Goal: Task Accomplishment & Management: Use online tool/utility

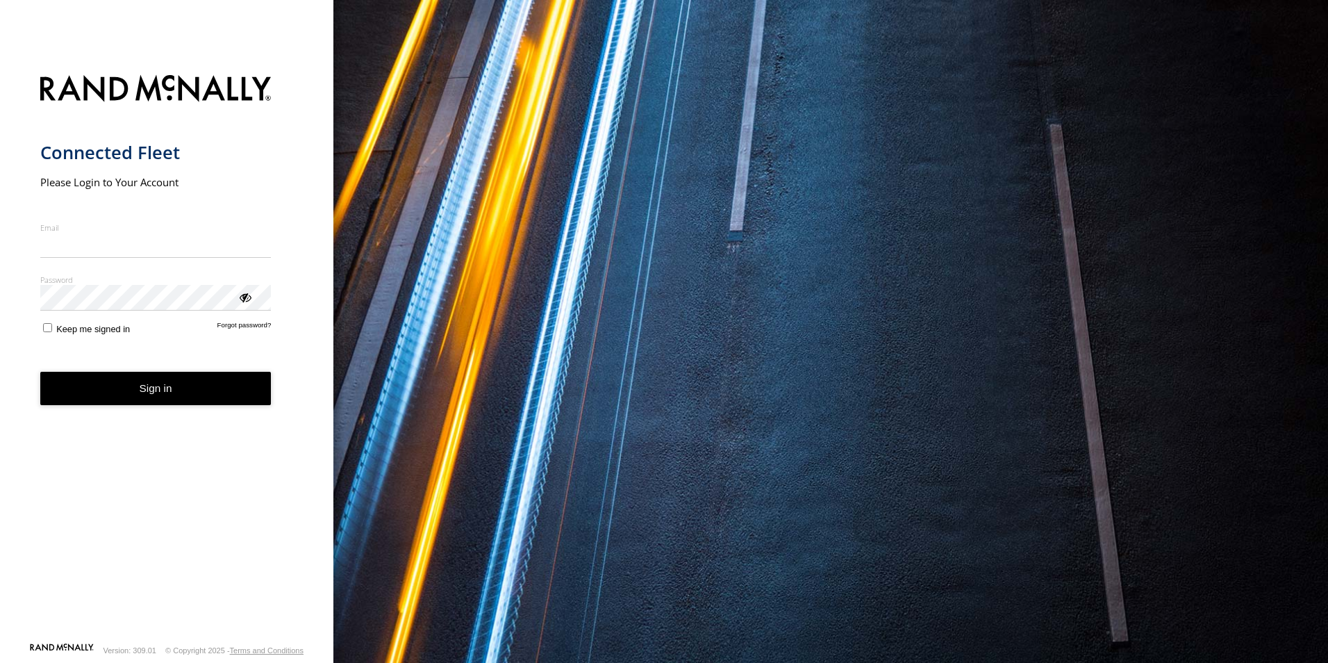
click at [144, 241] on input "Email" at bounding box center [155, 245] width 231 height 25
type input "**********"
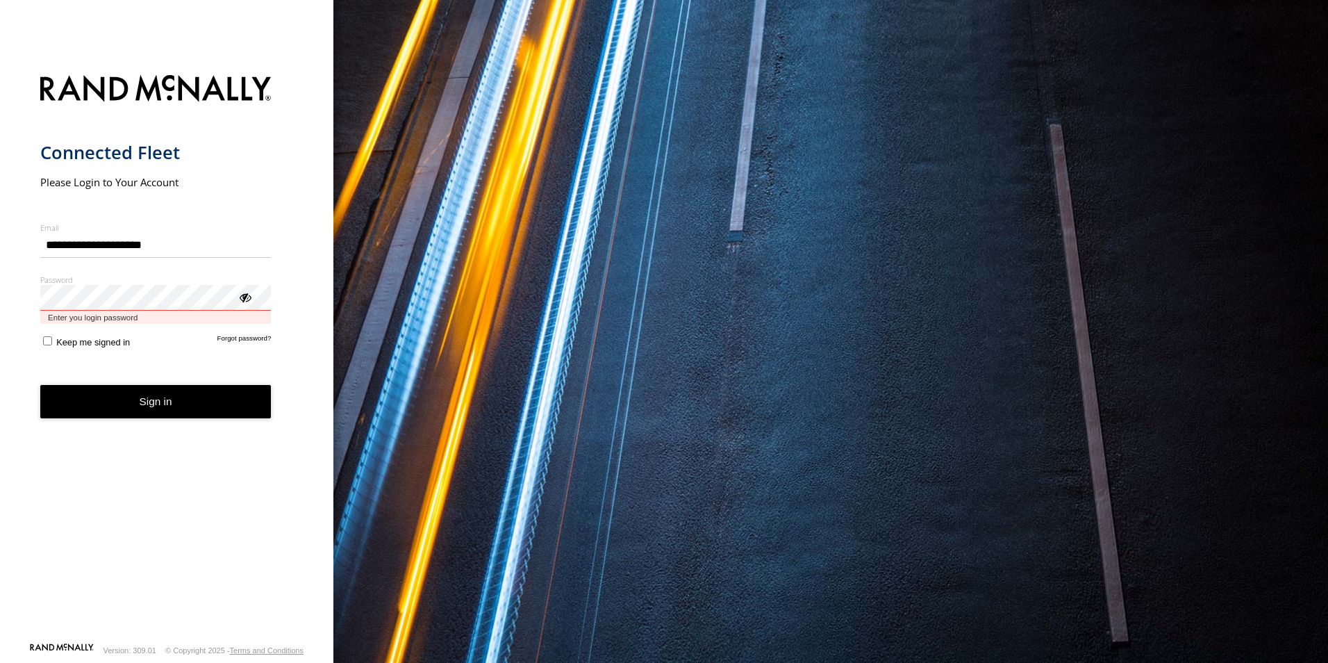
click at [40, 385] on button "Sign in" at bounding box center [155, 402] width 231 height 34
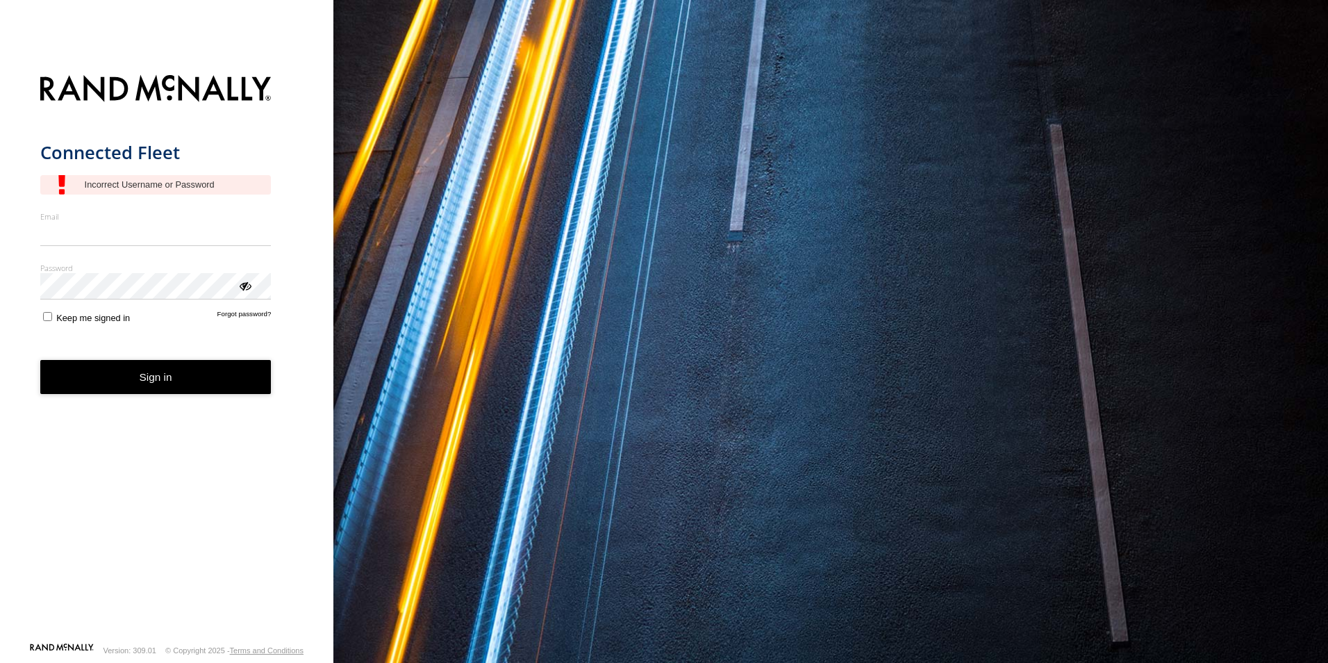
click at [140, 239] on input "Email" at bounding box center [155, 234] width 231 height 25
type input "**********"
click at [247, 292] on div "ViewPassword" at bounding box center [245, 285] width 14 height 14
click at [163, 381] on button "Sign in" at bounding box center [155, 377] width 231 height 34
click at [79, 241] on input "Email" at bounding box center [155, 234] width 231 height 25
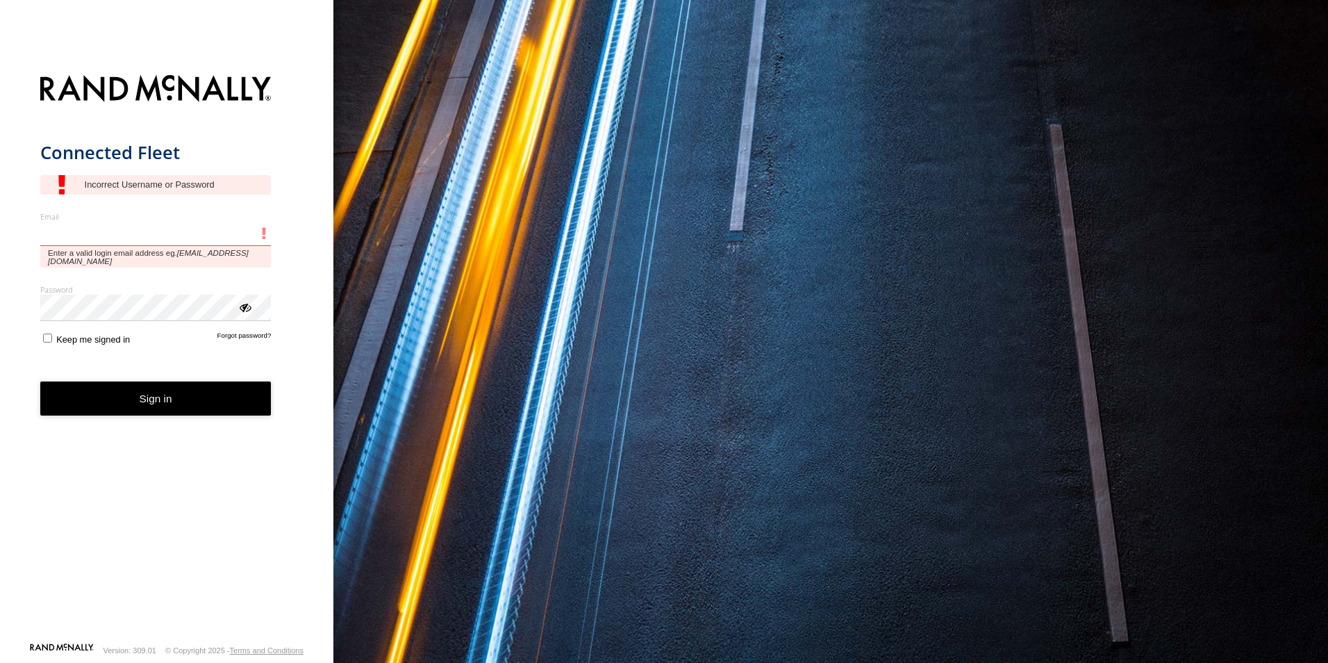
click at [134, 228] on input "Email" at bounding box center [155, 234] width 231 height 25
type input "**********"
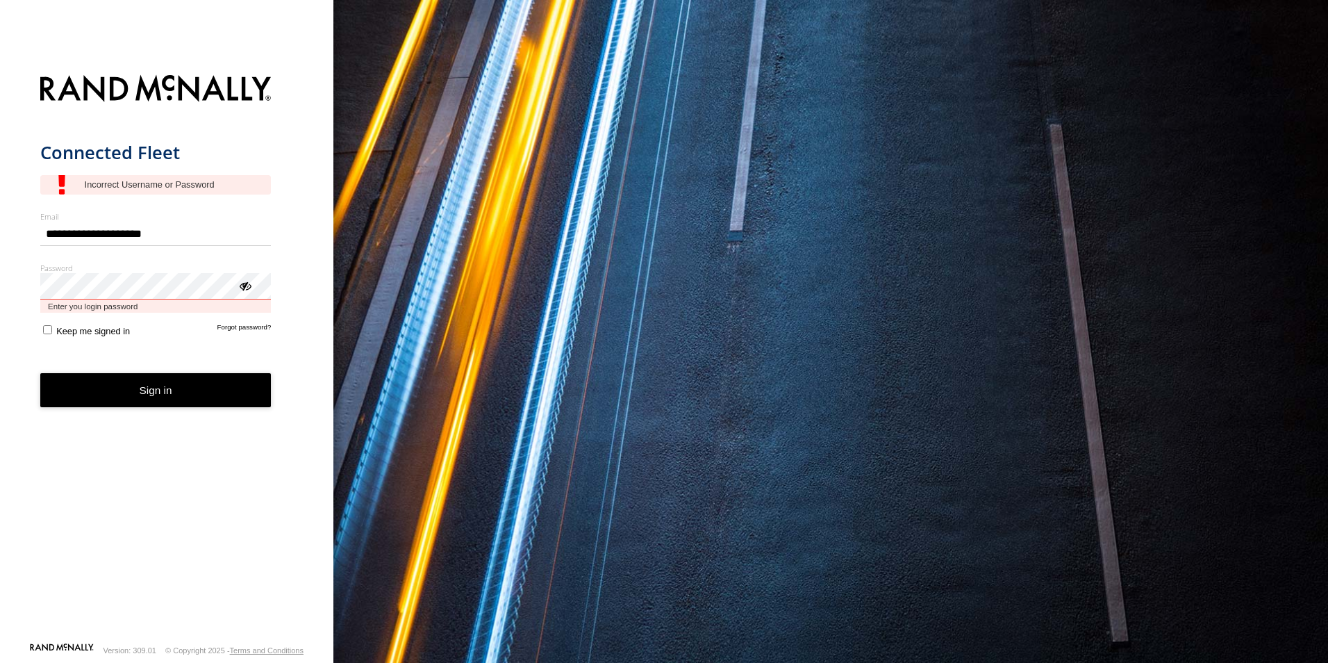
click at [40, 373] on button "Sign in" at bounding box center [155, 390] width 231 height 34
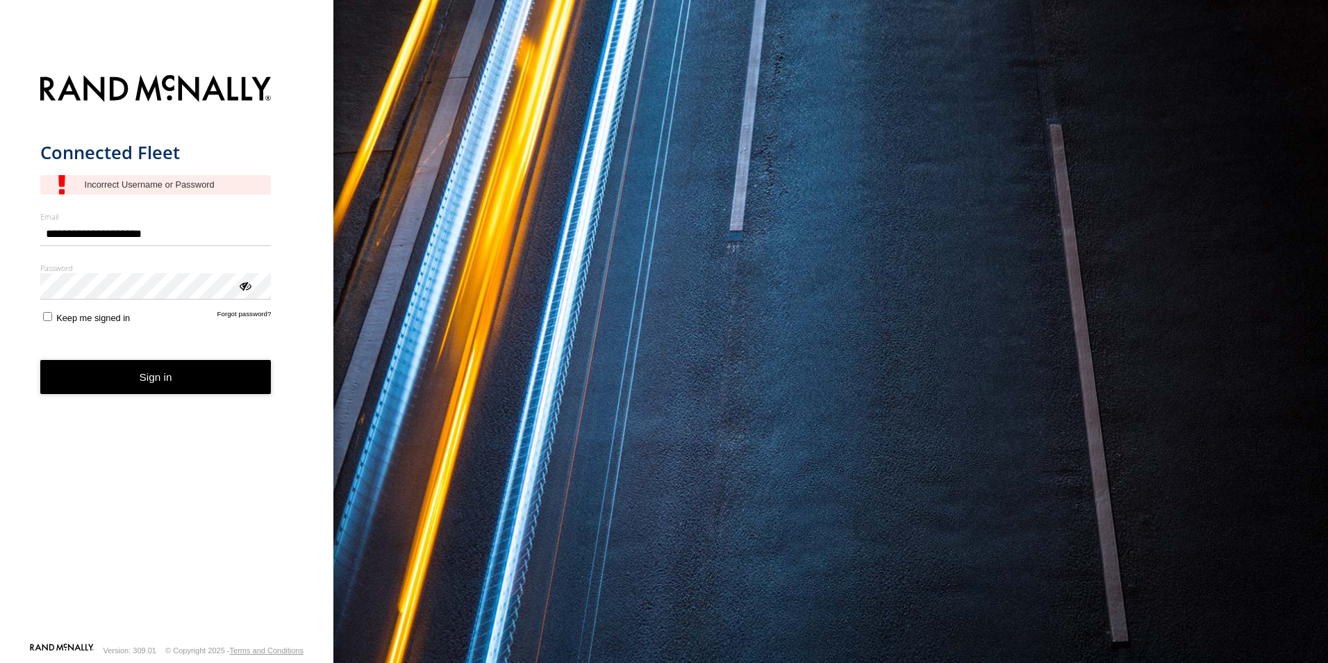
type input "**********"
click at [247, 289] on div "ViewPassword" at bounding box center [245, 285] width 14 height 14
click at [182, 376] on button "Sign in" at bounding box center [155, 377] width 231 height 34
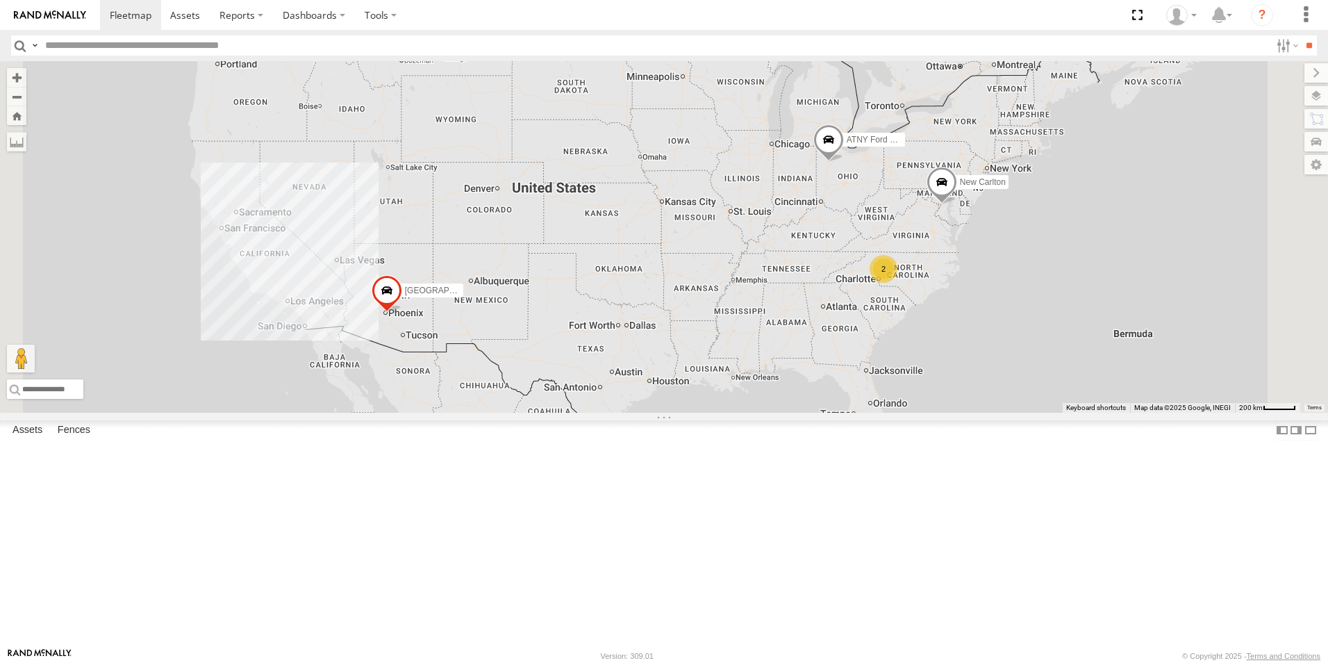
click at [957, 204] on span at bounding box center [942, 186] width 31 height 38
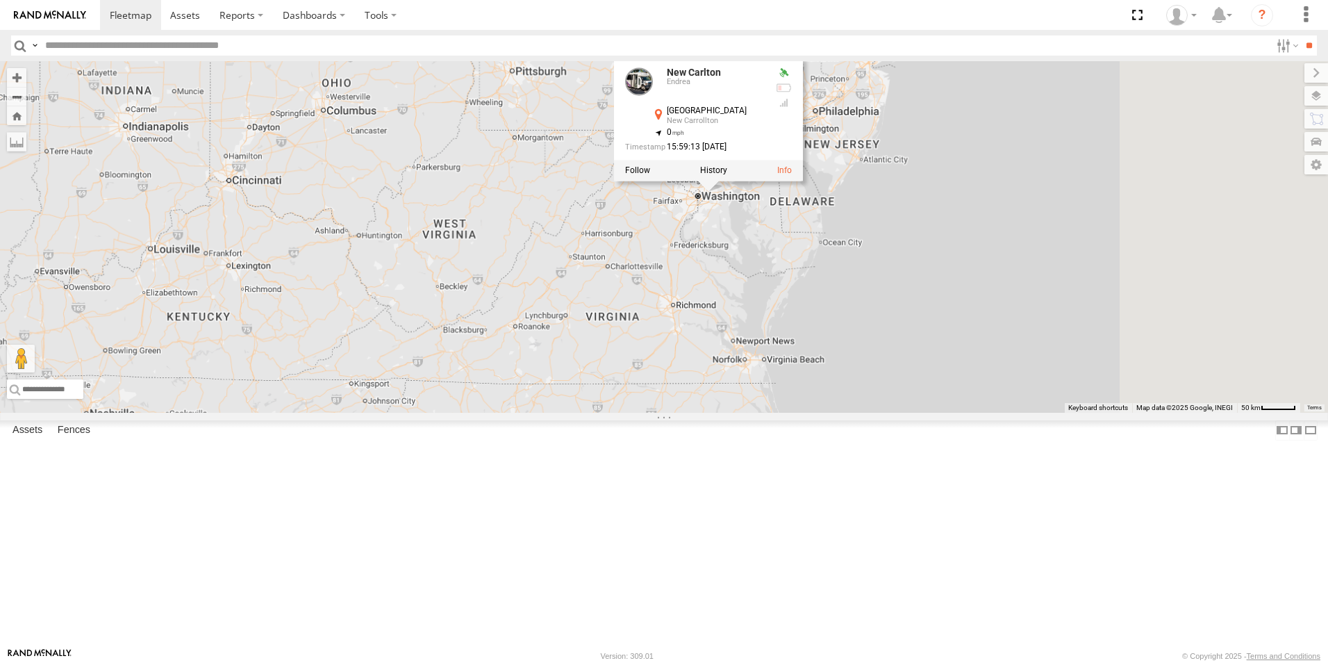
drag, startPoint x: 1107, startPoint y: 341, endPoint x: 716, endPoint y: 389, distance: 394.0
click at [716, 389] on div "ATNY Ford EV Demo Phoenix, AZ New Carlton New Carlton Endrea 89th Ave New Carro…" at bounding box center [664, 236] width 1328 height 351
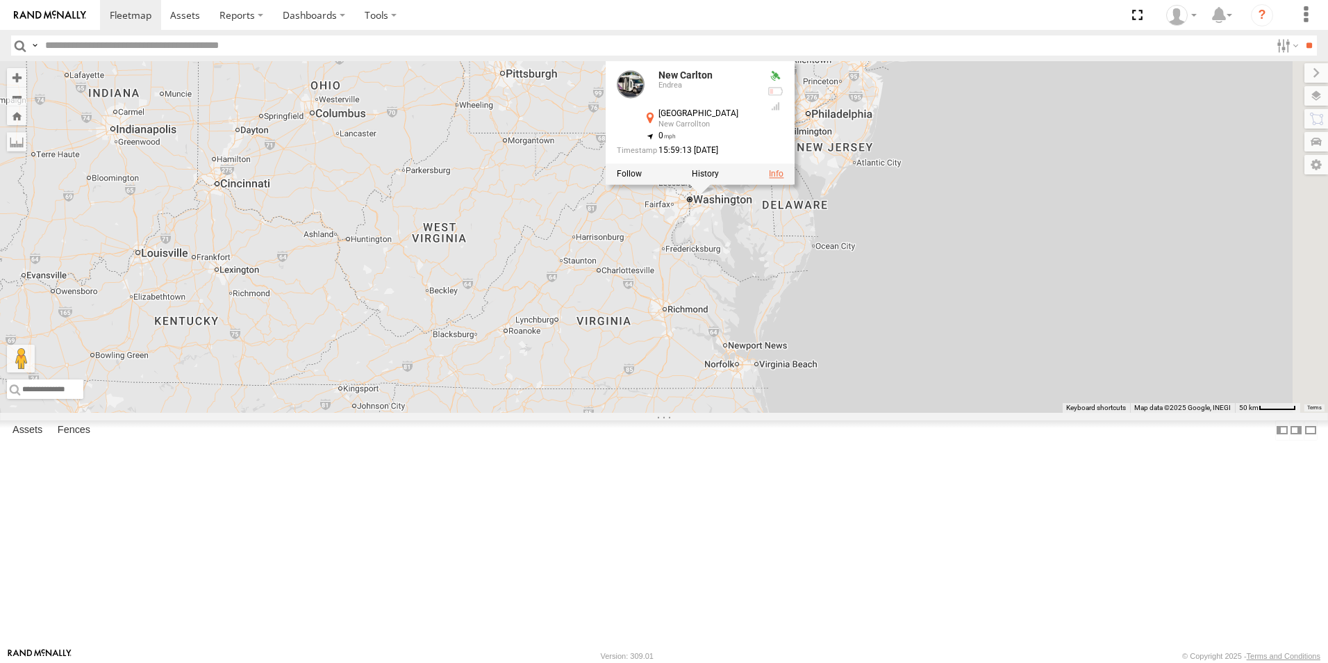
click at [784, 179] on link at bounding box center [776, 174] width 15 height 10
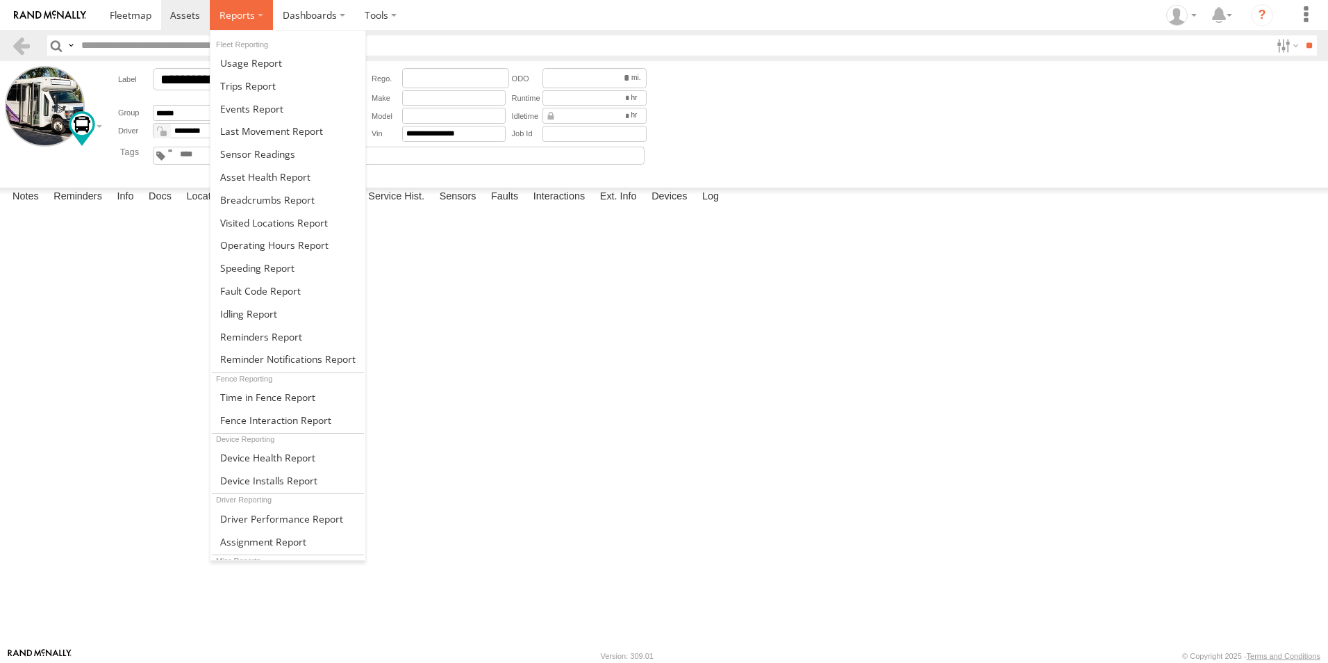
click at [222, 17] on span at bounding box center [236, 14] width 35 height 13
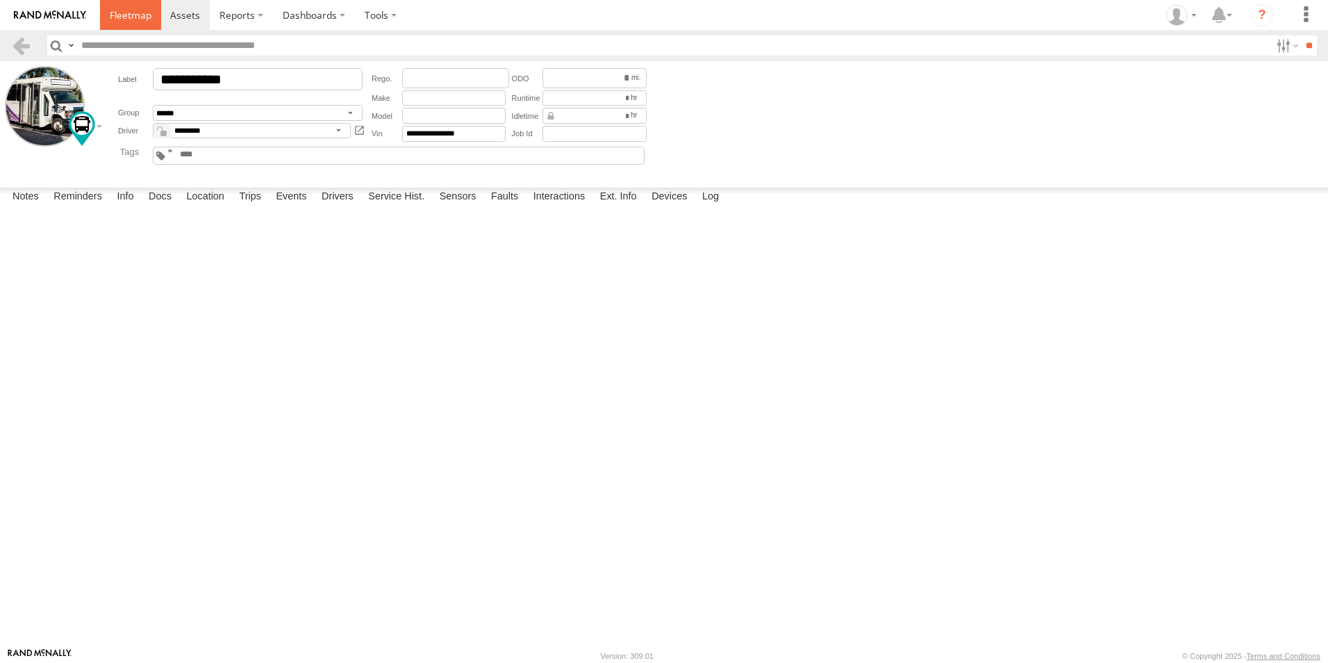
click at [119, 22] on link at bounding box center [130, 15] width 61 height 30
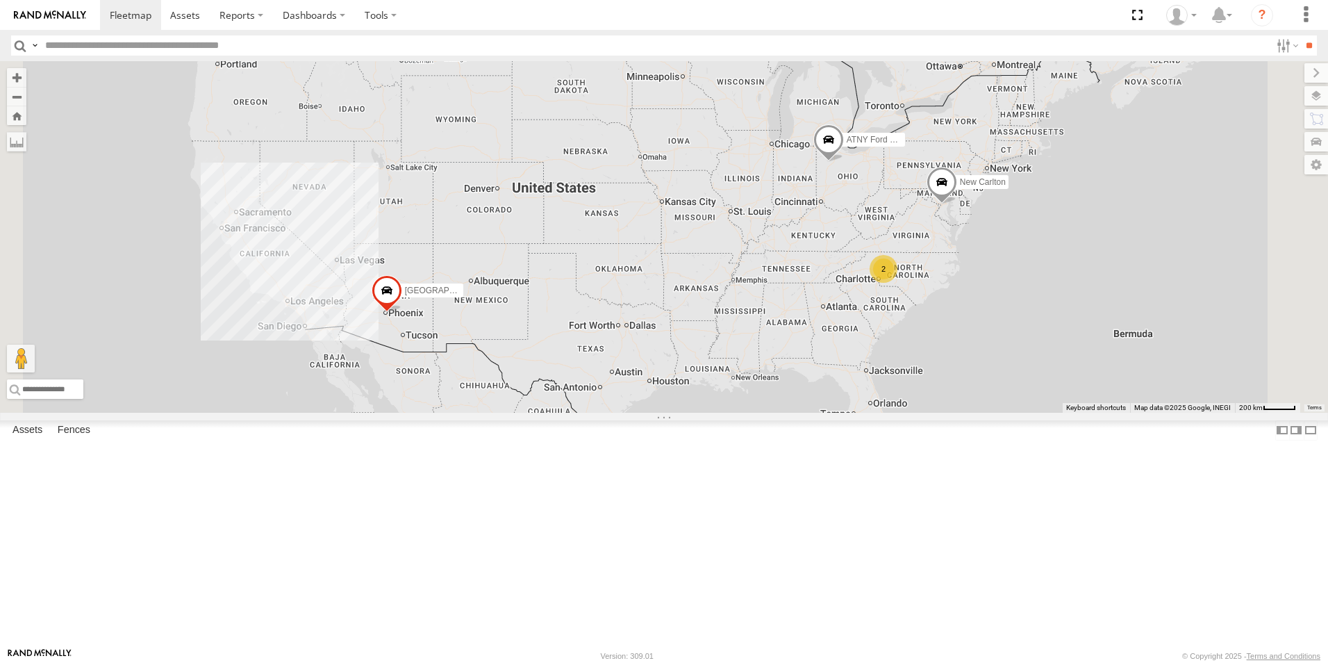
click at [0, 0] on div "New [PERSON_NAME]" at bounding box center [0, 0] width 0 height 0
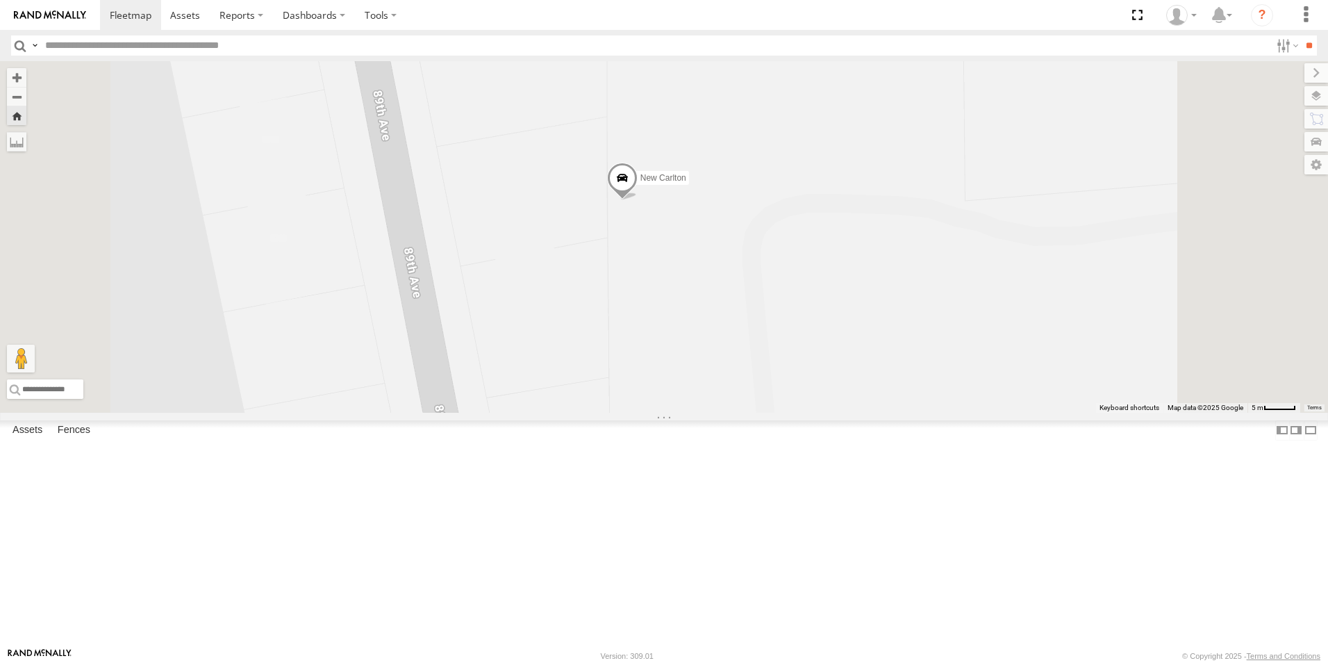
click at [0, 0] on link at bounding box center [0, 0] width 0 height 0
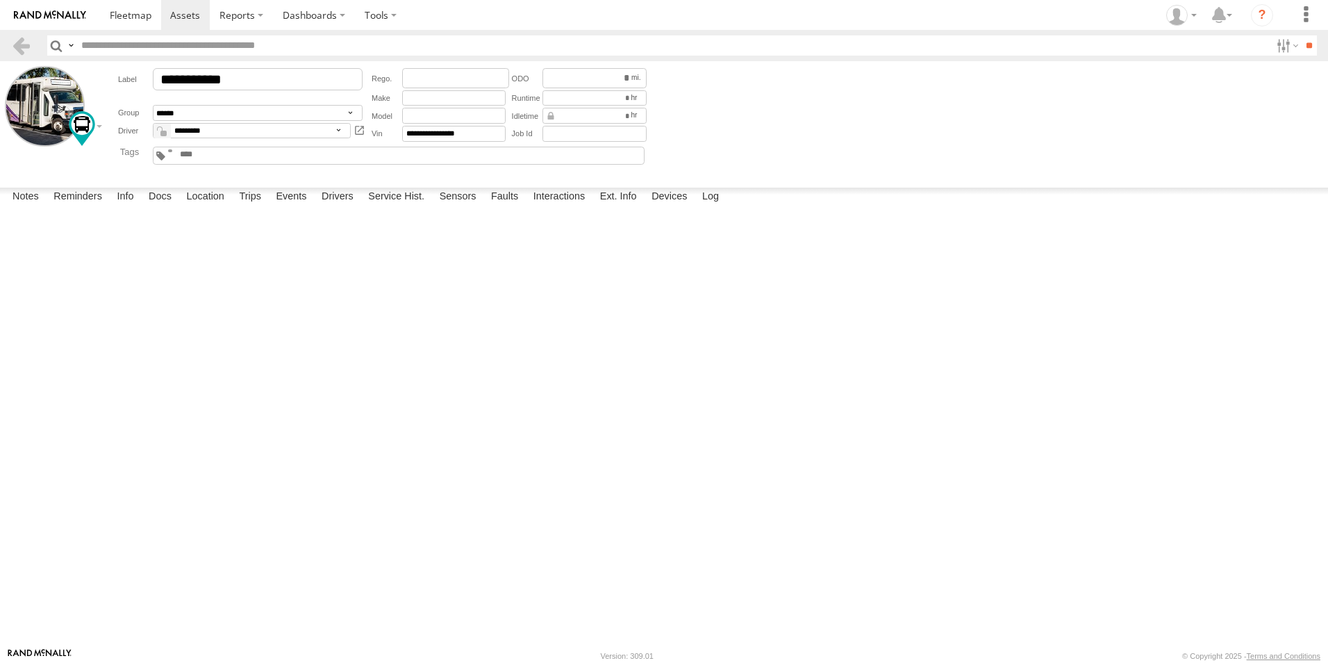
click at [0, 0] on div "Fault Description is not available." at bounding box center [0, 0] width 0 height 0
click at [0, 0] on label at bounding box center [0, 0] width 0 height 0
click at [0, 0] on button "Proceed" at bounding box center [0, 0] width 0 height 0
click at [0, 0] on label at bounding box center [0, 0] width 0 height 0
click at [0, 0] on button "Proceed" at bounding box center [0, 0] width 0 height 0
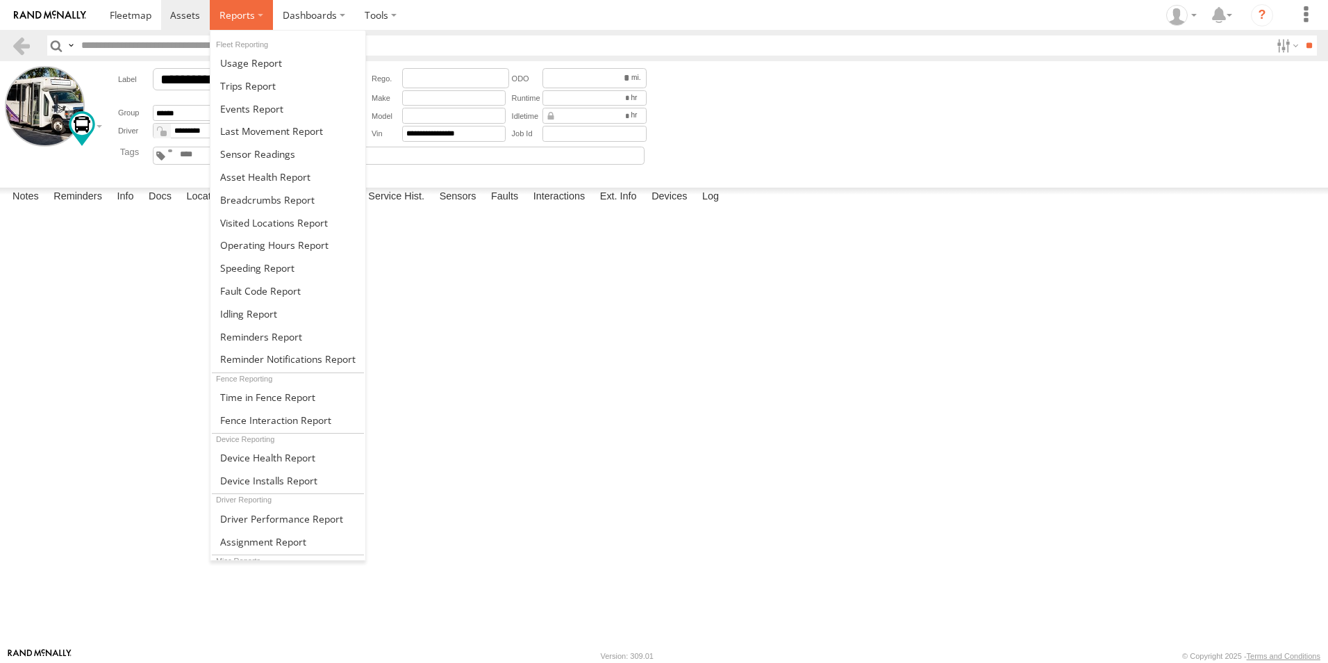
click at [220, 18] on span at bounding box center [236, 14] width 35 height 13
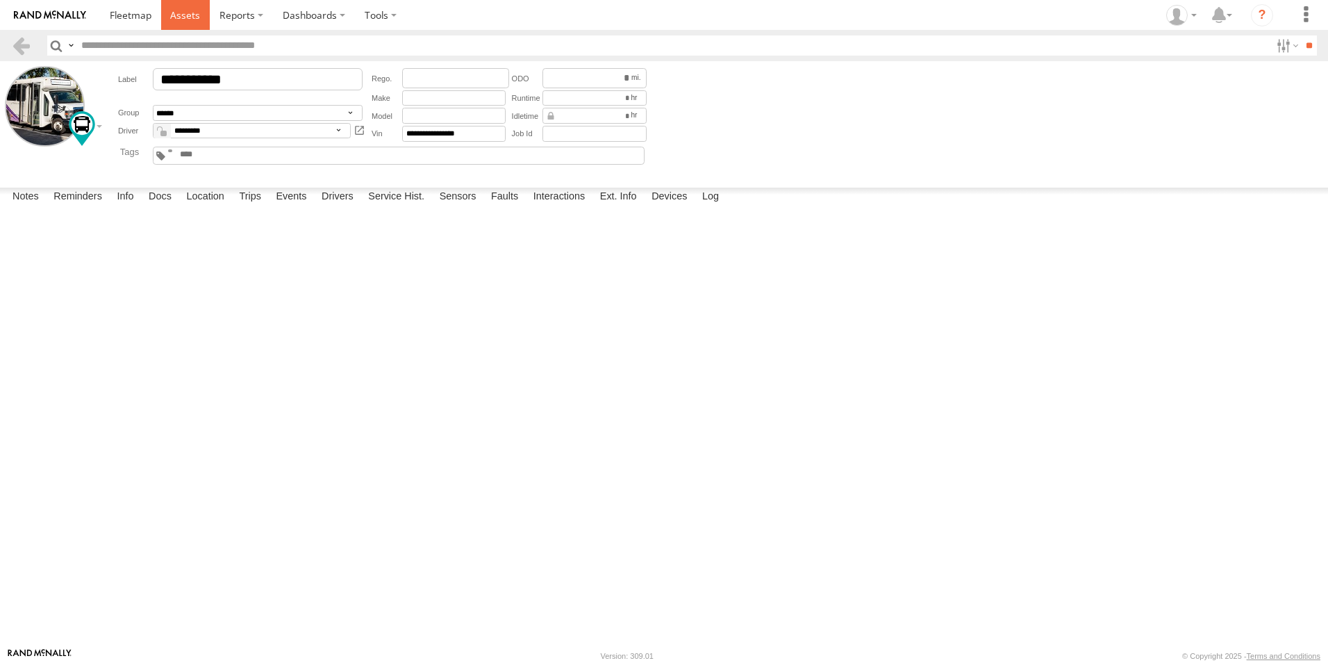
click at [198, 14] on span at bounding box center [185, 14] width 30 height 13
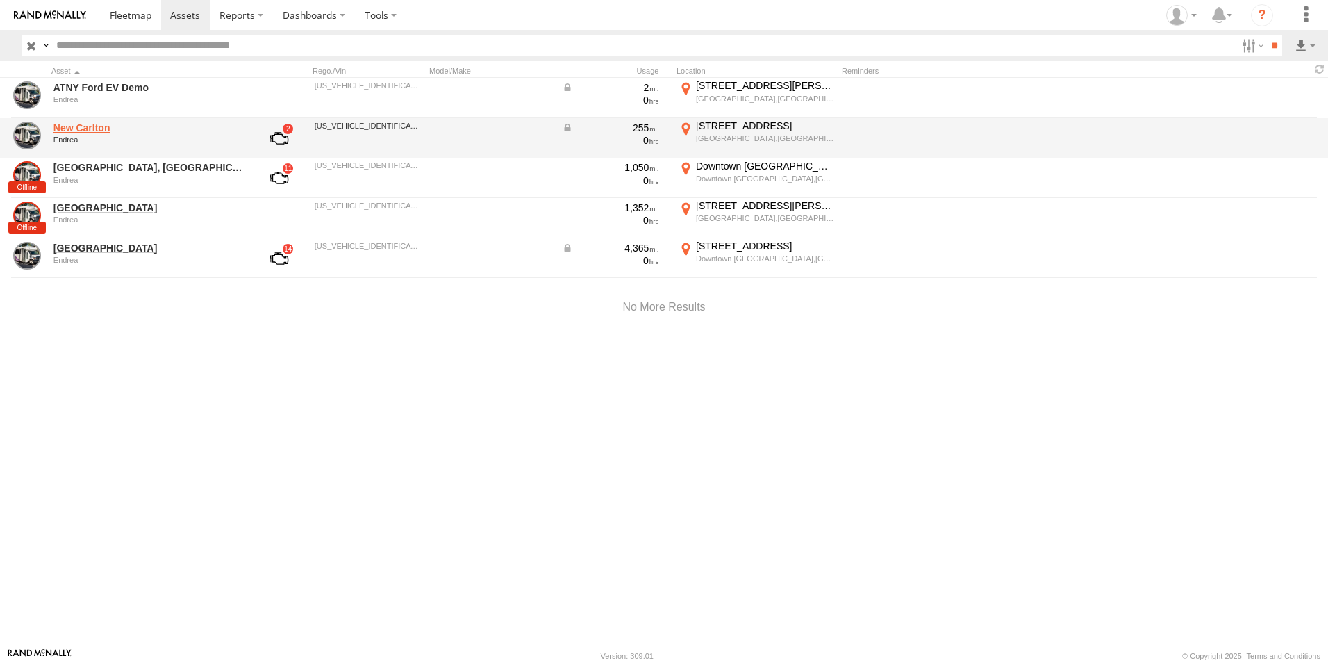
click at [106, 130] on link "New Carlton" at bounding box center [148, 128] width 190 height 13
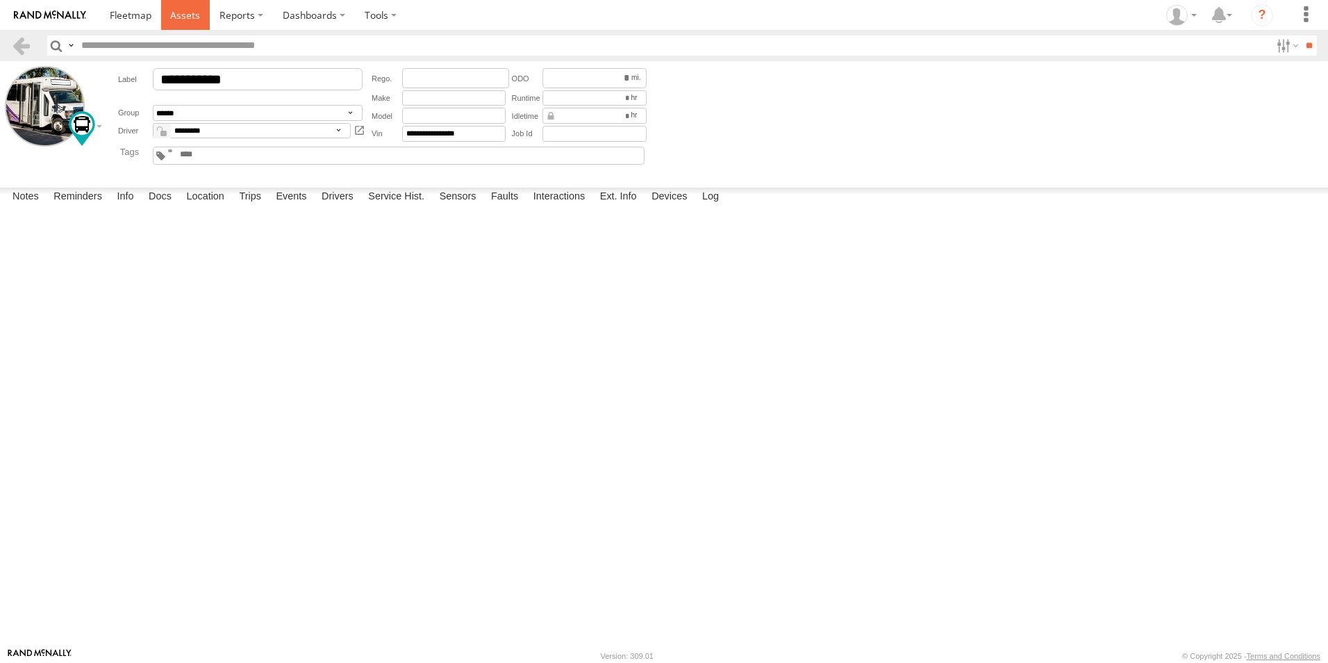
click at [182, 20] on span at bounding box center [185, 14] width 30 height 13
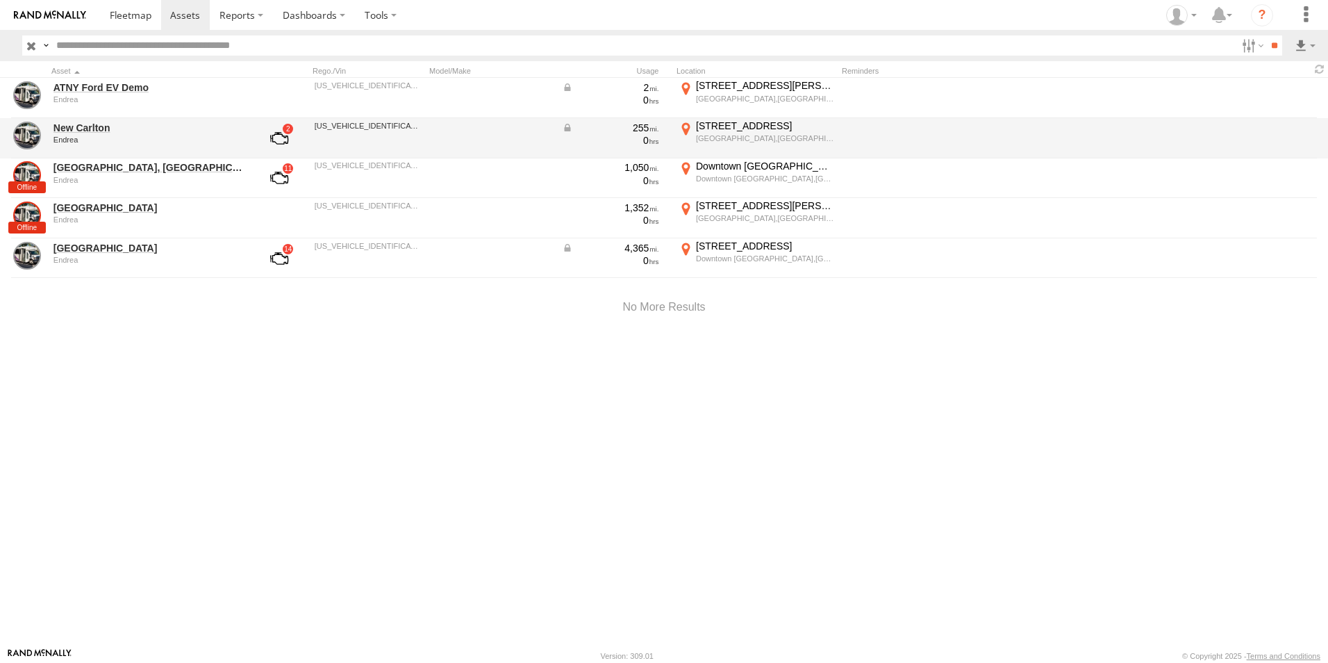
click at [280, 138] on link at bounding box center [279, 138] width 51 height 33
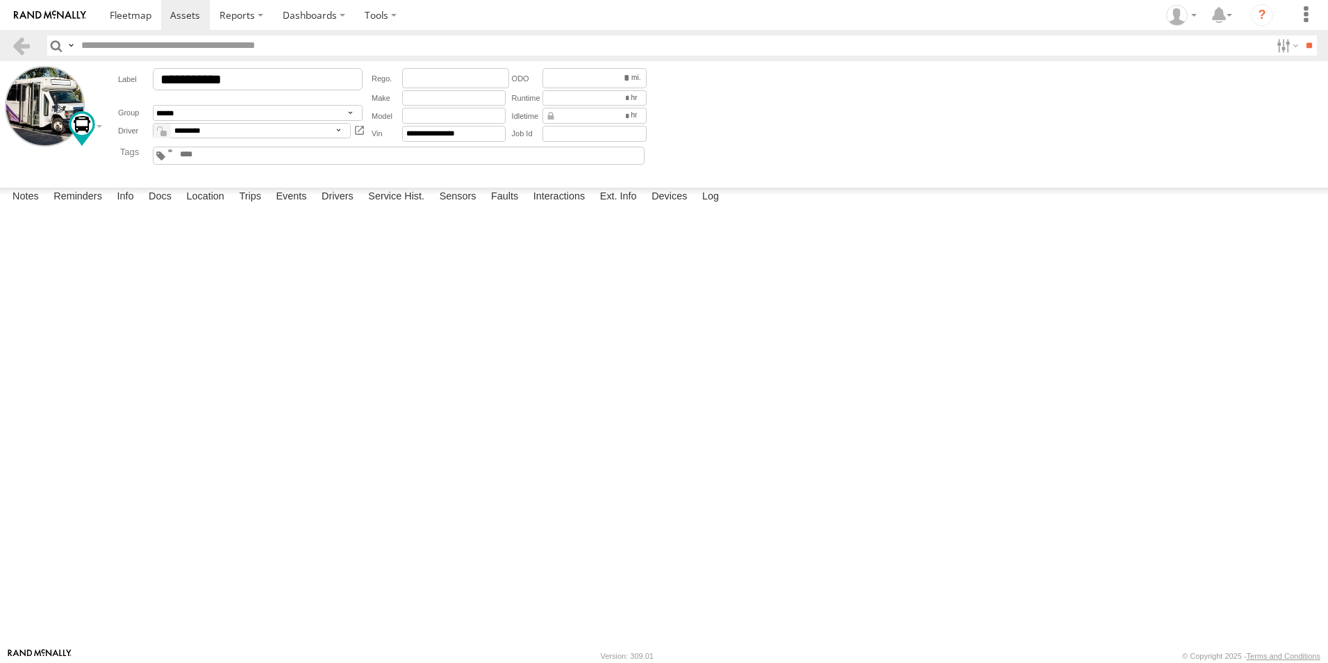
click at [0, 0] on label at bounding box center [0, 0] width 0 height 0
click at [1298, 6] on label at bounding box center [1306, 15] width 31 height 30
click at [1129, 97] on form "**********" at bounding box center [664, 121] width 1318 height 111
click at [172, 23] on link at bounding box center [185, 15] width 49 height 30
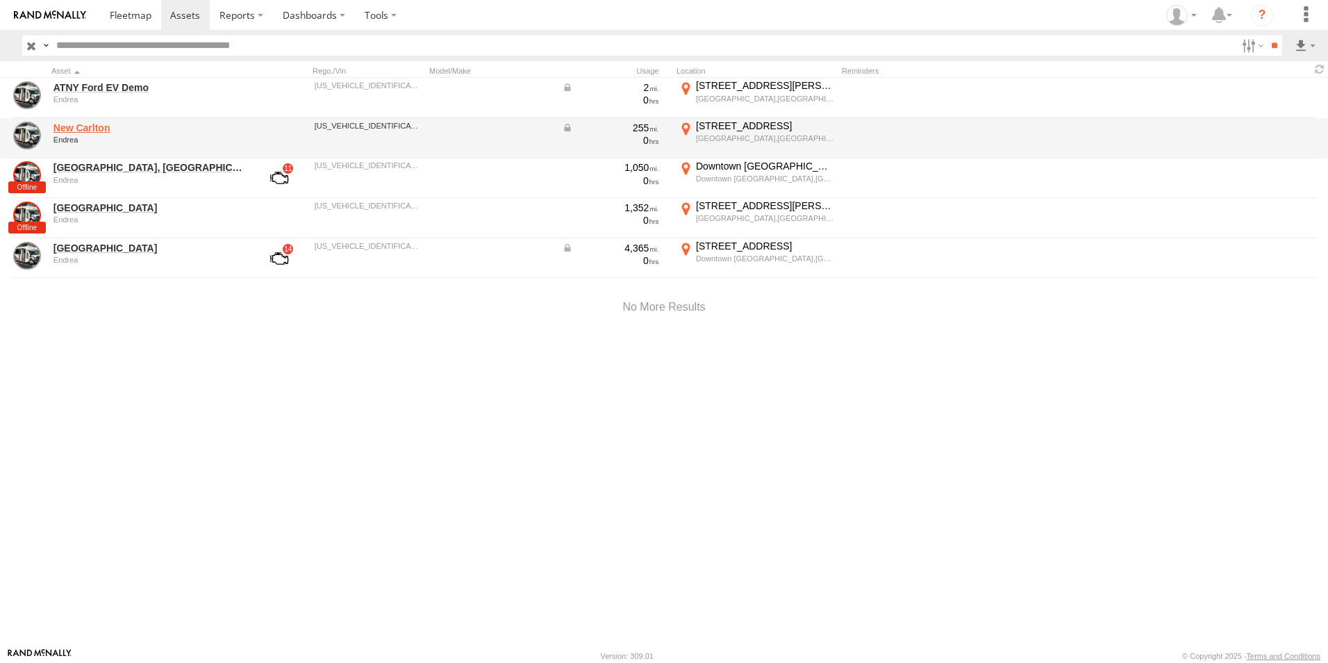
click at [74, 126] on link "New Carlton" at bounding box center [148, 128] width 190 height 13
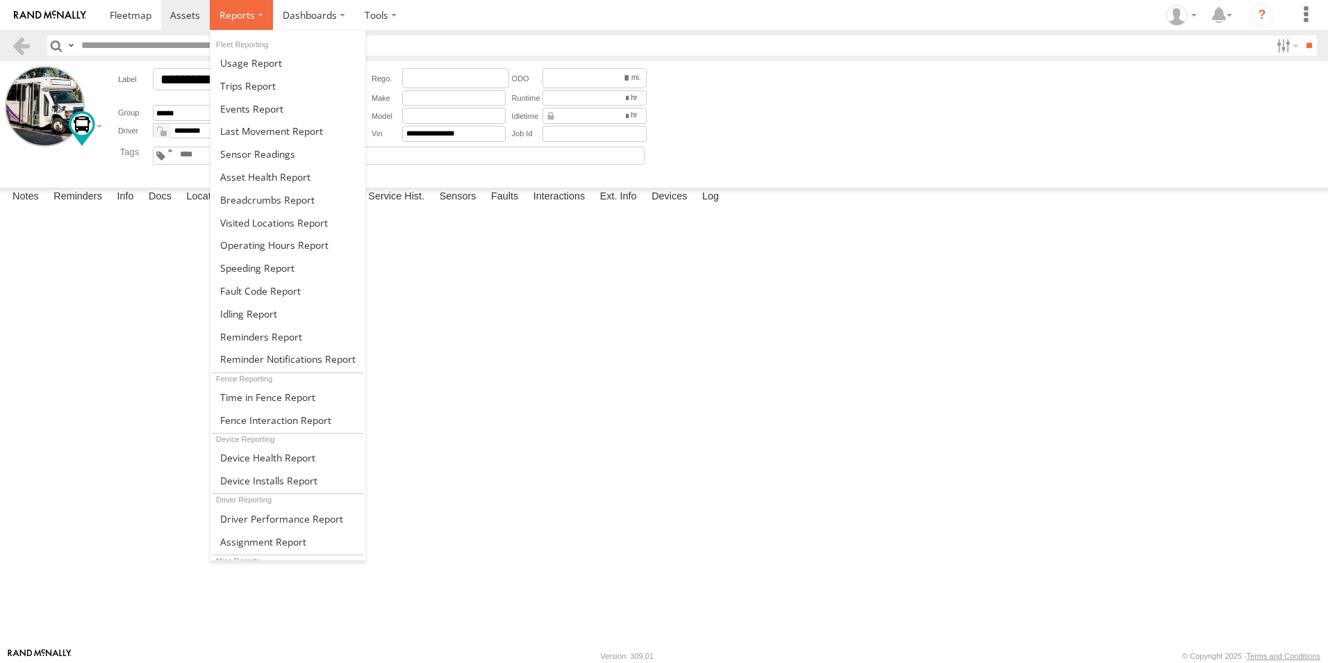
click at [234, 11] on span at bounding box center [236, 14] width 35 height 13
click at [256, 81] on span at bounding box center [248, 85] width 56 height 13
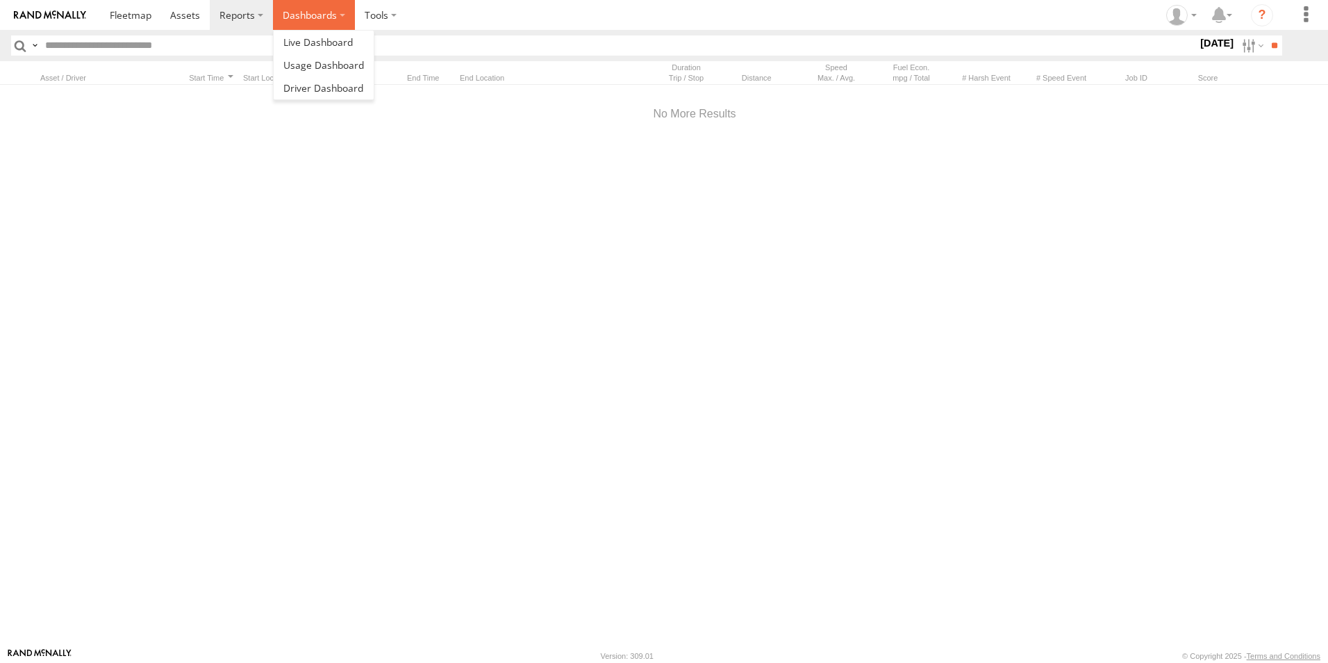
click at [301, 13] on label "Dashboards" at bounding box center [314, 15] width 82 height 30
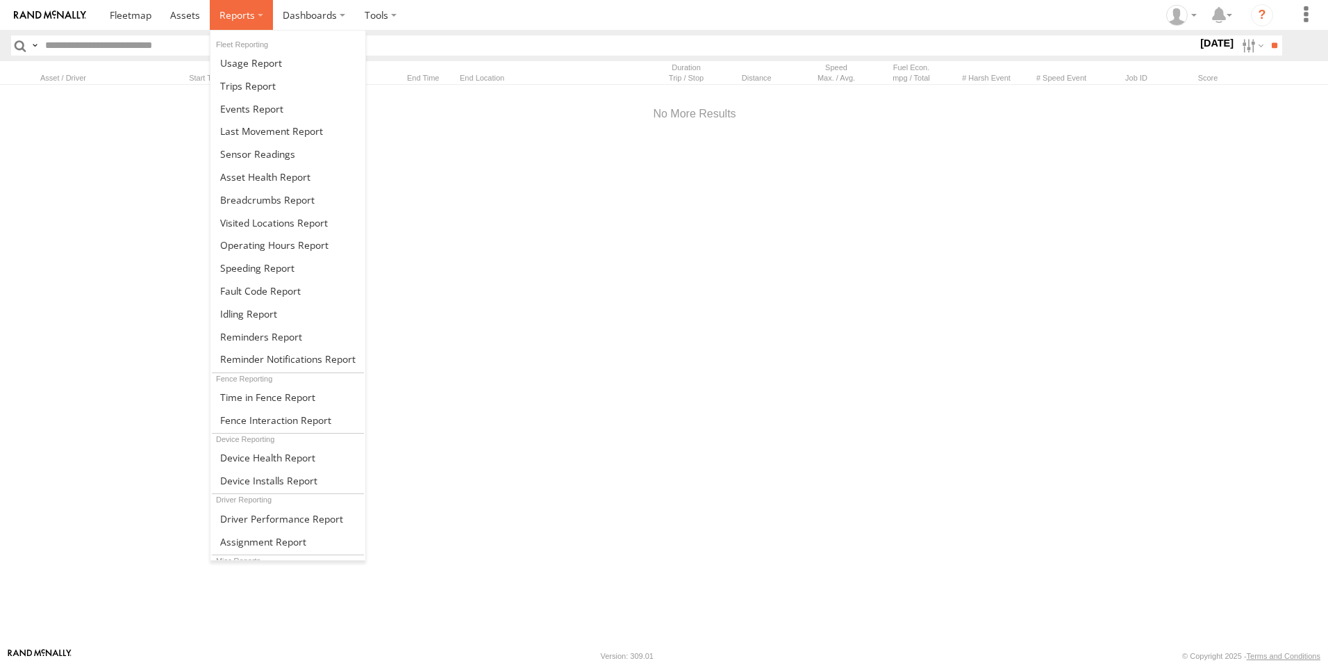
click at [246, 10] on span at bounding box center [236, 14] width 35 height 13
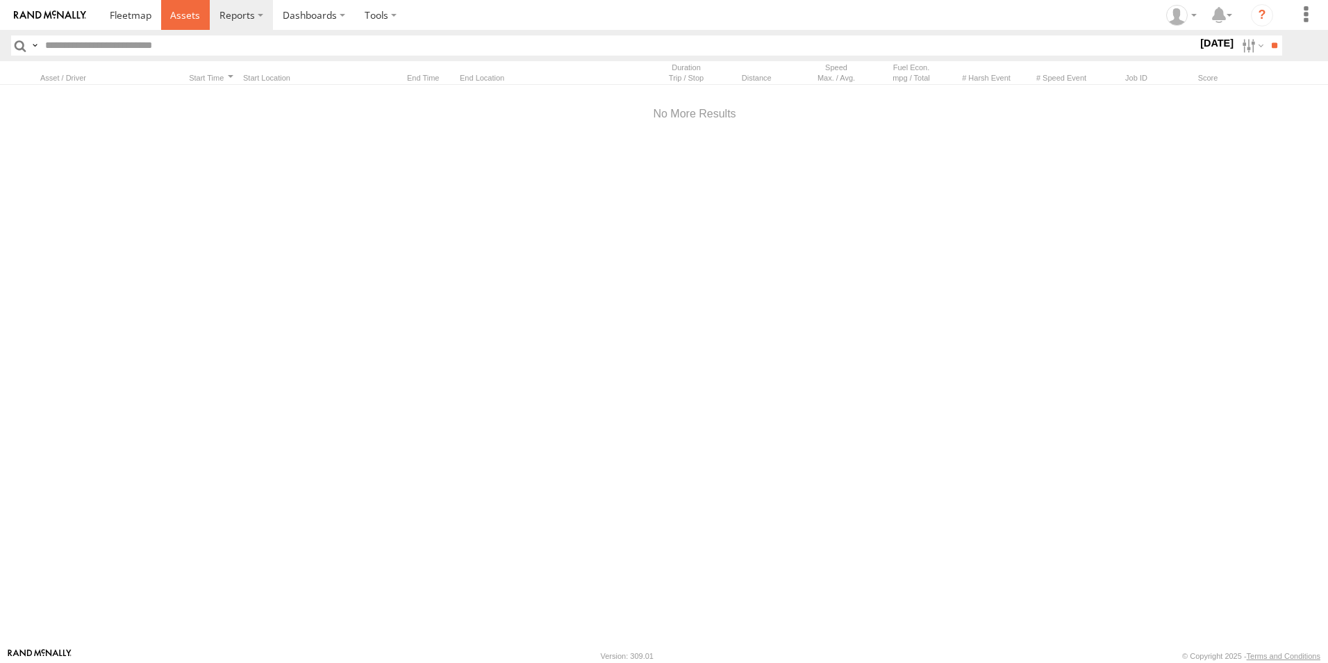
click at [198, 13] on span at bounding box center [185, 14] width 30 height 13
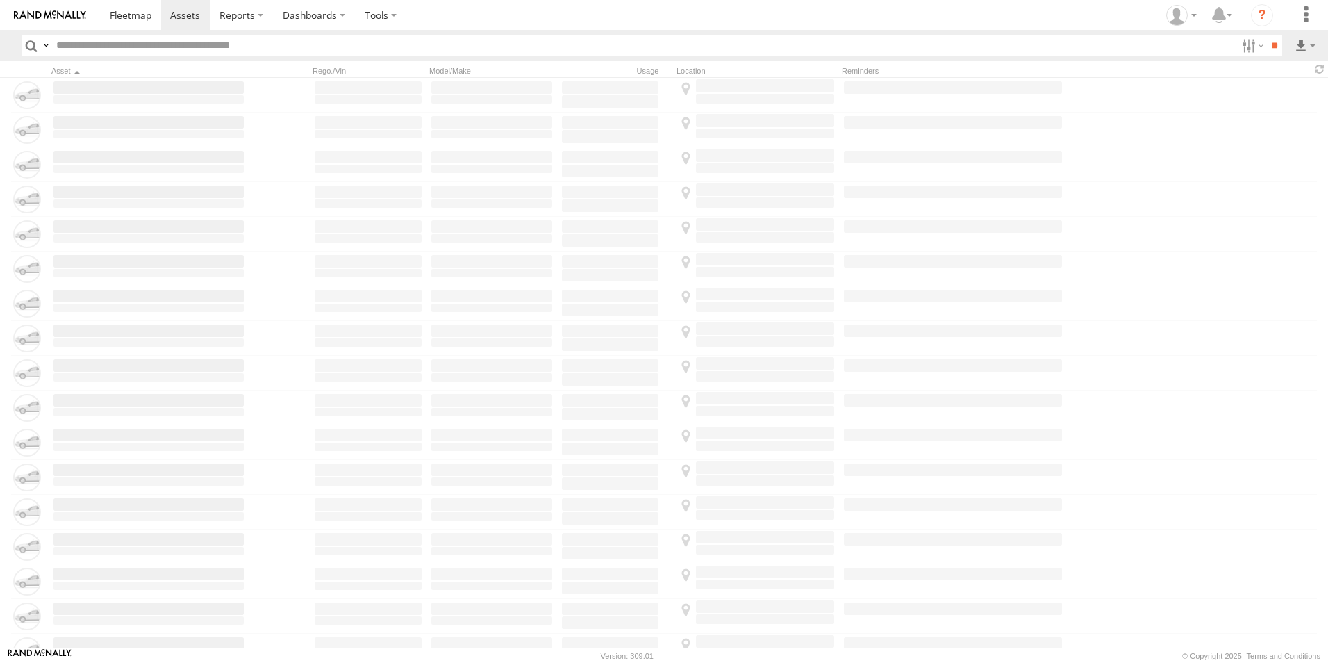
click at [244, 13] on span at bounding box center [236, 14] width 35 height 13
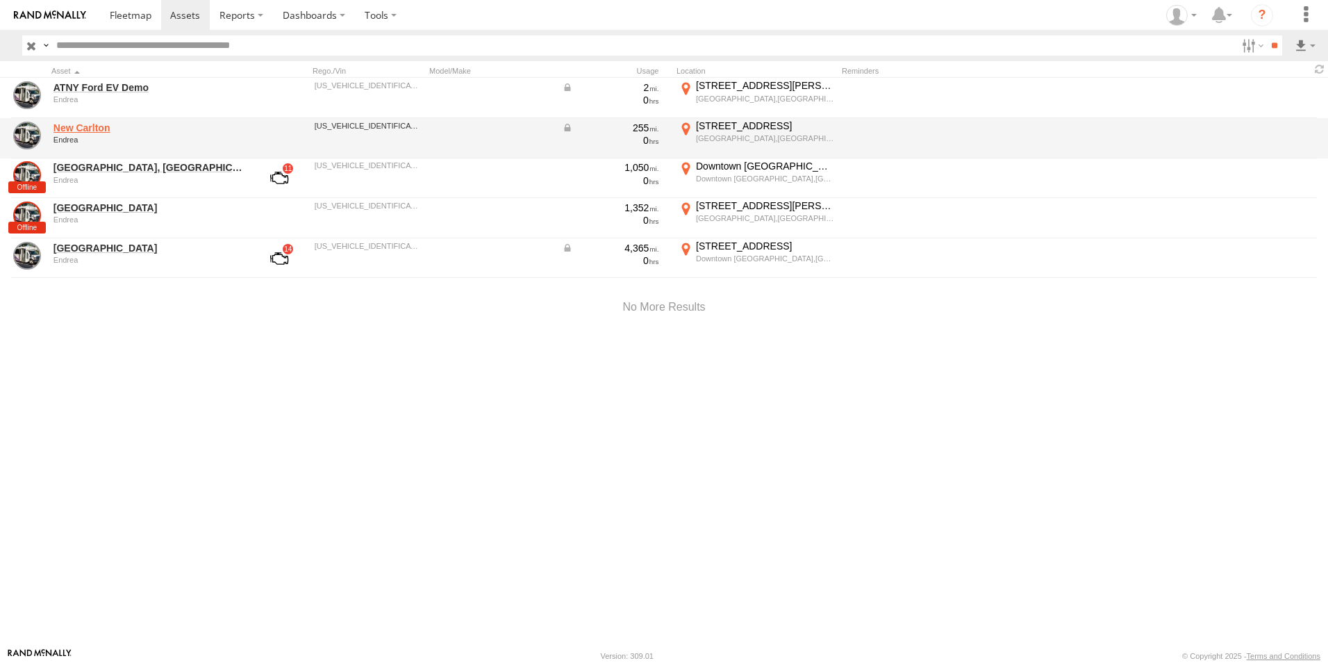
click at [83, 132] on link "New Carlton" at bounding box center [148, 128] width 190 height 13
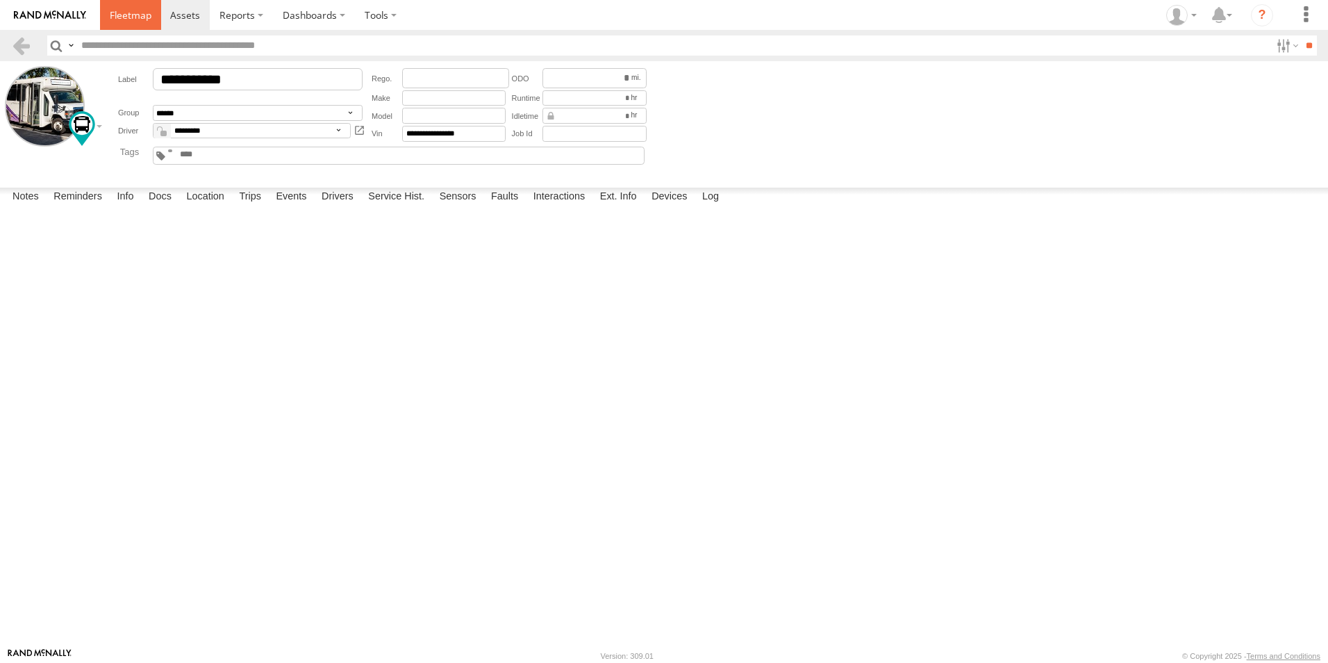
click at [141, 7] on link at bounding box center [130, 15] width 61 height 30
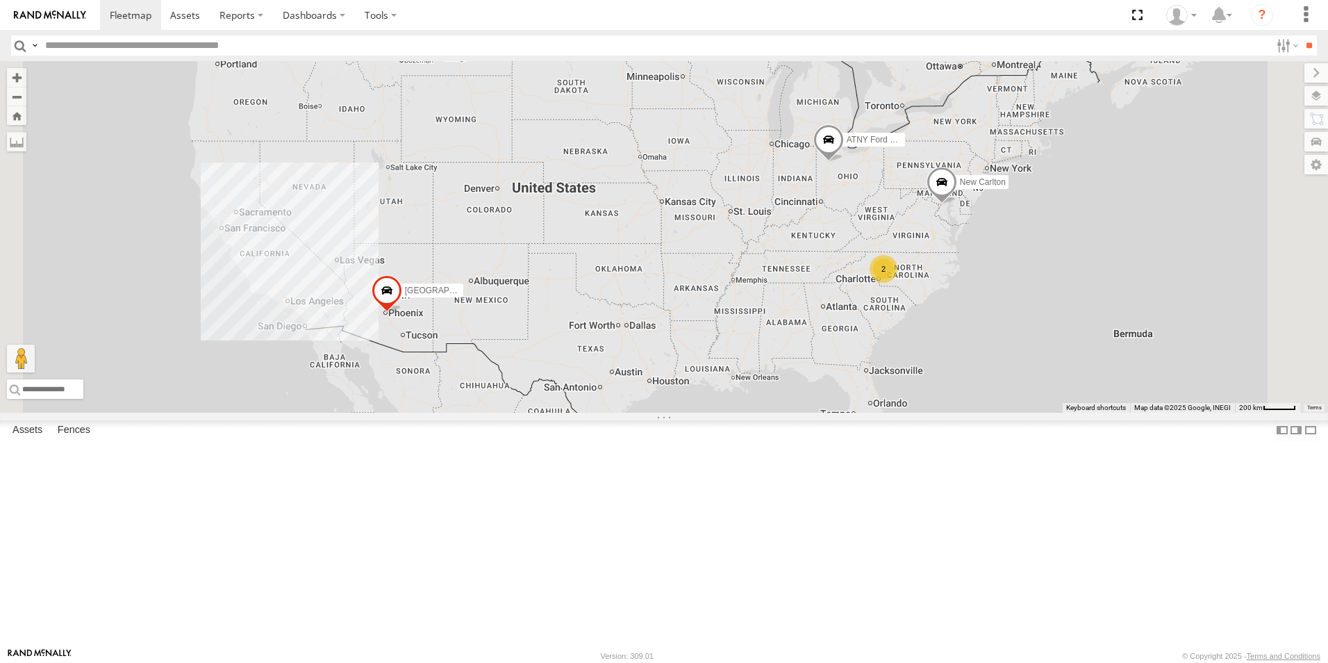
click at [957, 204] on span at bounding box center [942, 186] width 31 height 38
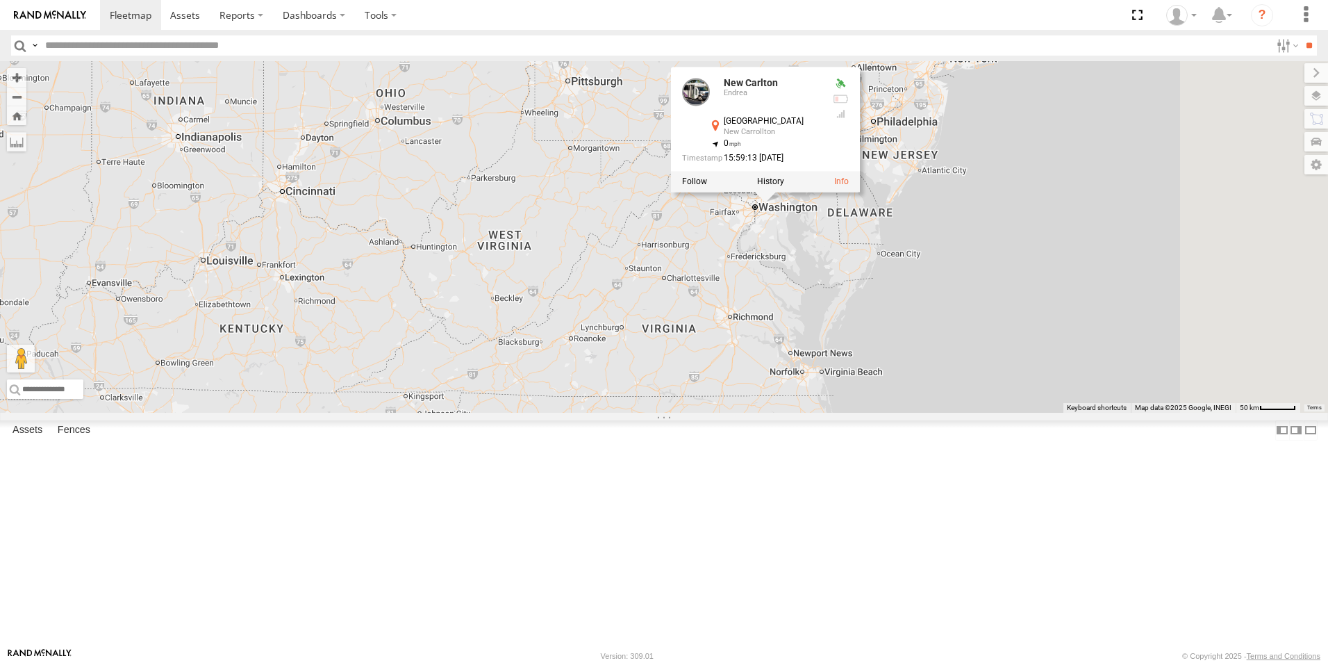
drag, startPoint x: 1061, startPoint y: 322, endPoint x: 884, endPoint y: 355, distance: 179.4
click at [884, 355] on div "ATNY Ford EV Demo [GEOGRAPHIC_DATA], [GEOGRAPHIC_DATA] New Carlton New [PERSON_…" at bounding box center [664, 236] width 1328 height 351
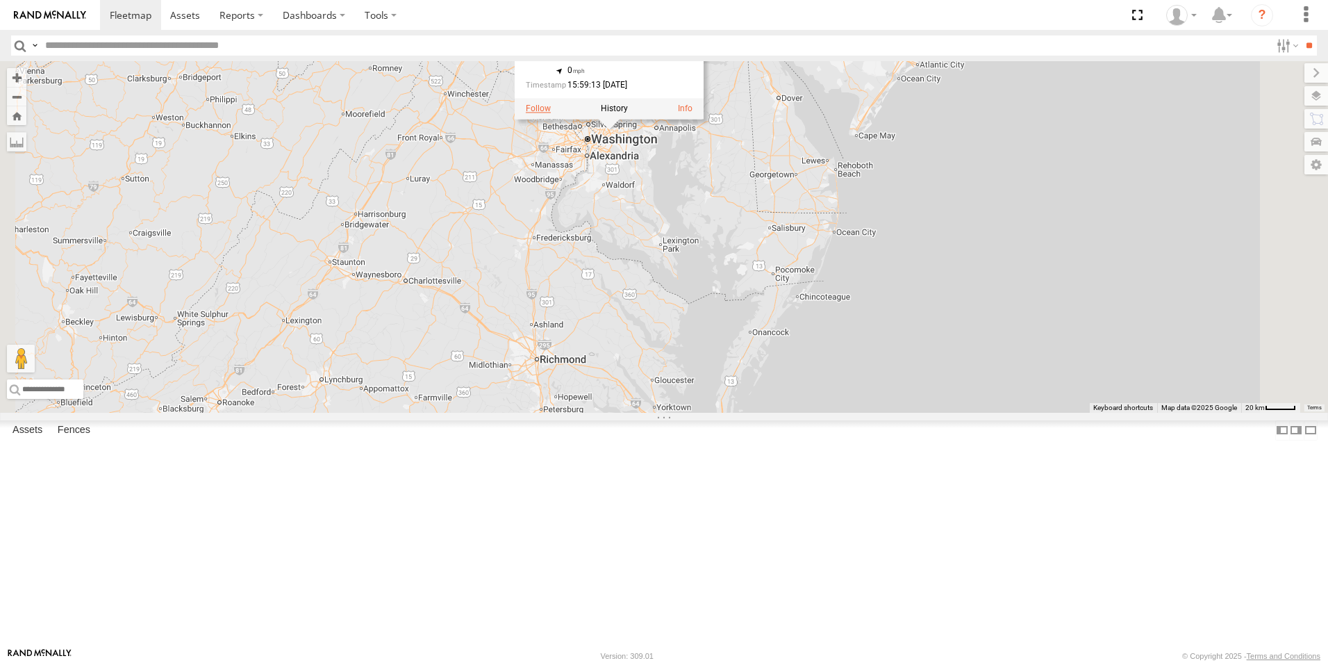
click at [551, 114] on label at bounding box center [538, 109] width 25 height 10
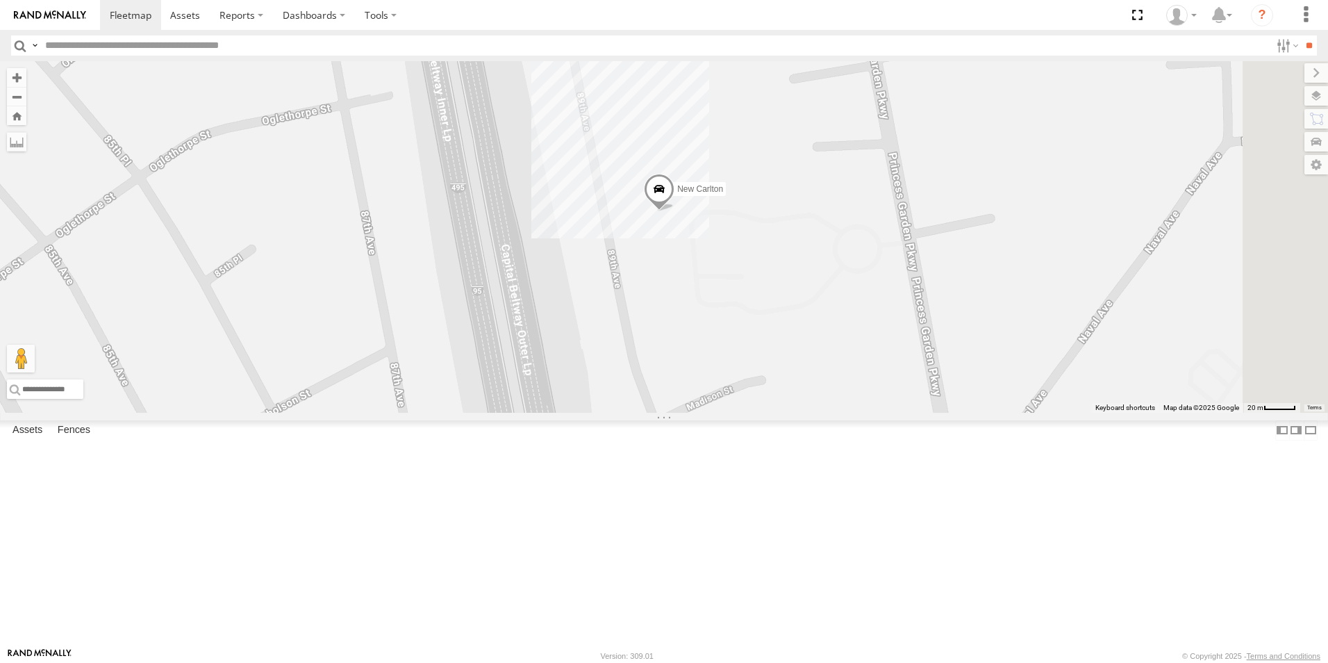
click at [0, 0] on div "New Carlton" at bounding box center [0, 0] width 0 height 0
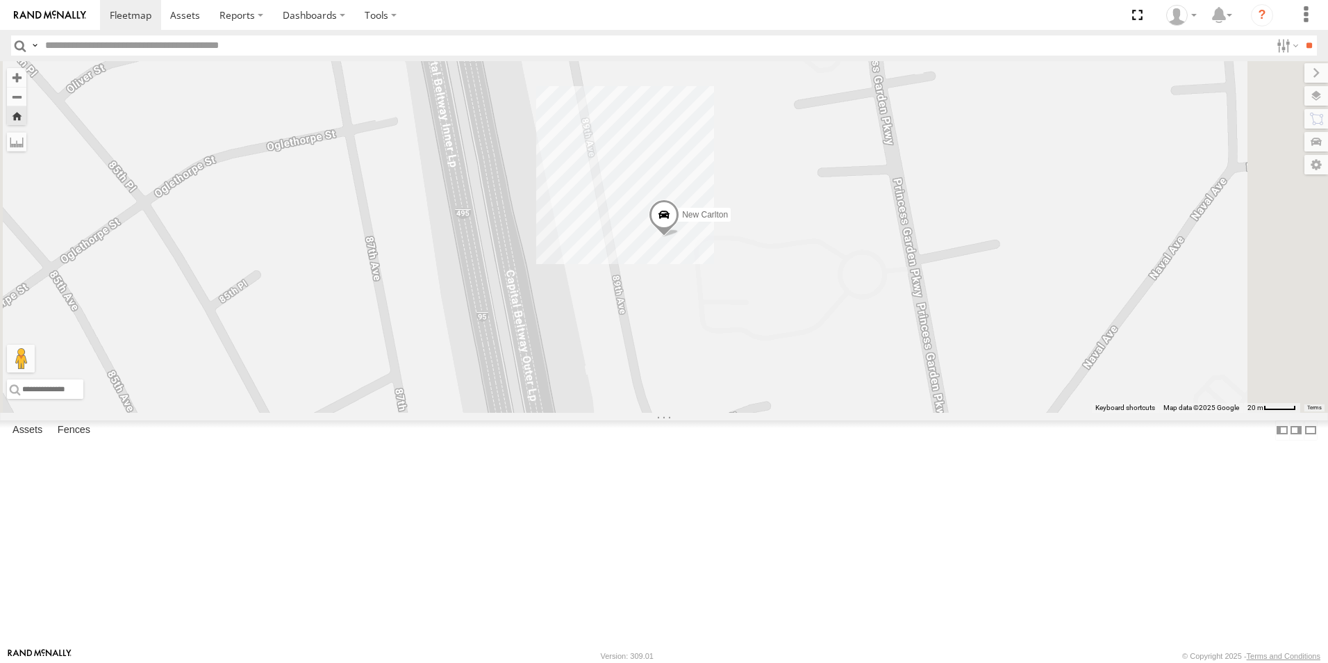
click at [679, 237] on span at bounding box center [664, 218] width 31 height 38
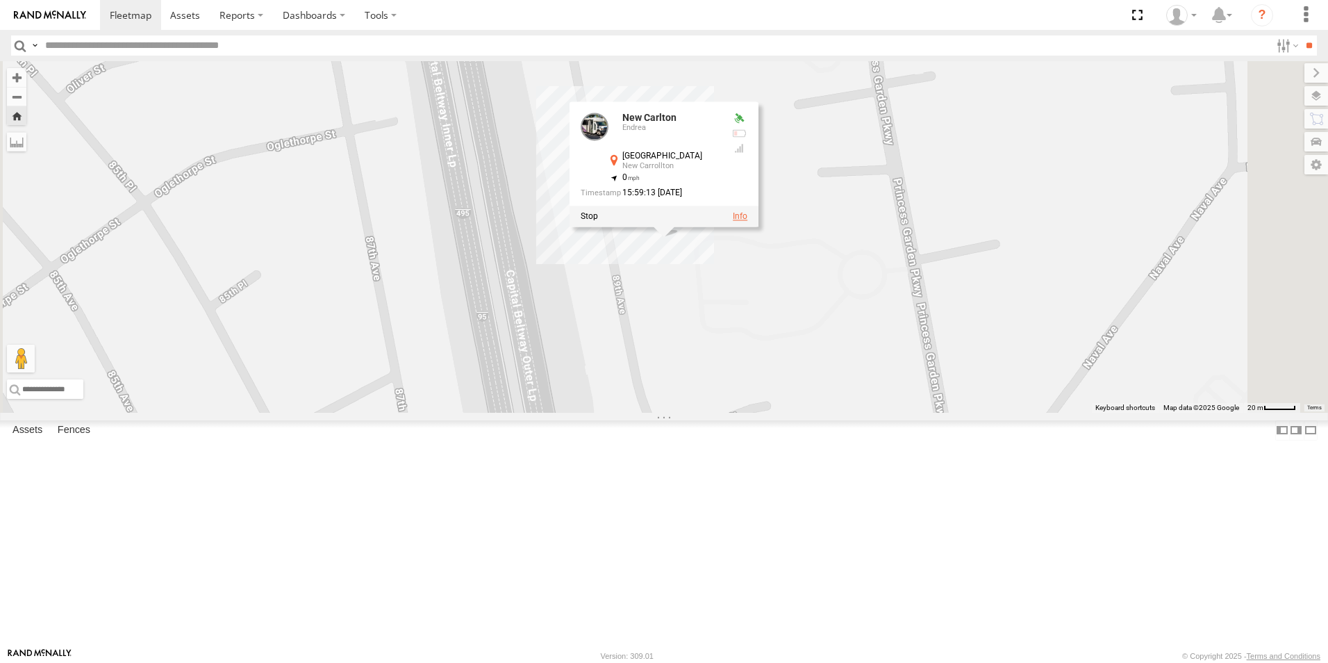
click at [747, 221] on link at bounding box center [740, 216] width 15 height 10
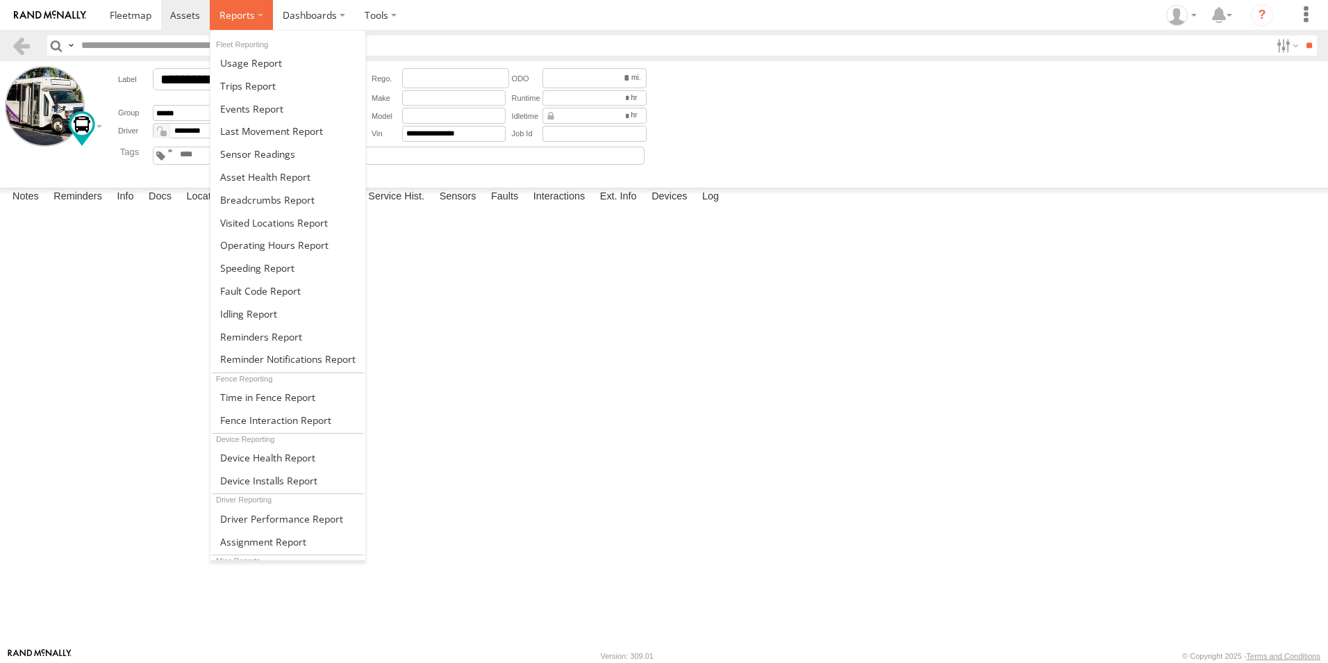
click at [249, 11] on span at bounding box center [236, 14] width 35 height 13
click at [271, 290] on span at bounding box center [260, 290] width 81 height 13
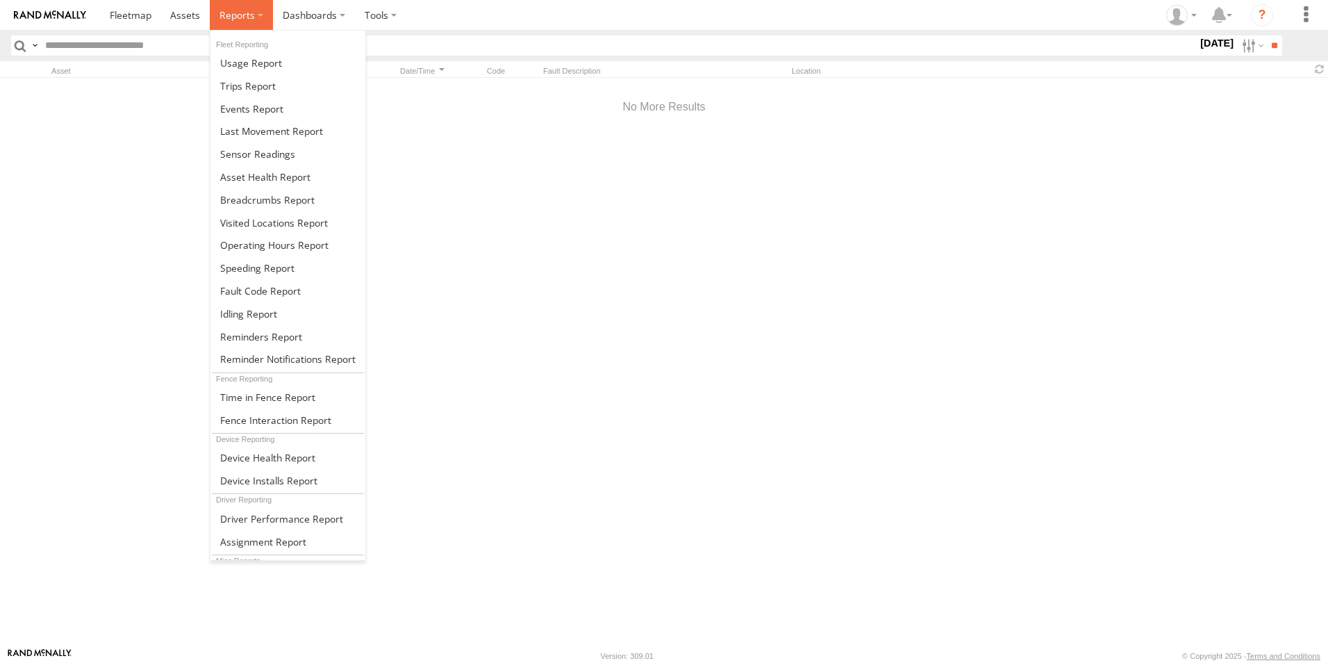
click at [260, 18] on label at bounding box center [241, 15] width 63 height 30
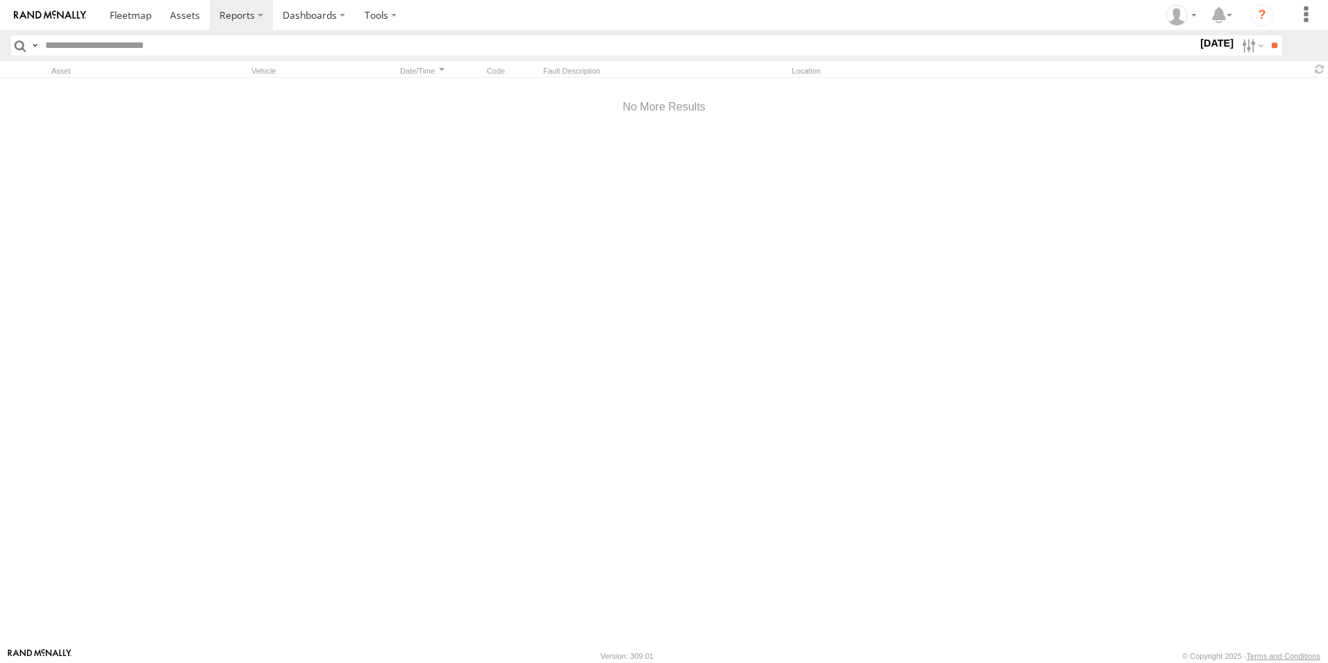
click at [430, 97] on div at bounding box center [664, 107] width 1328 height 59
click at [344, 14] on label "Dashboards" at bounding box center [314, 15] width 82 height 30
click at [392, 7] on label at bounding box center [380, 15] width 51 height 30
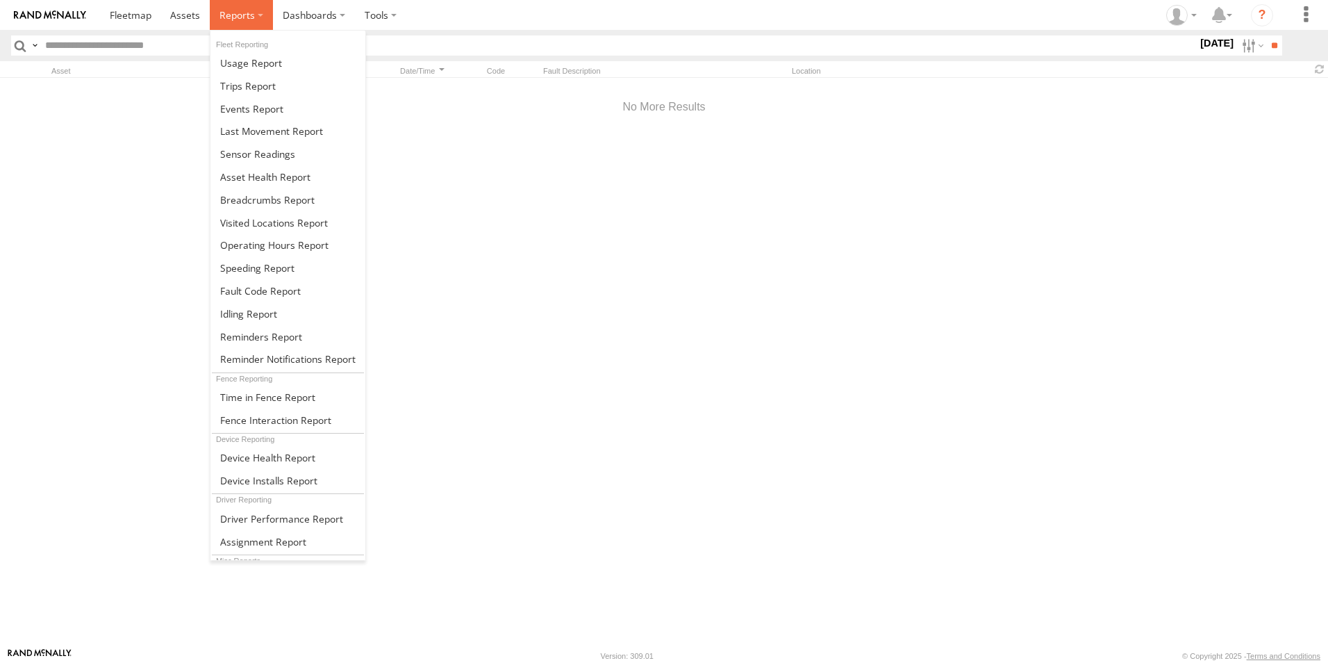
click at [263, 11] on label at bounding box center [241, 15] width 63 height 30
click at [243, 291] on span at bounding box center [260, 290] width 81 height 13
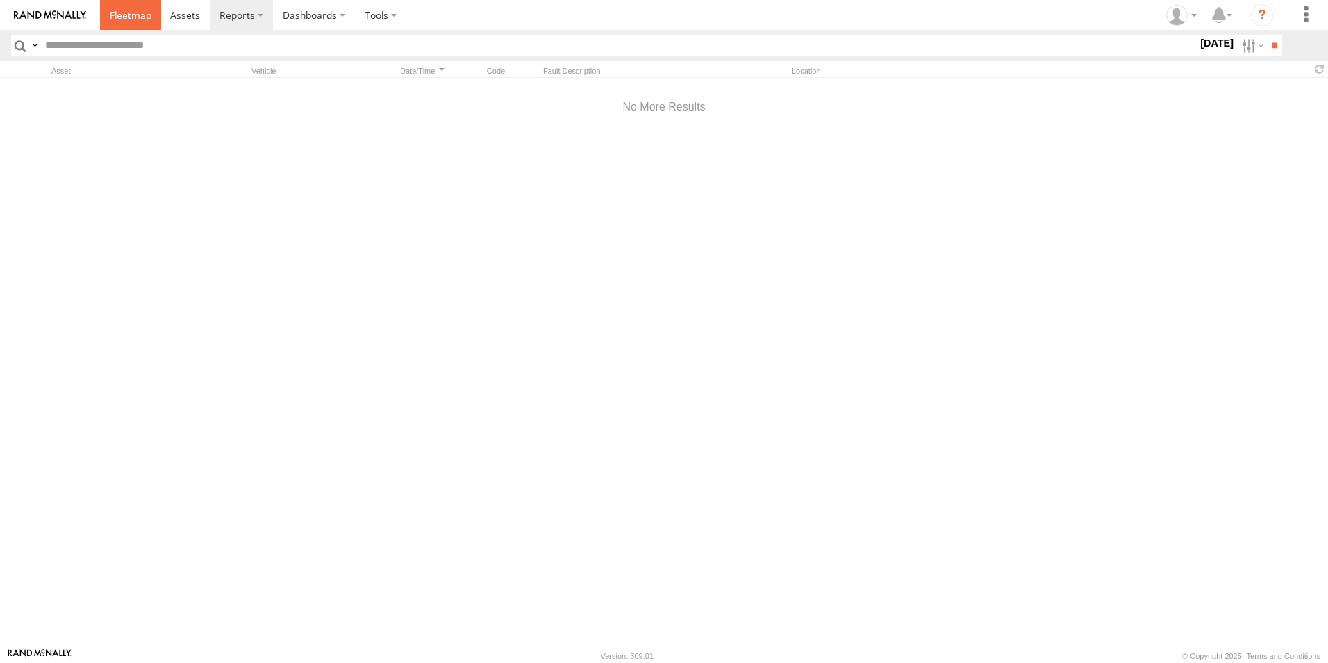
click at [140, 13] on span at bounding box center [131, 14] width 42 height 13
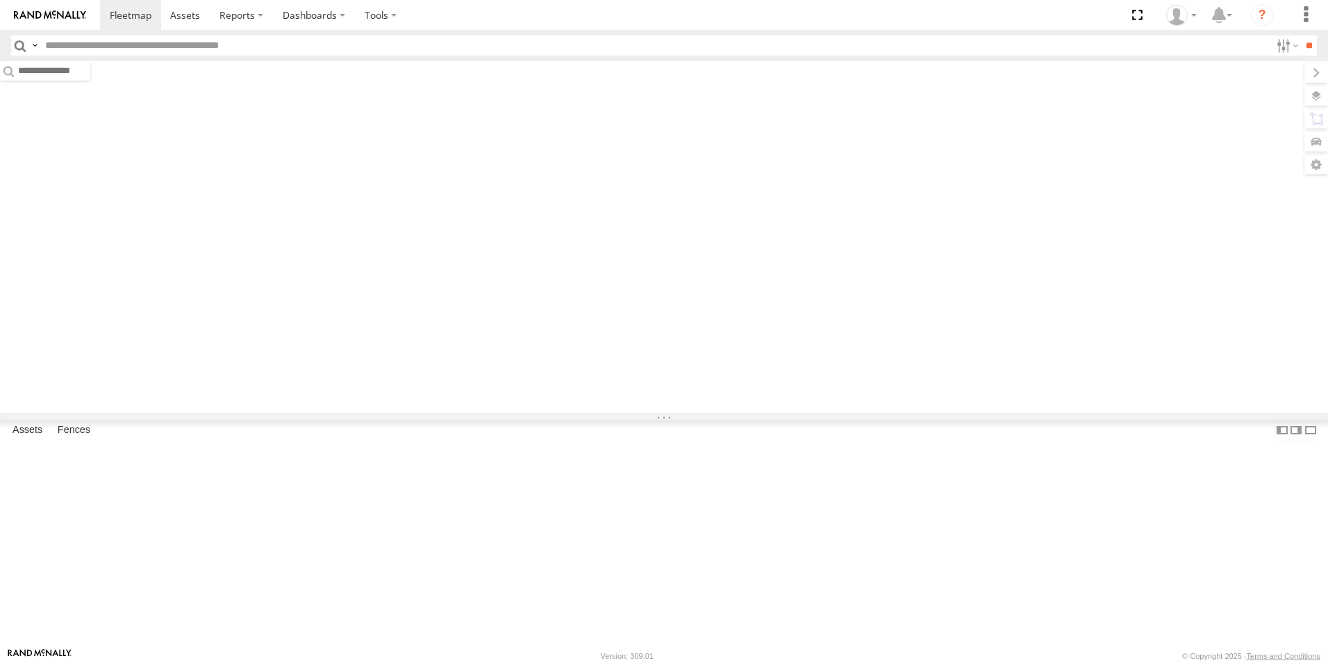
click at [251, 13] on span at bounding box center [236, 14] width 35 height 13
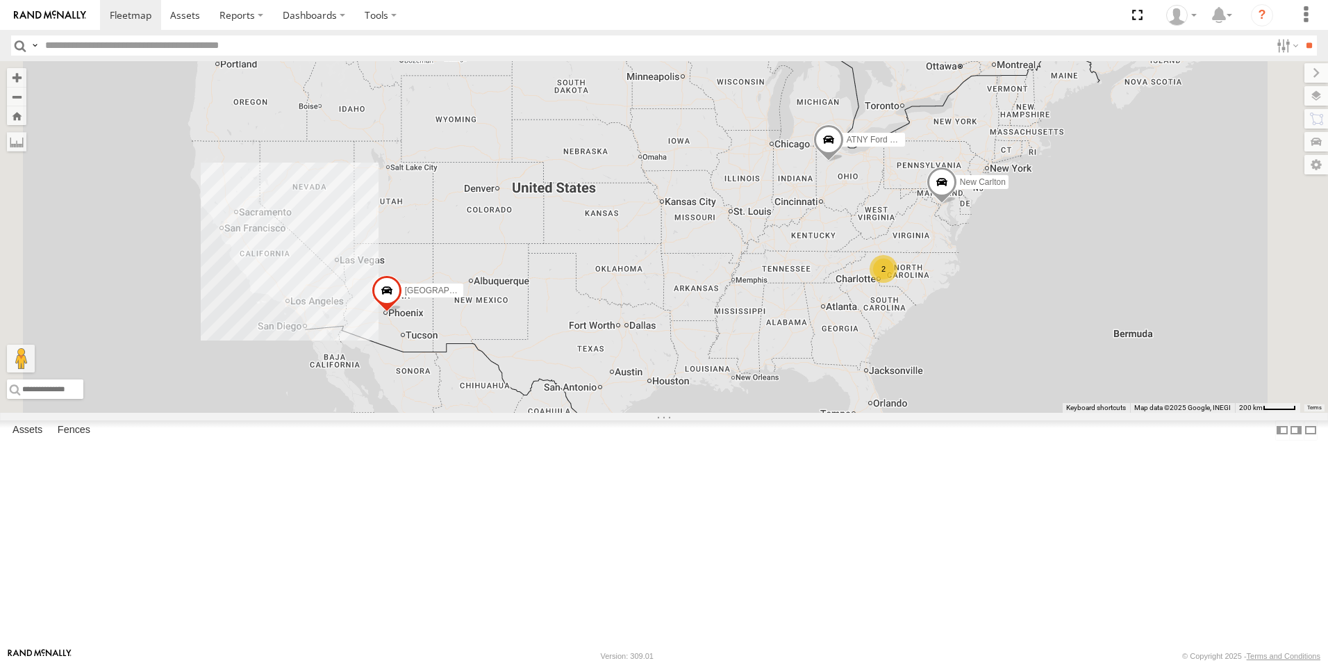
click at [0, 0] on div "New Carlton" at bounding box center [0, 0] width 0 height 0
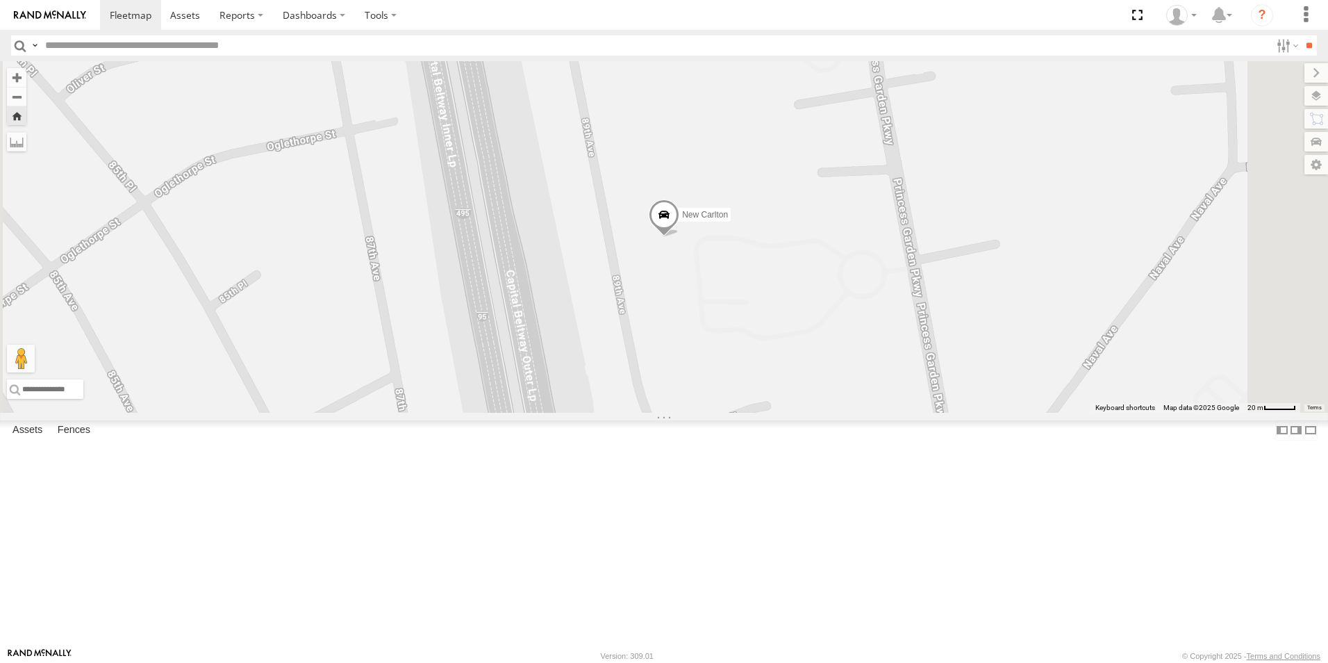
click at [679, 237] on span at bounding box center [664, 218] width 31 height 38
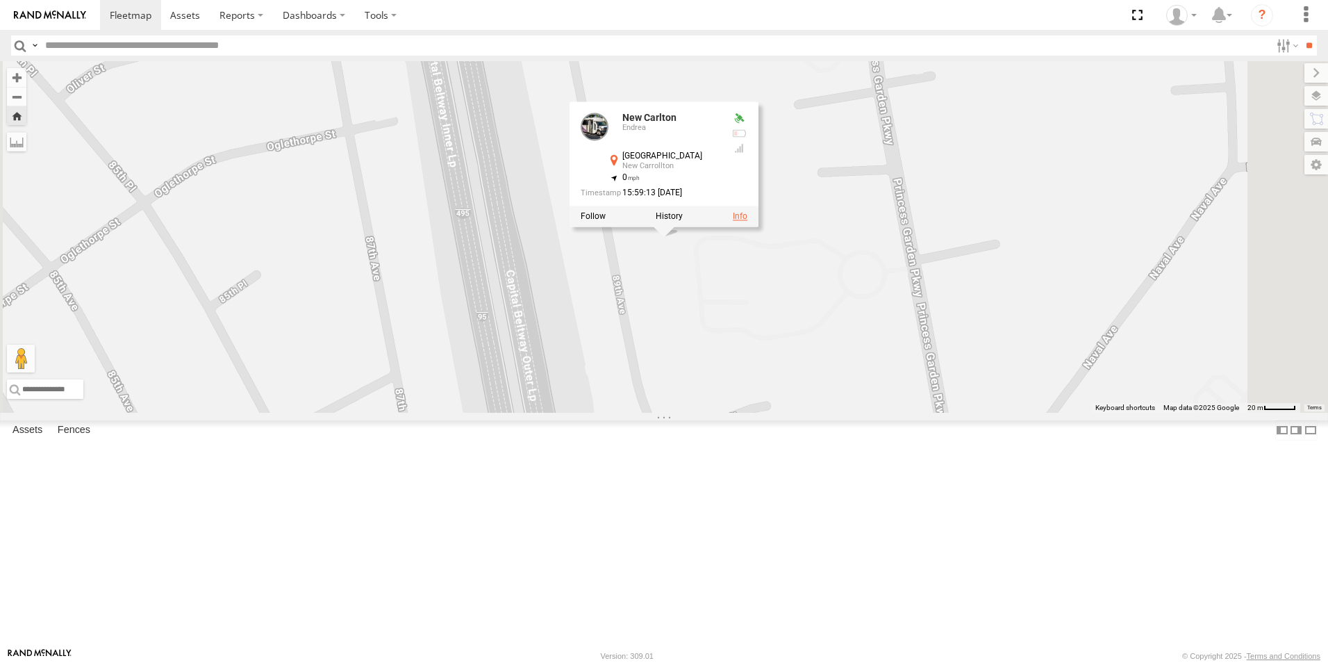
click at [747, 221] on link at bounding box center [740, 216] width 15 height 10
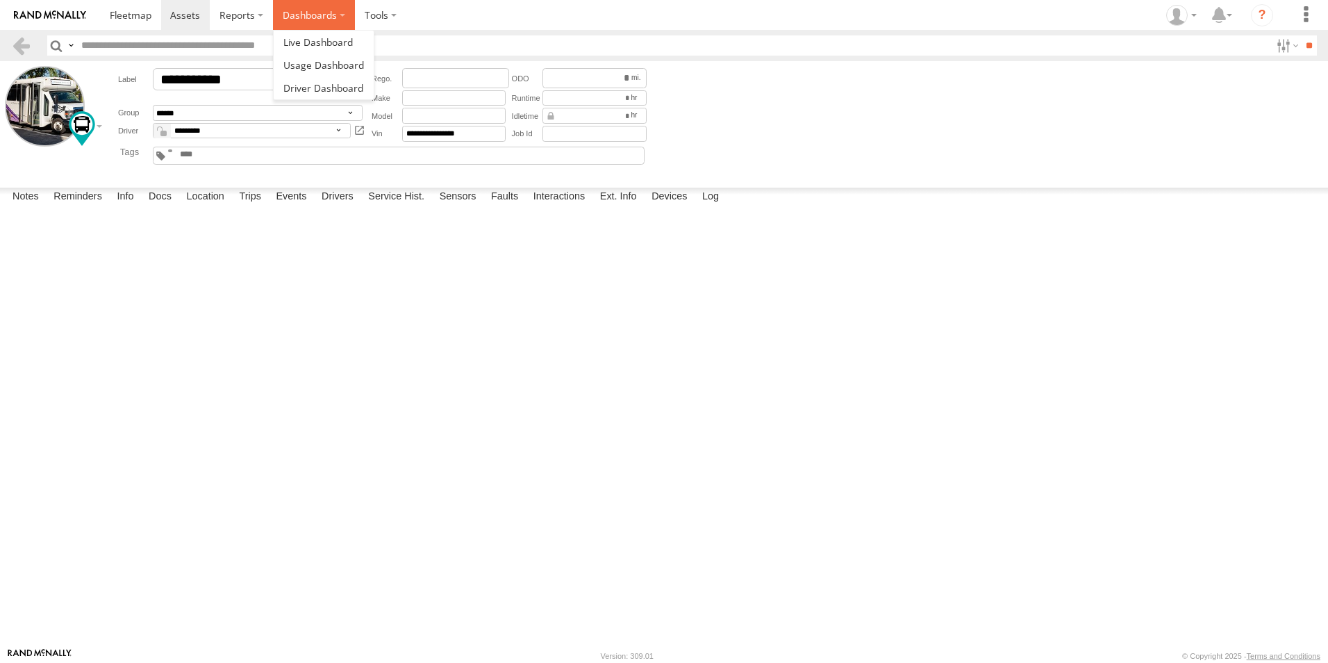
click at [335, 13] on label "Dashboards" at bounding box center [314, 15] width 82 height 30
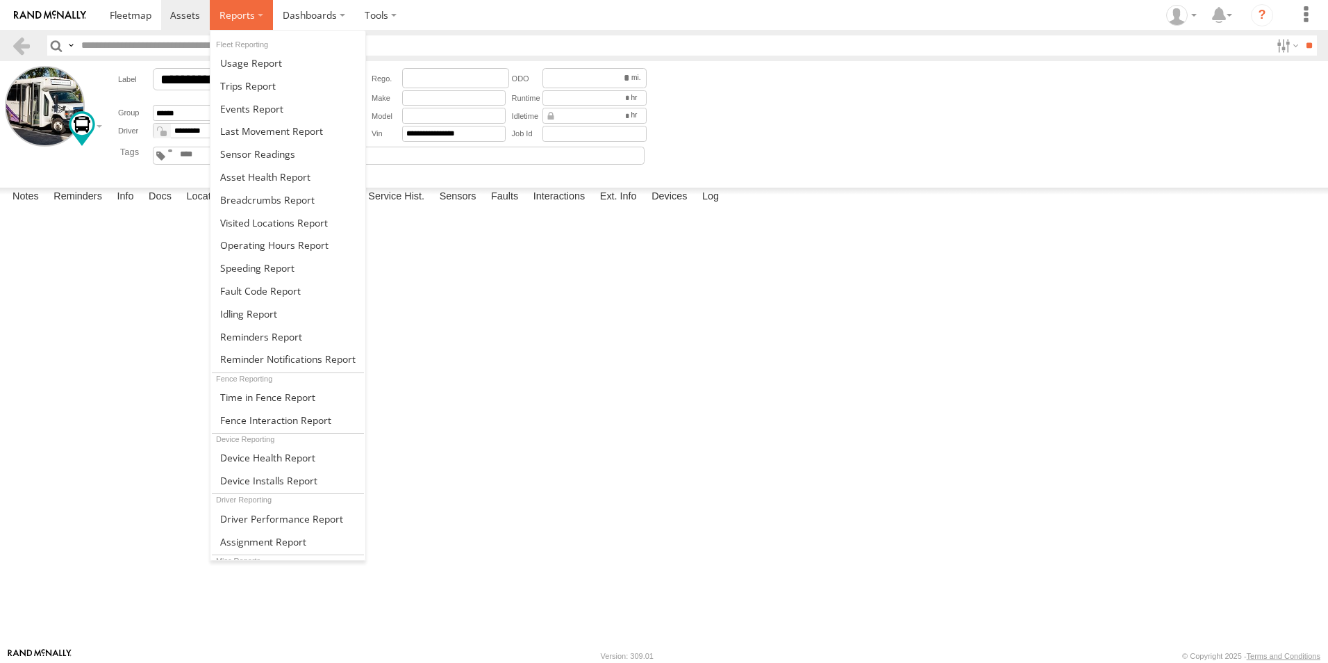
click at [247, 15] on span at bounding box center [236, 14] width 35 height 13
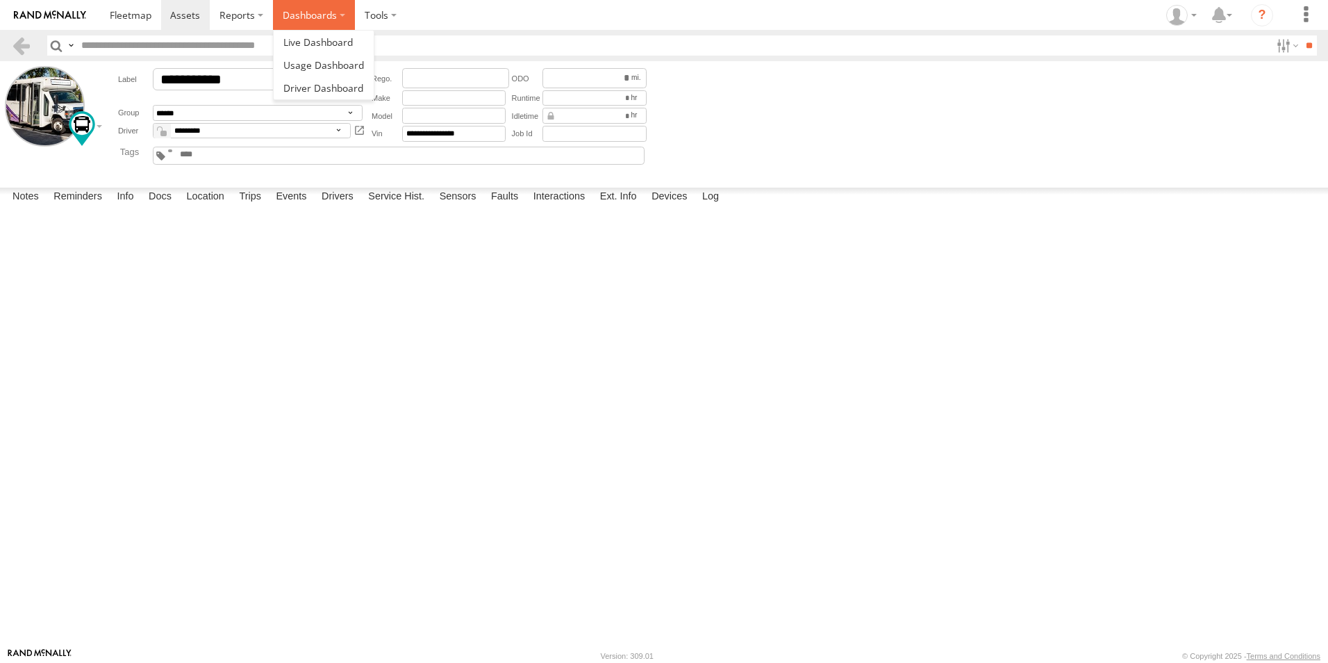
click at [306, 16] on label "Dashboards" at bounding box center [314, 15] width 82 height 30
click at [312, 39] on span at bounding box center [317, 41] width 69 height 13
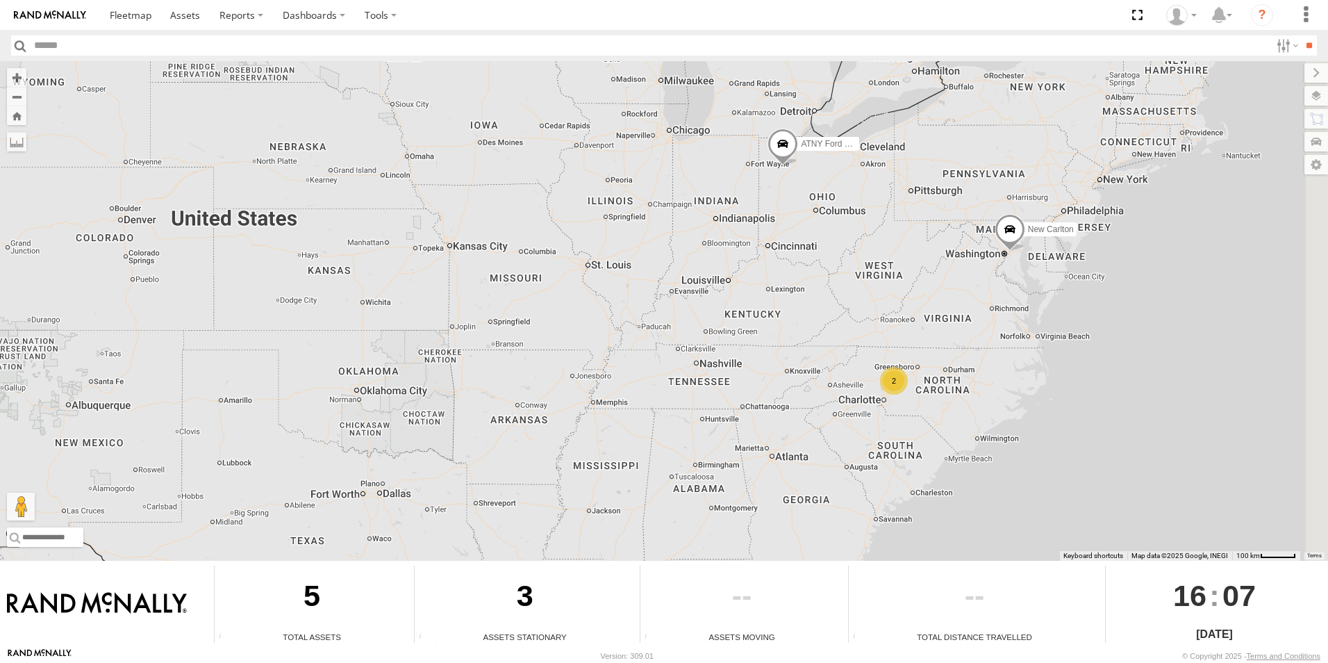
drag, startPoint x: 1154, startPoint y: 308, endPoint x: 897, endPoint y: 314, distance: 257.1
click at [897, 314] on div "ATNY Ford EV Demo [GEOGRAPHIC_DATA], [GEOGRAPHIC_DATA] 2 New Carlton" at bounding box center [664, 310] width 1328 height 499
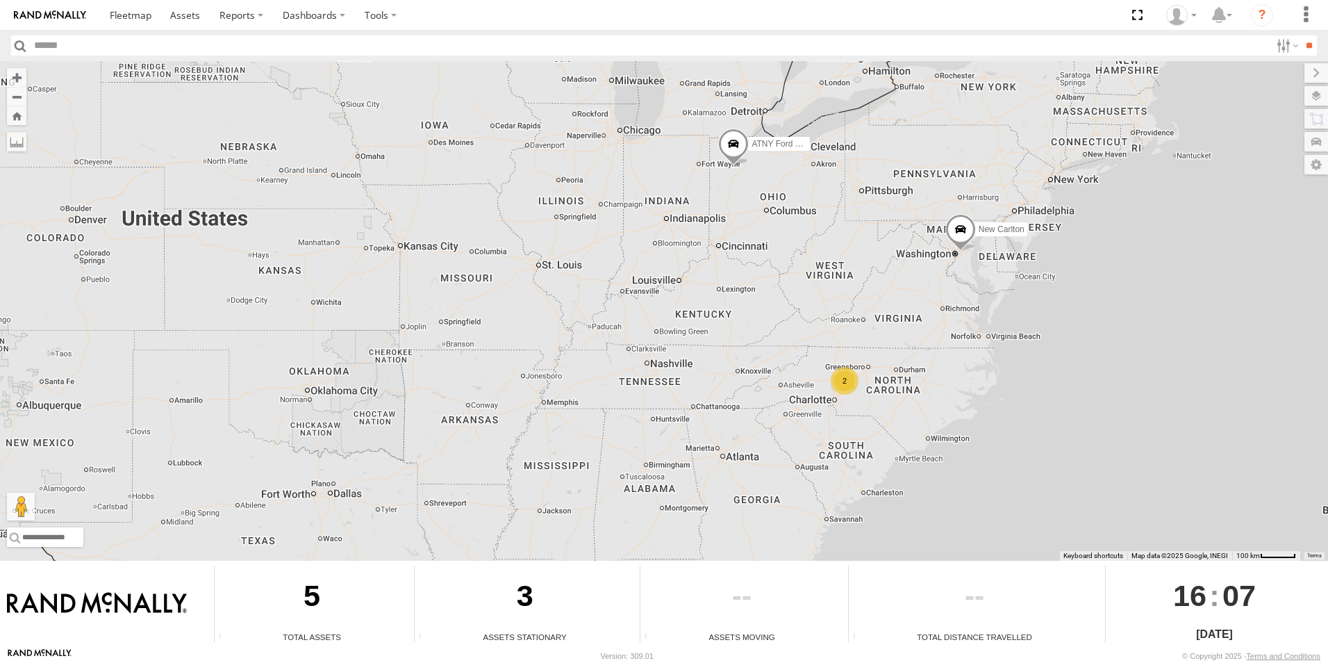
click at [968, 232] on span at bounding box center [960, 232] width 31 height 38
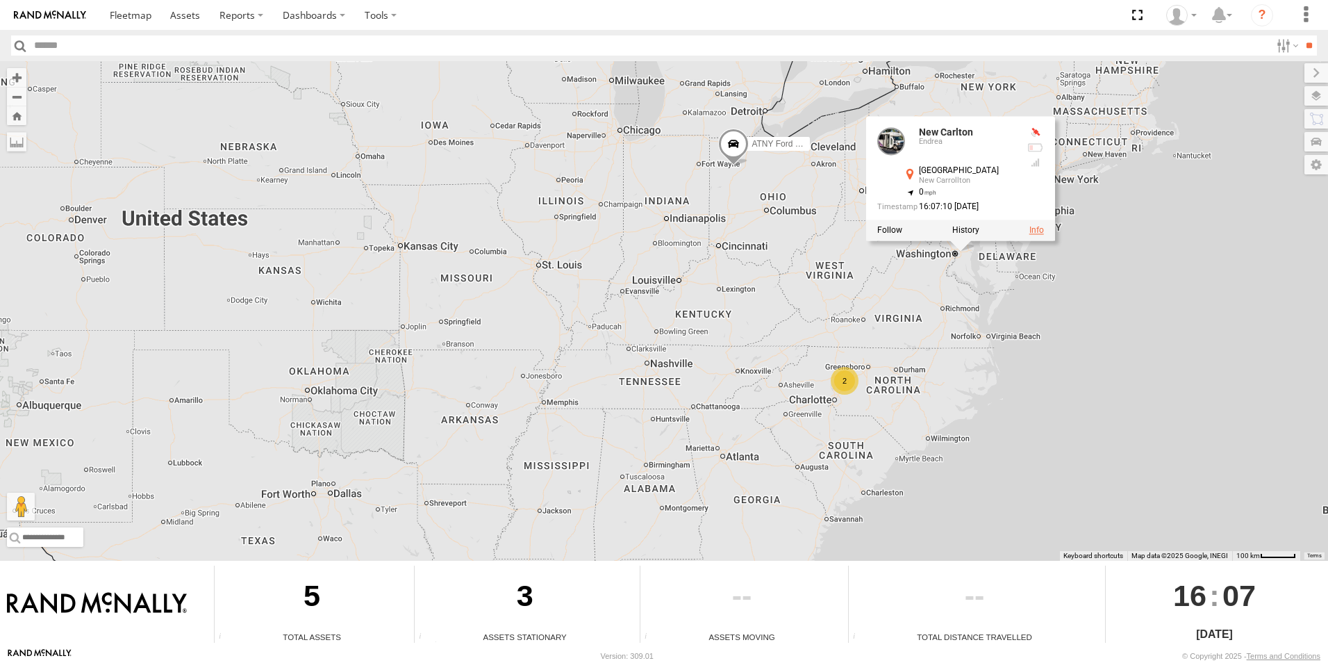
click at [1038, 230] on link at bounding box center [1036, 230] width 15 height 10
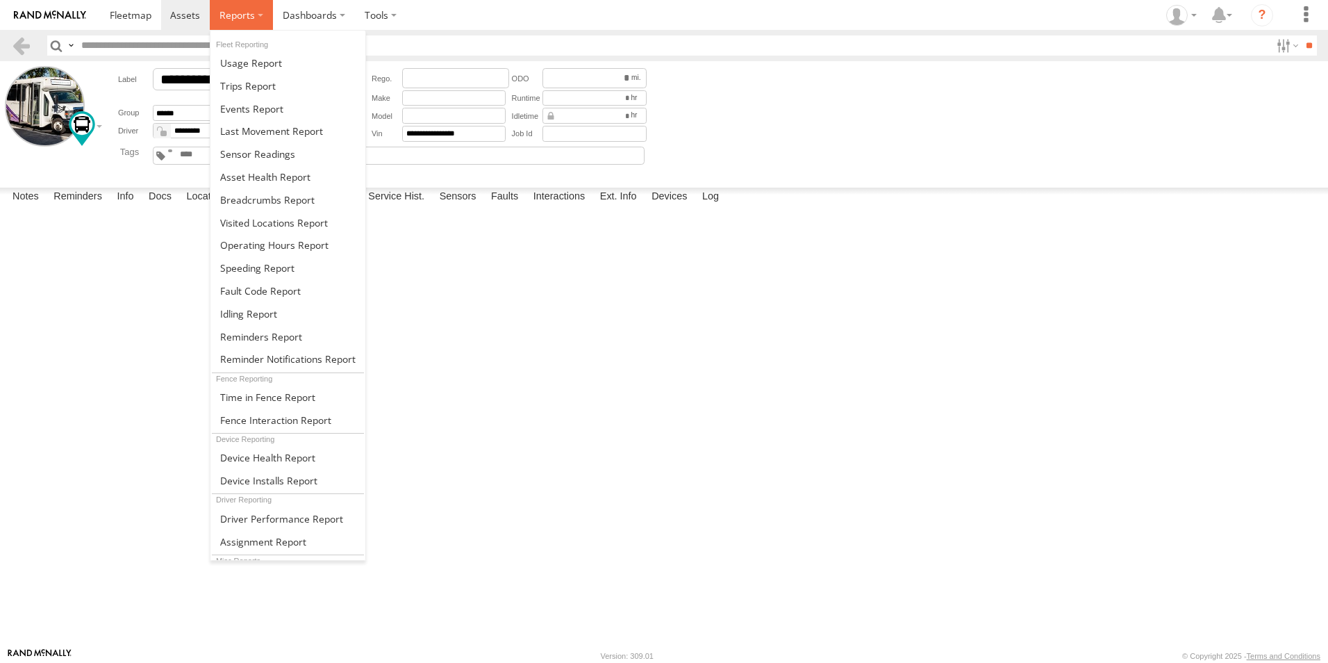
click at [249, 10] on span at bounding box center [236, 14] width 35 height 13
click at [271, 291] on span at bounding box center [260, 290] width 81 height 13
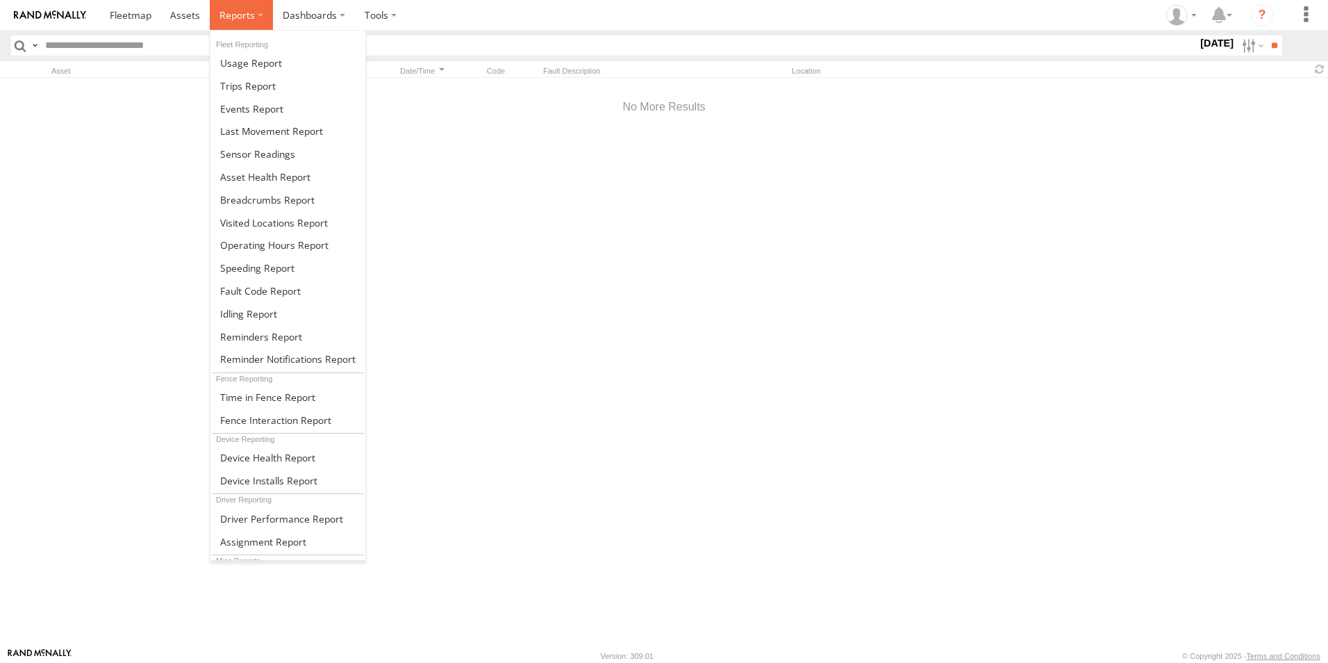
click at [253, 16] on span at bounding box center [236, 14] width 35 height 13
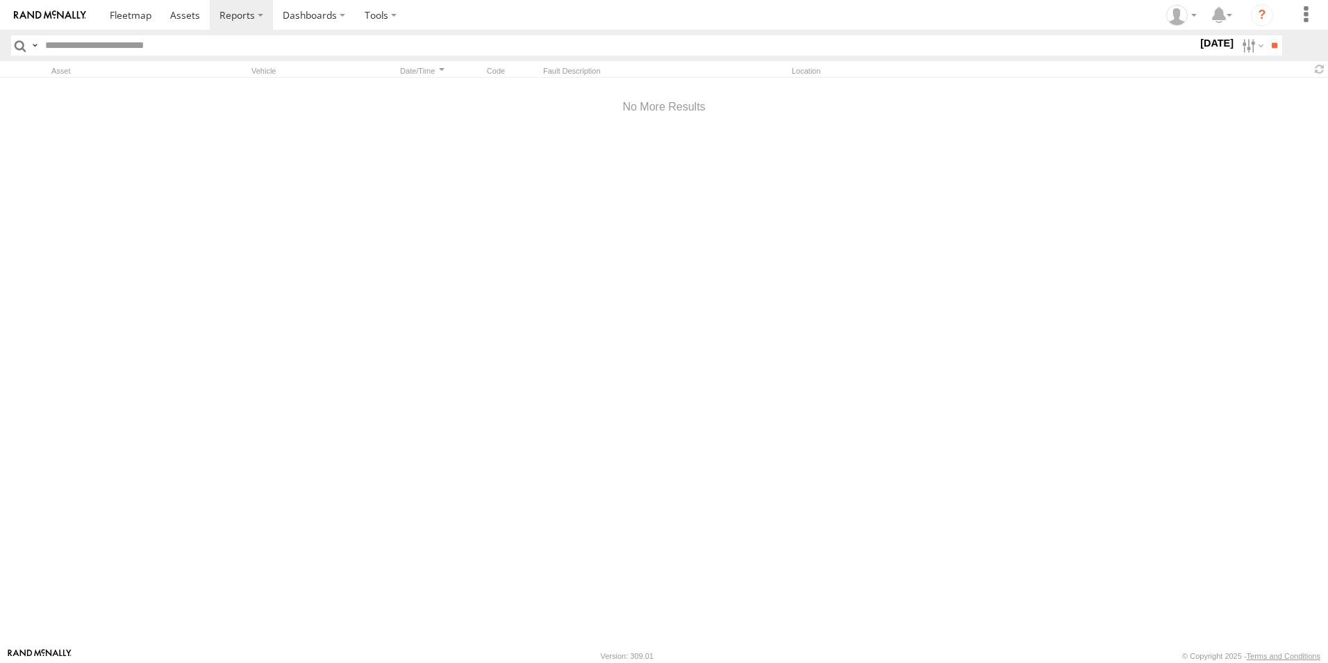
click at [129, 112] on div at bounding box center [664, 107] width 1328 height 59
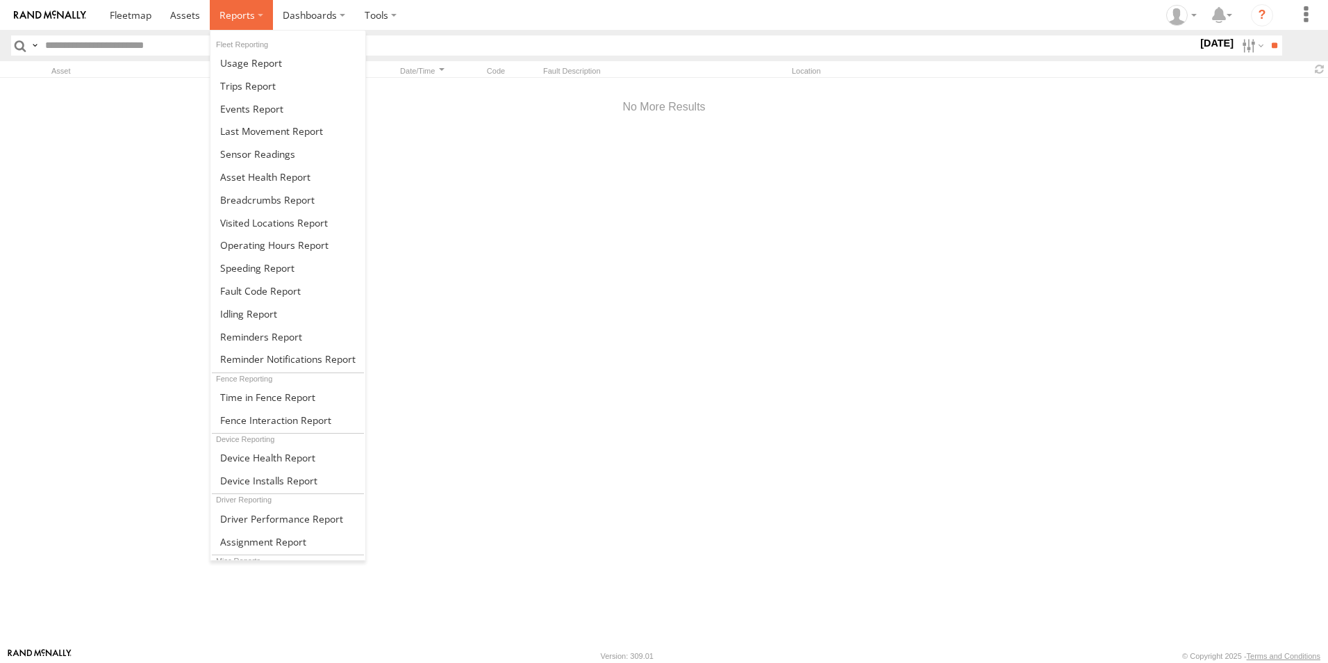
click at [238, 14] on span at bounding box center [236, 14] width 35 height 13
click at [251, 63] on span at bounding box center [251, 62] width 62 height 13
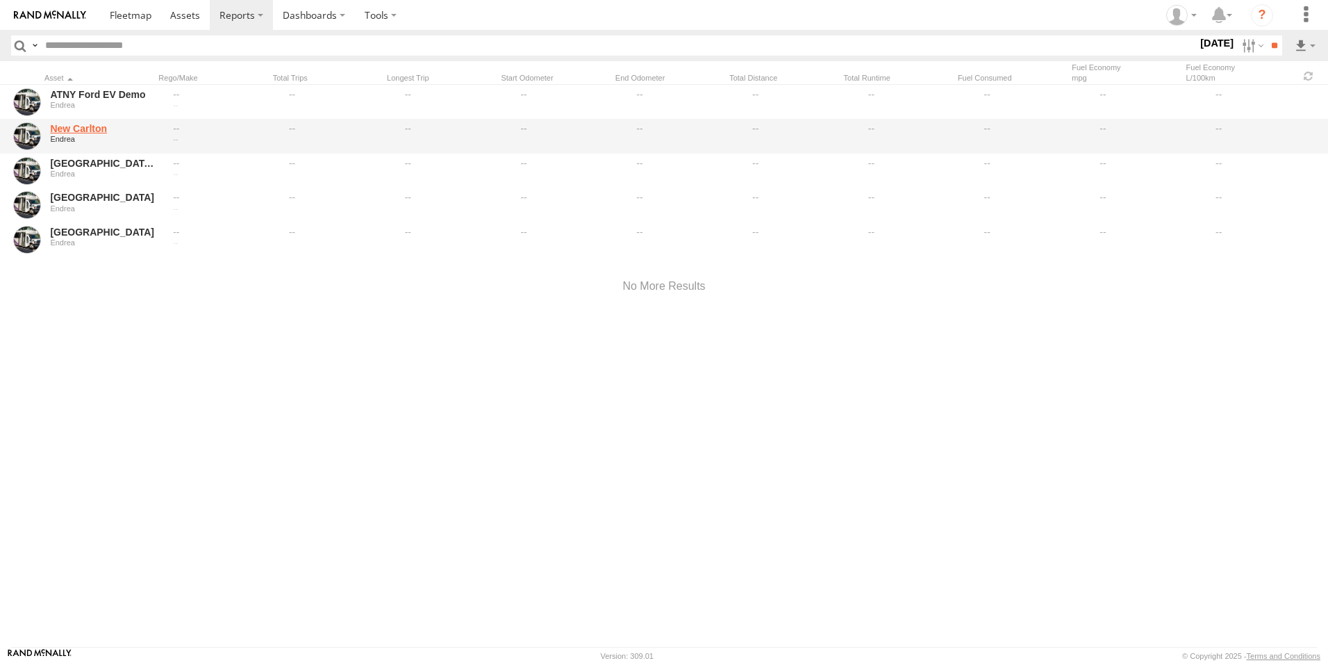
click at [81, 129] on link "New Carlton" at bounding box center [103, 128] width 106 height 13
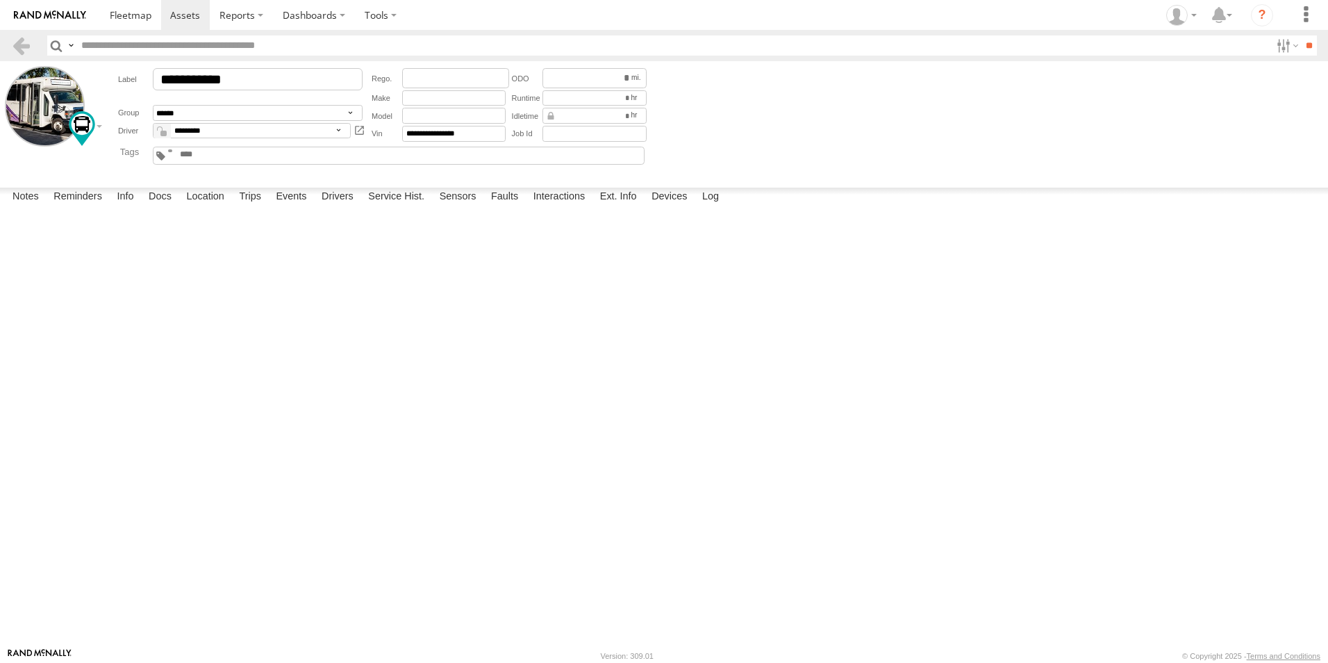
click at [574, 19] on section at bounding box center [712, 15] width 1225 height 30
click at [133, 18] on span at bounding box center [131, 14] width 42 height 13
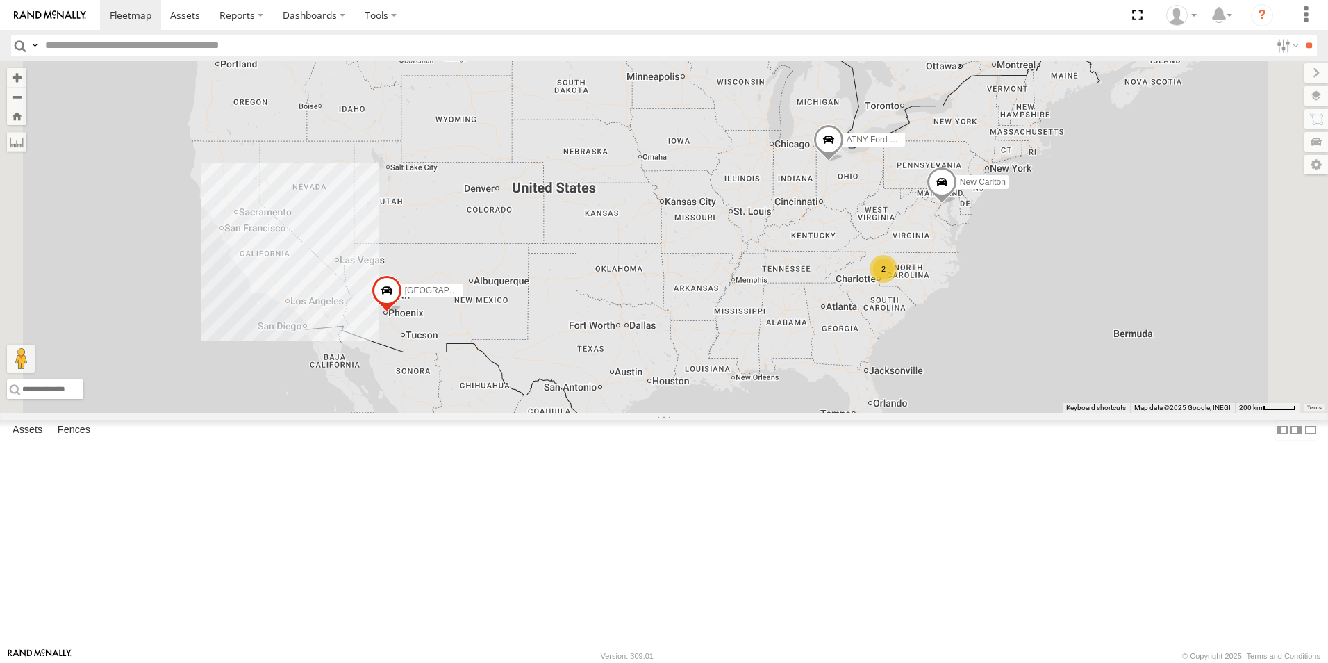
click at [402, 313] on span at bounding box center [387, 294] width 31 height 38
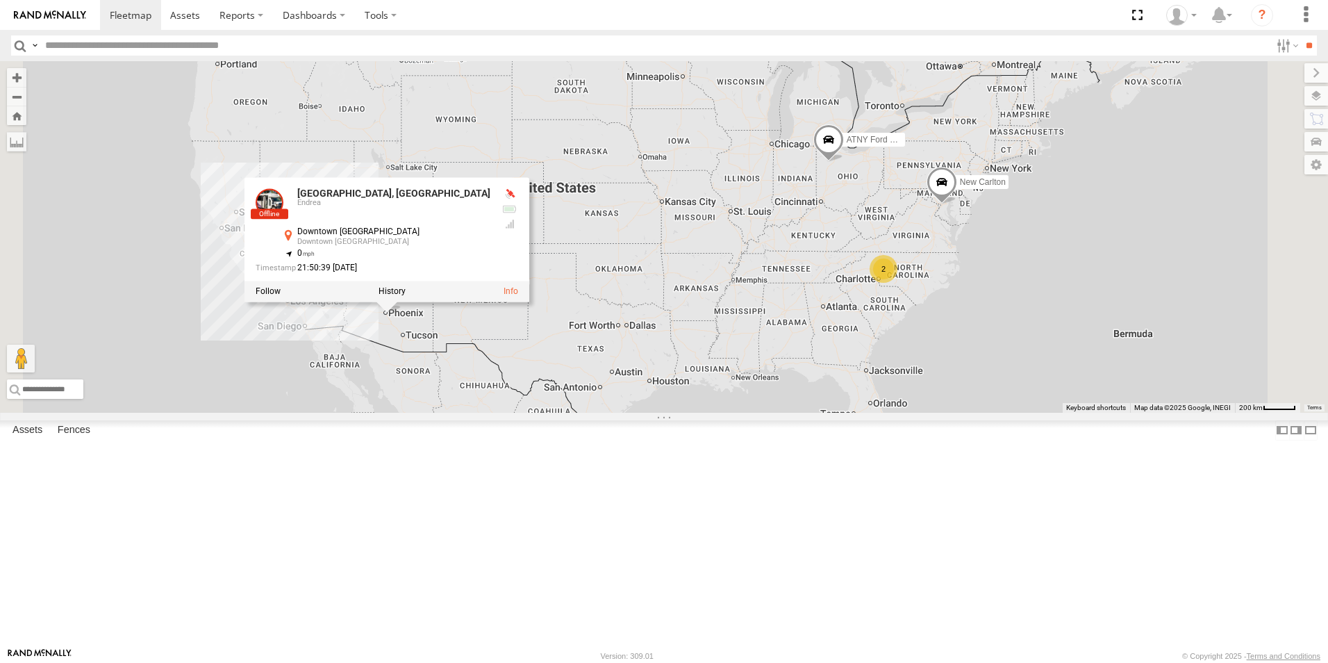
click at [957, 204] on span at bounding box center [942, 186] width 31 height 38
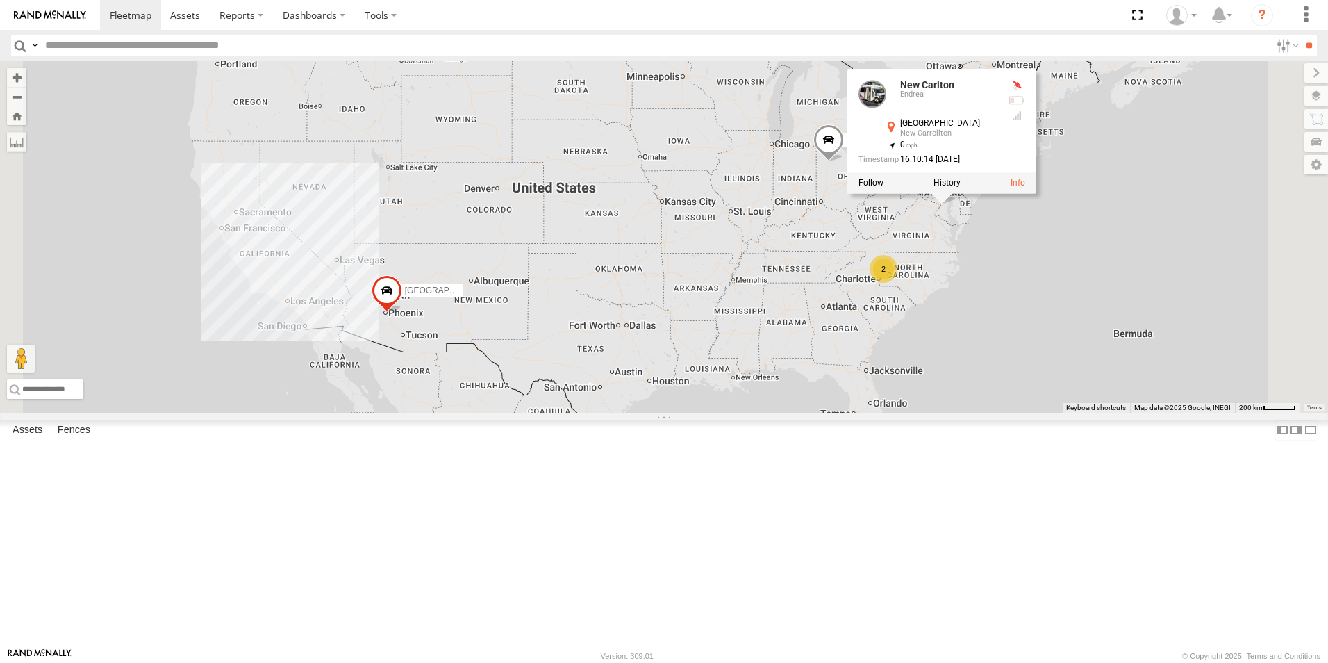
click at [844, 162] on span at bounding box center [828, 143] width 31 height 38
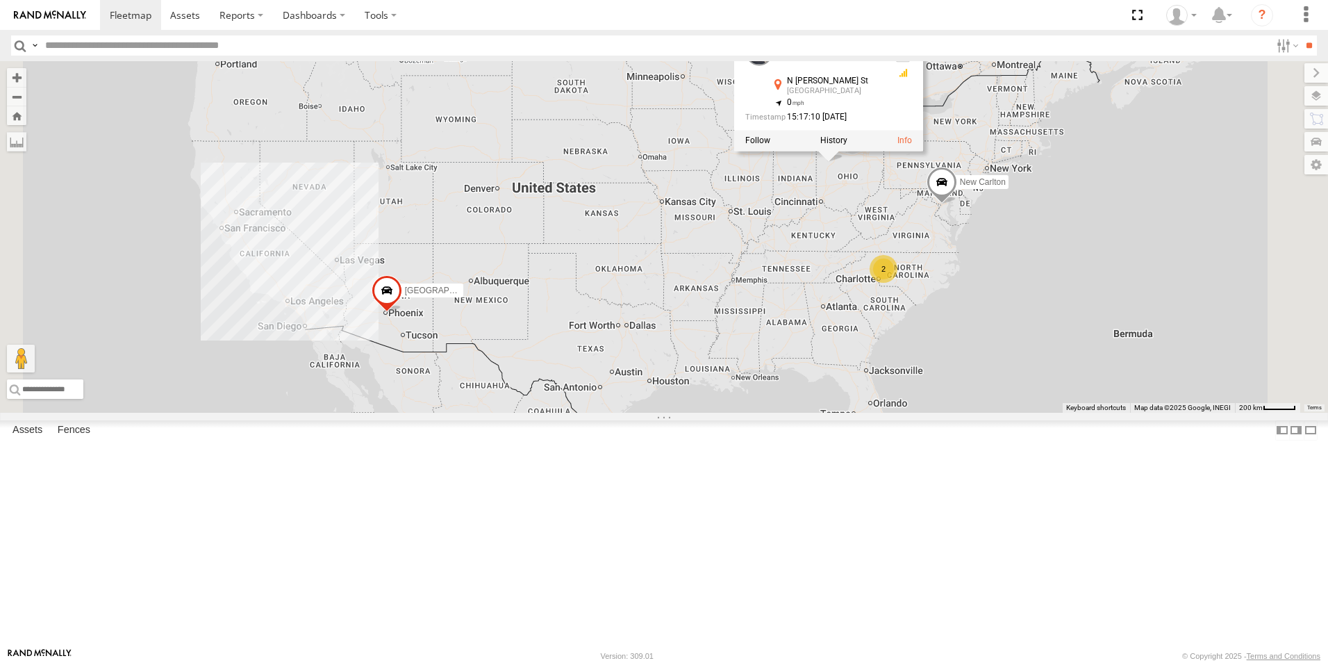
click at [957, 204] on span at bounding box center [942, 186] width 31 height 38
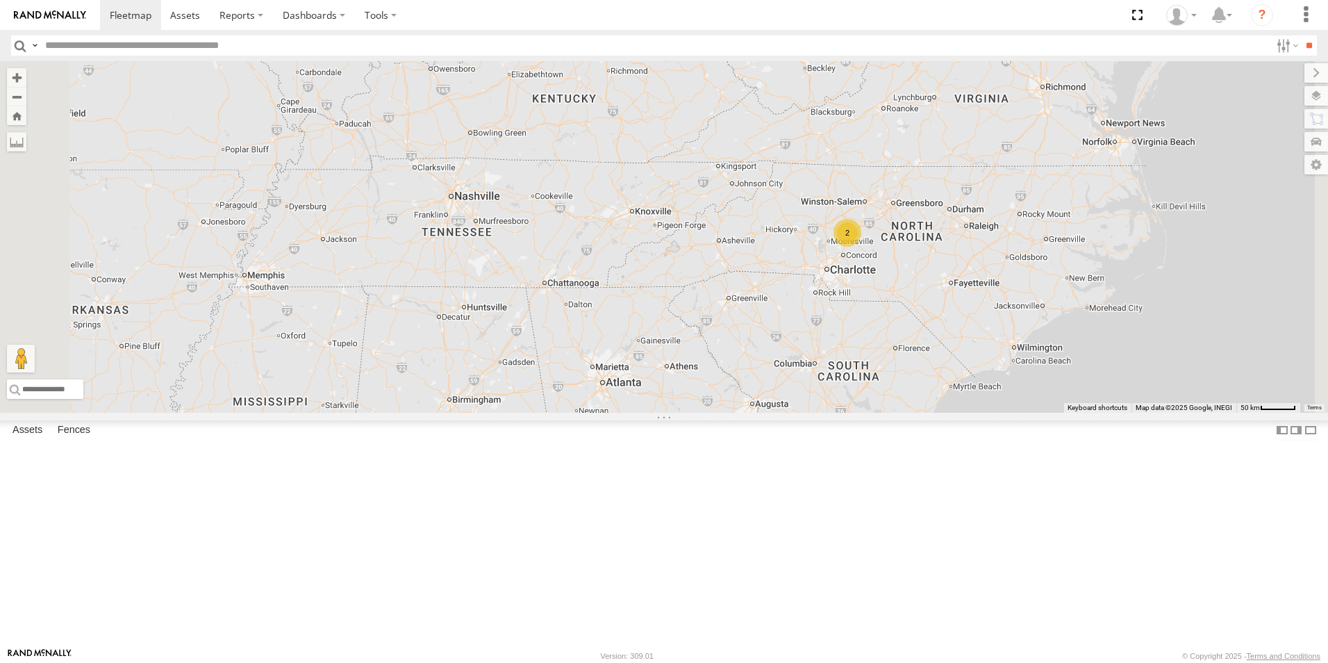
click at [861, 247] on div "2" at bounding box center [848, 233] width 28 height 28
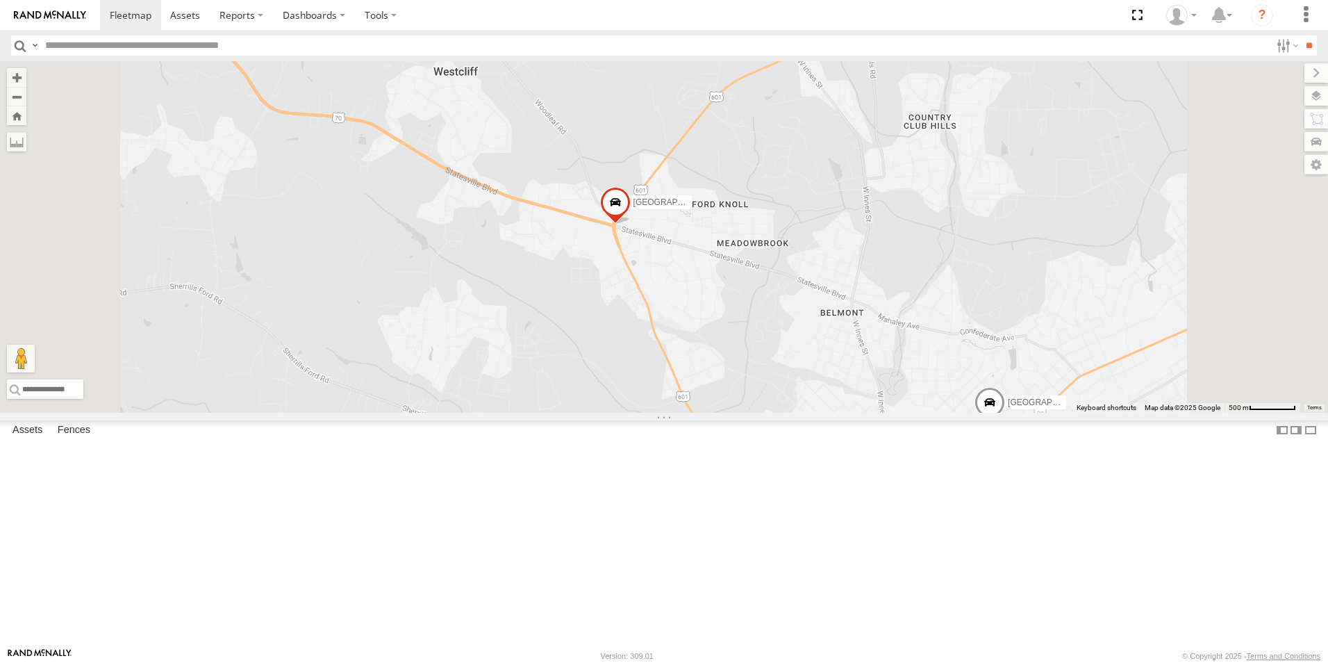
click at [631, 224] on span at bounding box center [615, 206] width 31 height 38
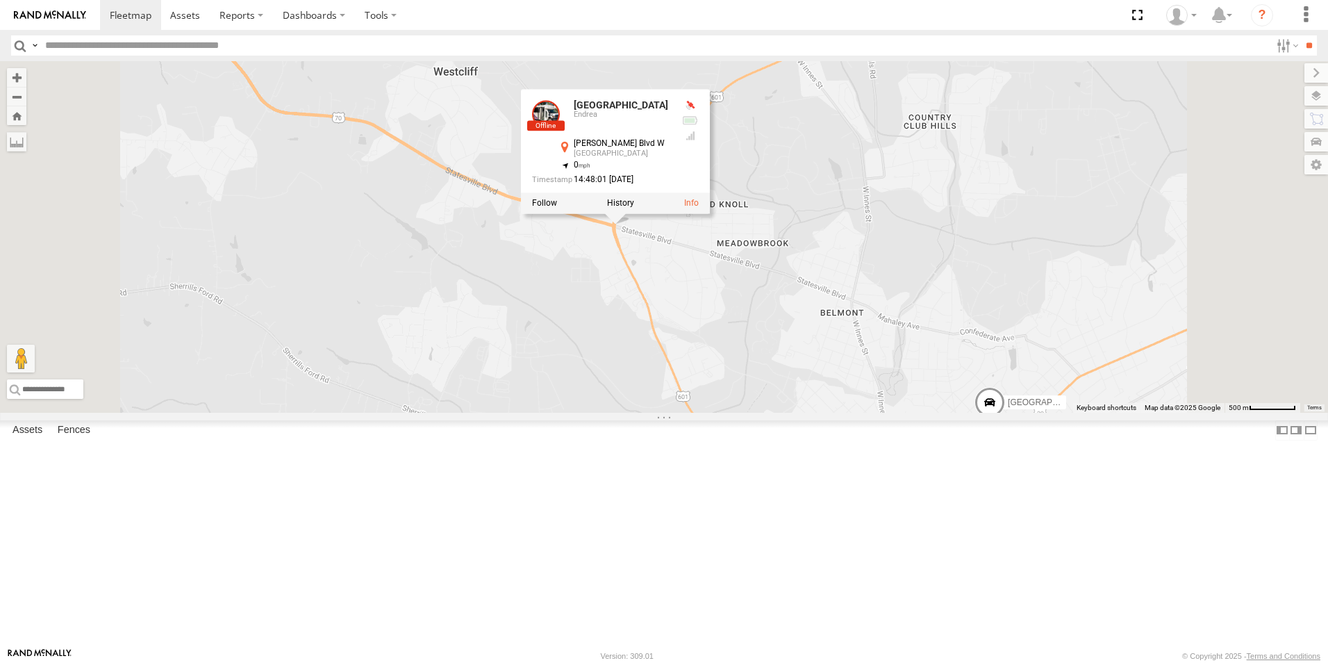
click at [1005, 425] on span at bounding box center [990, 407] width 31 height 38
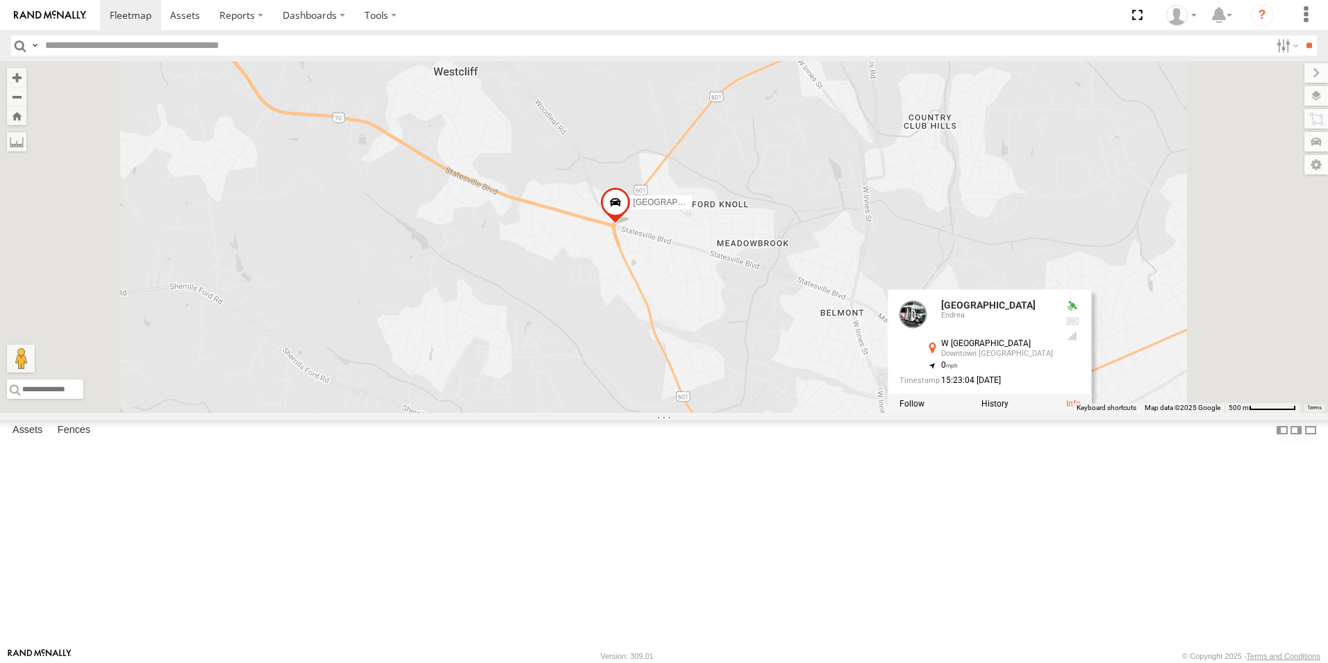
click at [631, 224] on span at bounding box center [615, 206] width 31 height 38
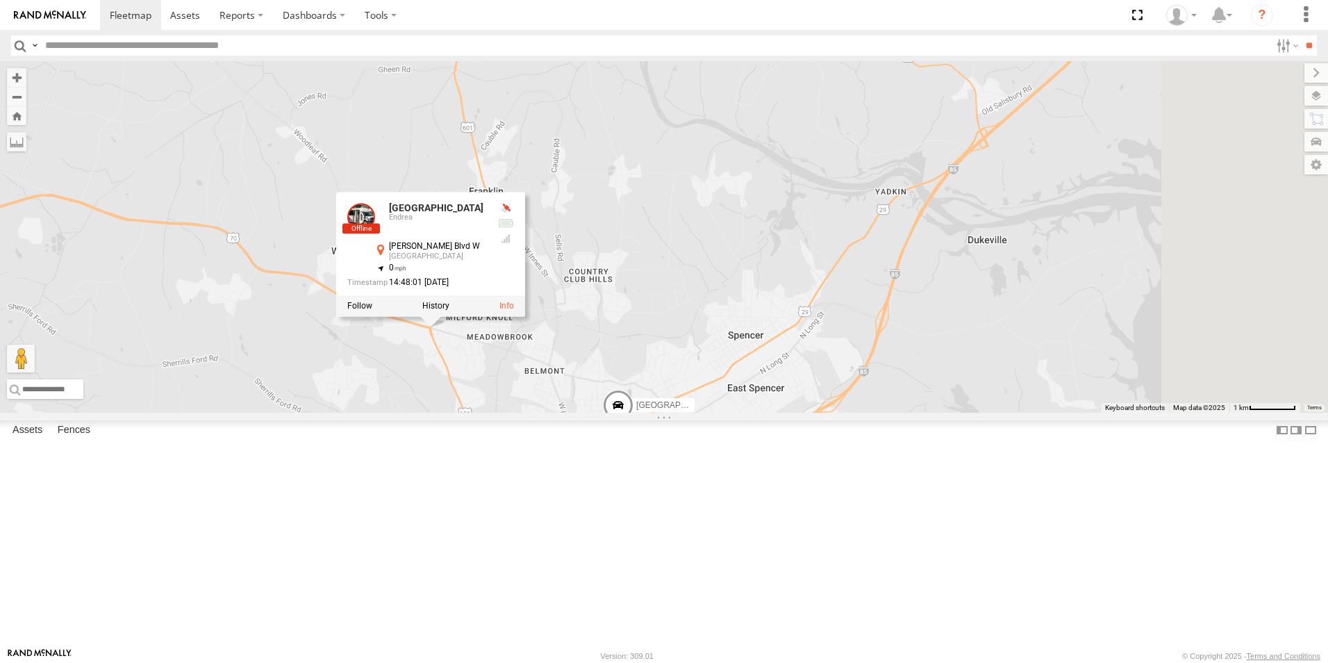
drag, startPoint x: 1082, startPoint y: 349, endPoint x: 769, endPoint y: 430, distance: 323.5
click at [769, 413] on div "ATNY Ford EV Demo Phoenix, AZ New Carlton Salisbury Salisbury Salisbury Endrea …" at bounding box center [664, 236] width 1328 height 351
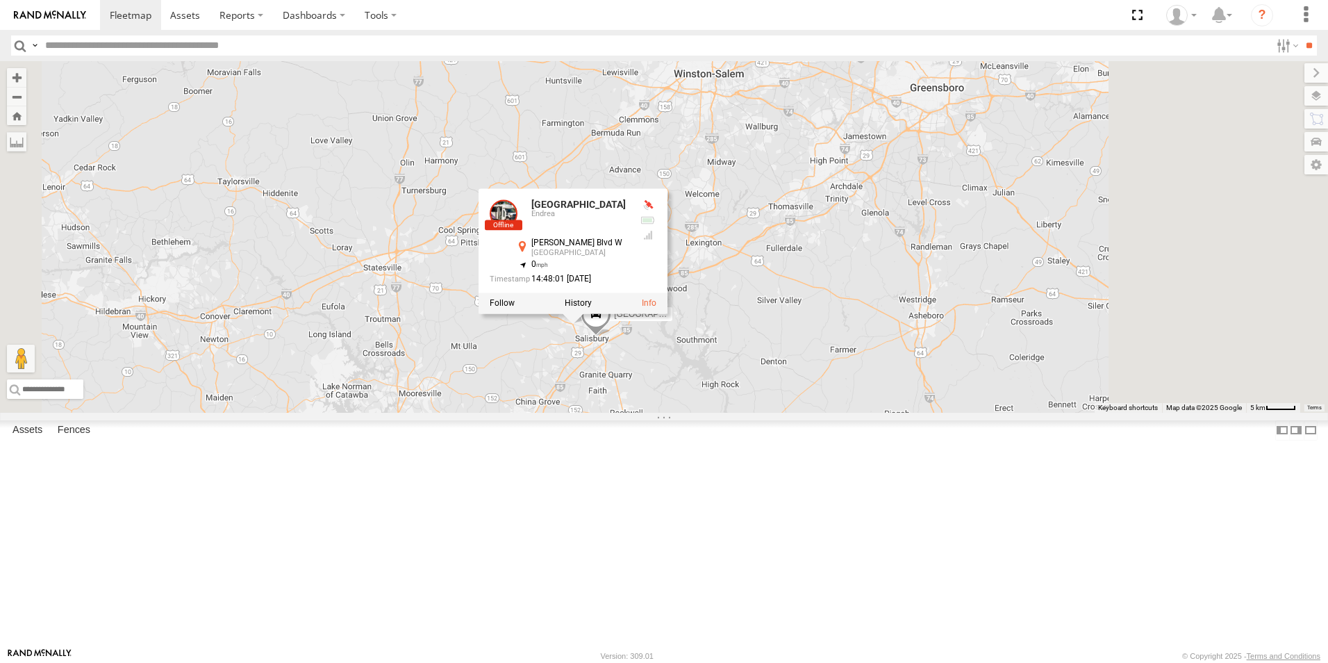
drag, startPoint x: 923, startPoint y: 397, endPoint x: 753, endPoint y: 540, distance: 222.3
click at [754, 413] on div "ATNY Ford EV Demo Phoenix, AZ New Carlton Salisbury Salisbury Salisbury Endrea …" at bounding box center [664, 236] width 1328 height 351
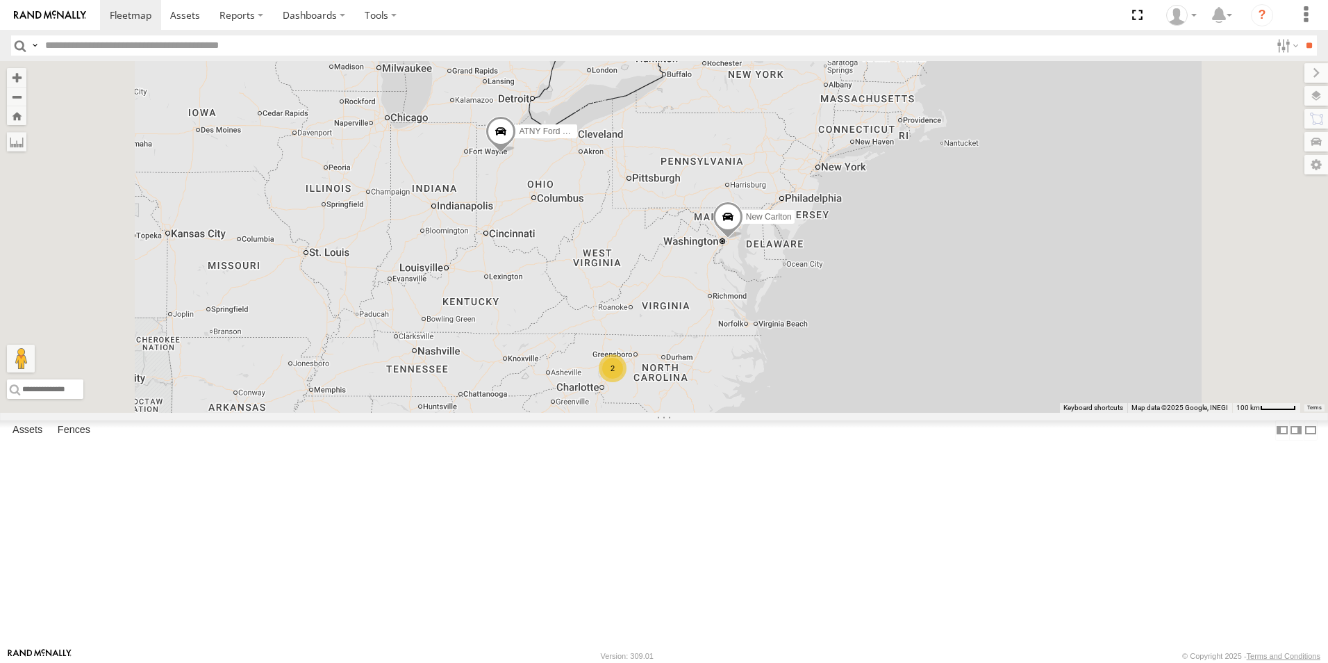
click at [743, 239] on span at bounding box center [728, 220] width 31 height 38
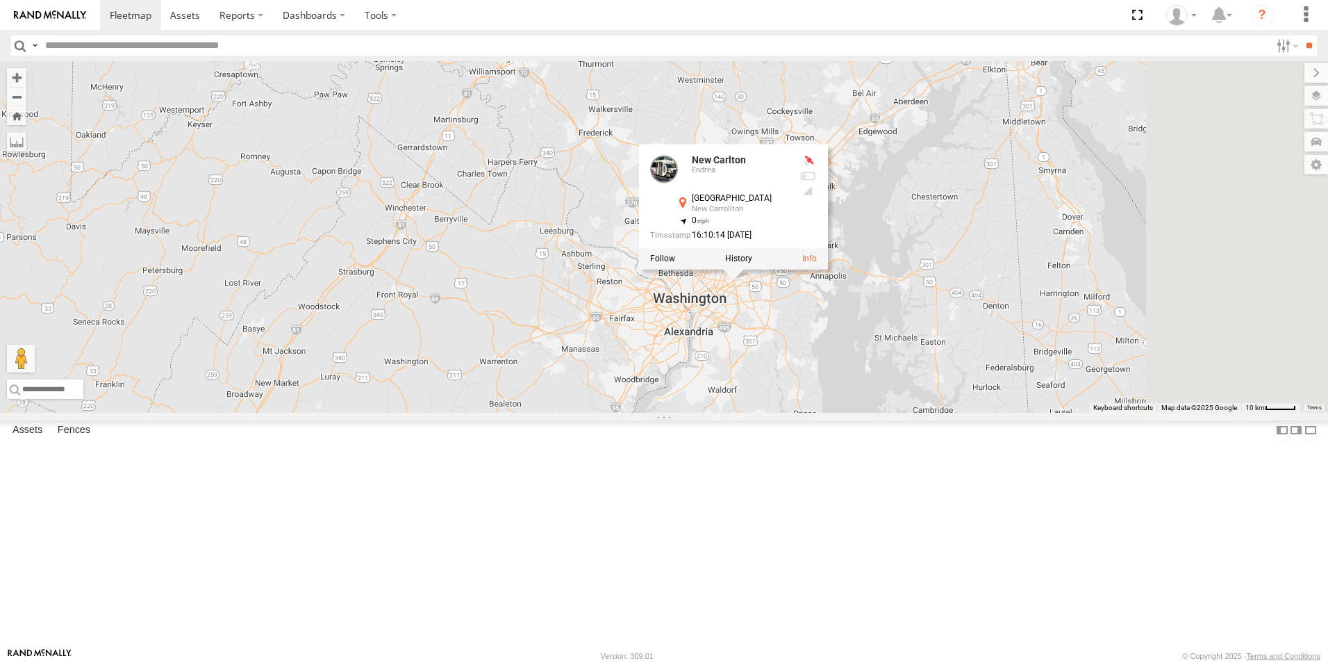
drag, startPoint x: 993, startPoint y: 360, endPoint x: 793, endPoint y: 519, distance: 255.6
click at [793, 413] on div "ATNY Ford EV Demo Phoenix, AZ New Carlton New Carlton Endrea 89th Ave New Carro…" at bounding box center [664, 236] width 1328 height 351
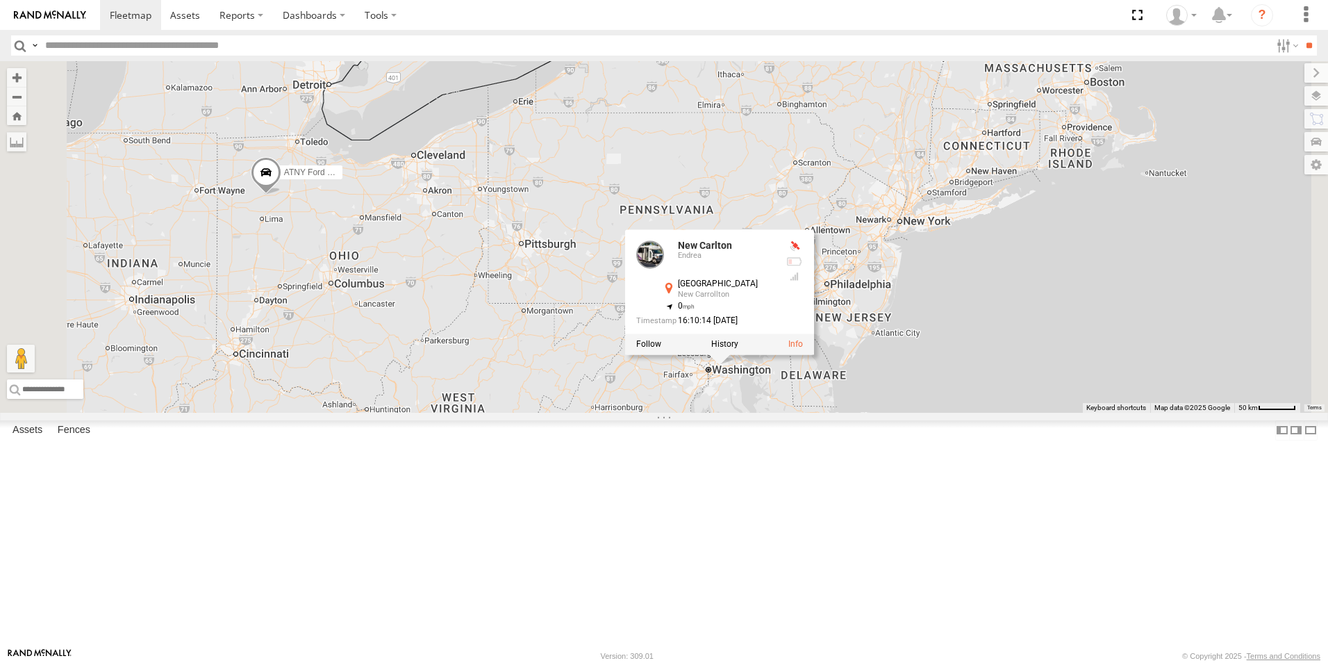
drag, startPoint x: 735, startPoint y: 502, endPoint x: 830, endPoint y: 498, distance: 95.3
click at [830, 413] on div "ATNY Ford EV Demo Phoenix, AZ New Carlton New Carlton Endrea 89th Ave New Carro…" at bounding box center [664, 236] width 1328 height 351
click at [734, 249] on link "New Carlton" at bounding box center [707, 243] width 54 height 11
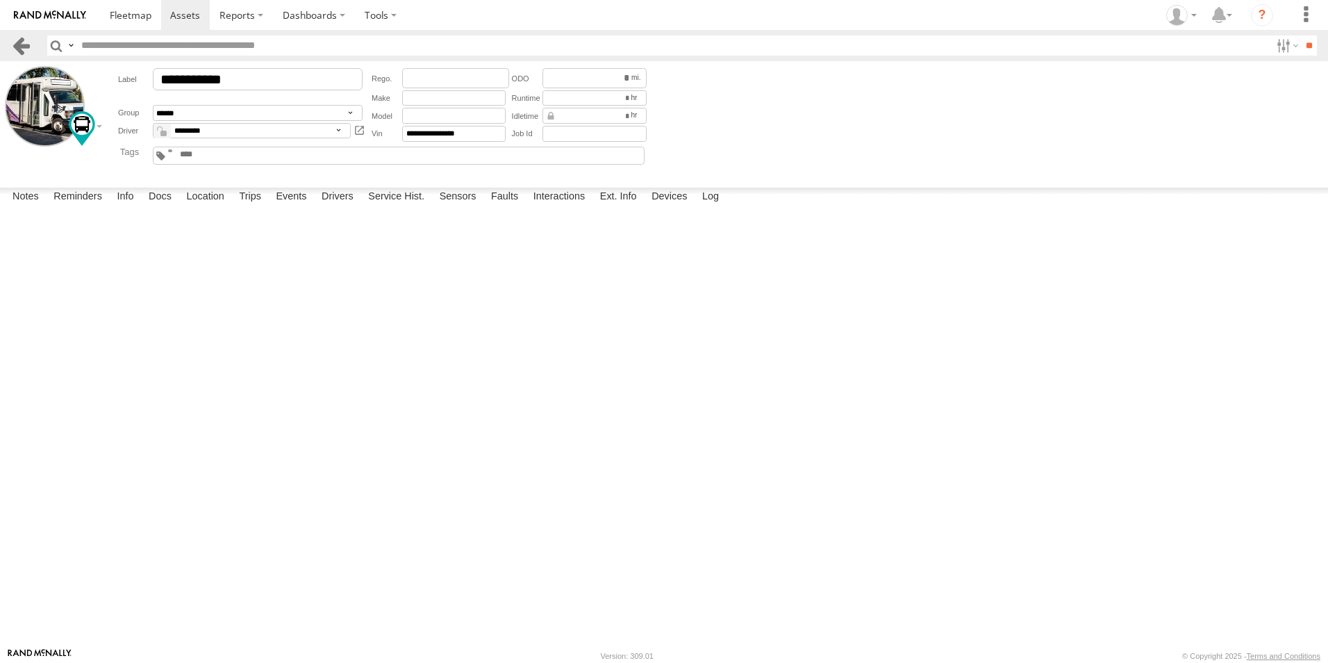
click at [17, 36] on link at bounding box center [21, 45] width 20 height 20
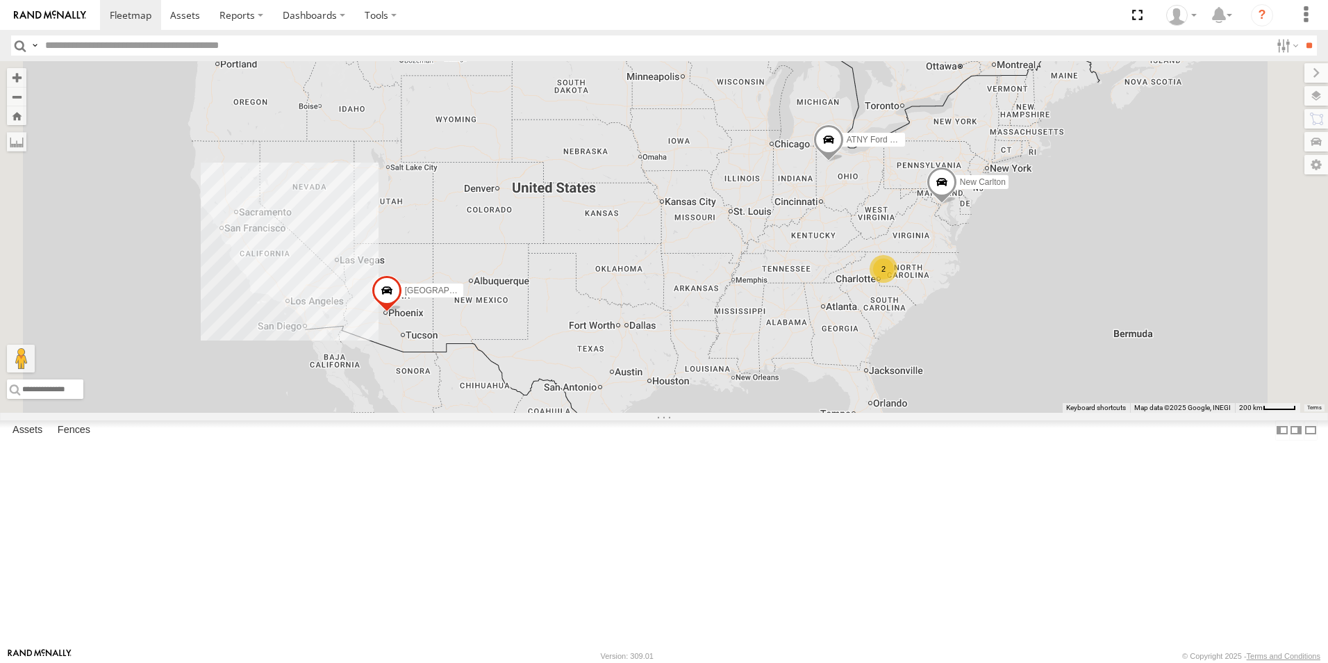
click at [0, 0] on link at bounding box center [0, 0] width 0 height 0
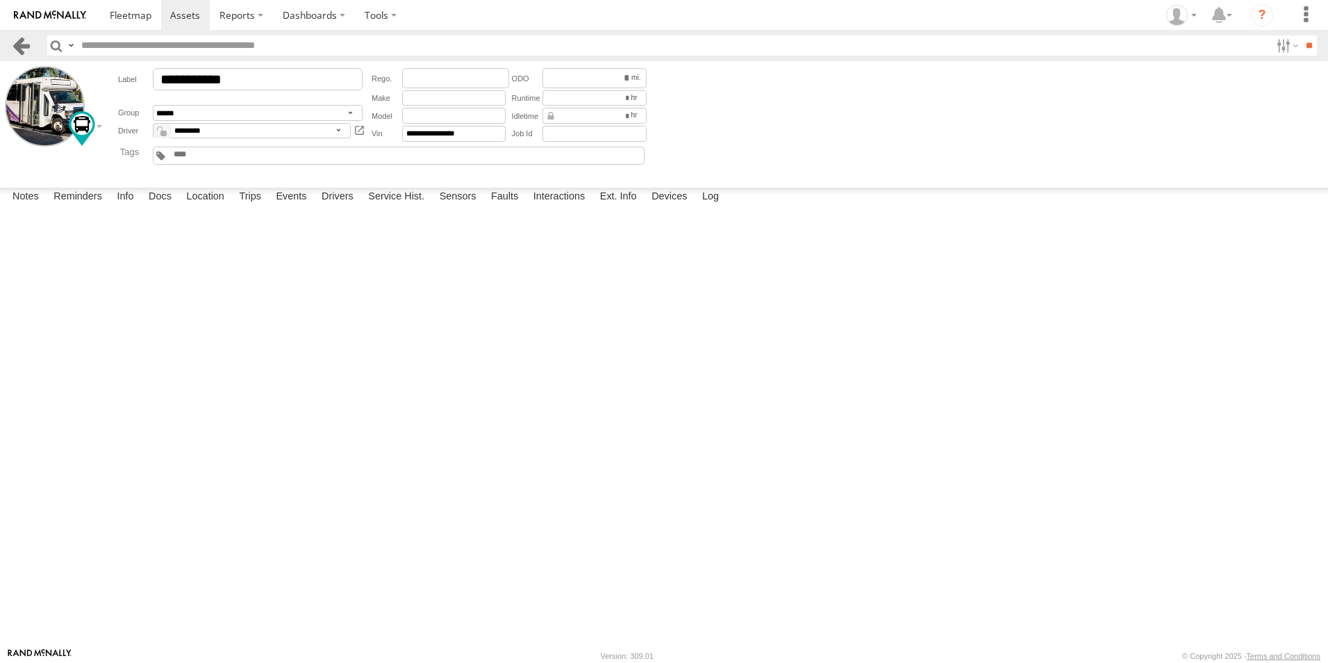
click at [17, 41] on link at bounding box center [21, 45] width 20 height 20
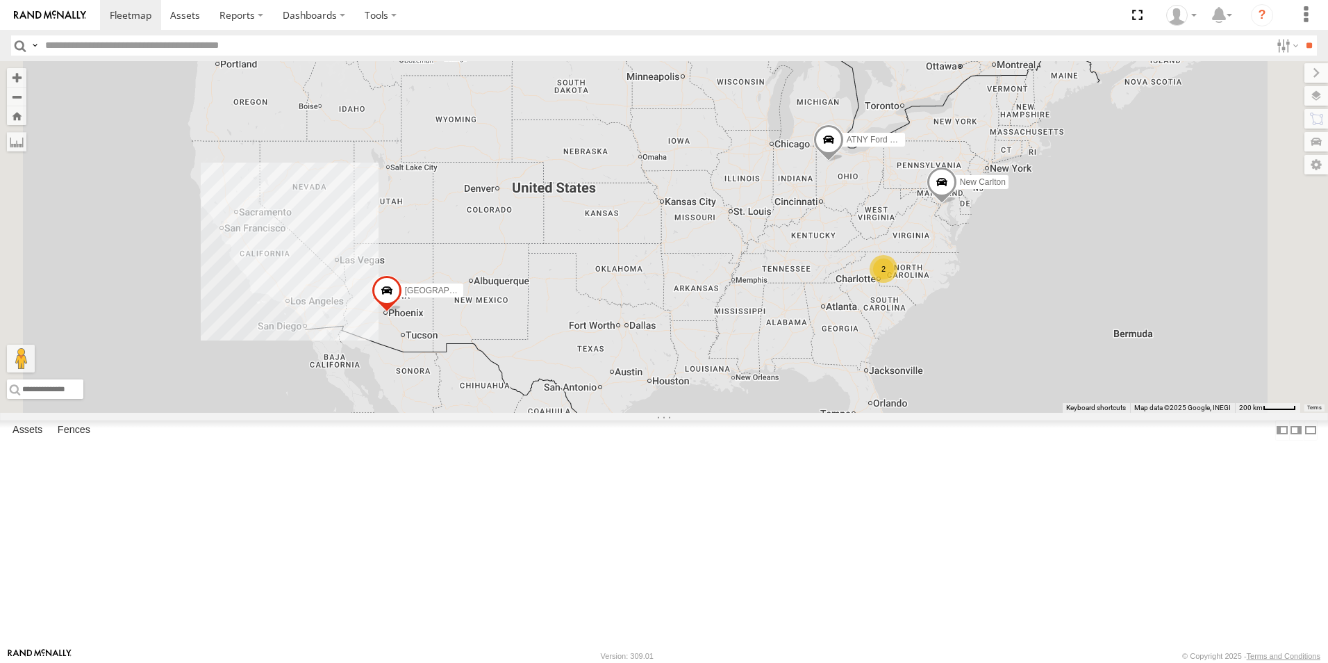
click at [0, 0] on link at bounding box center [0, 0] width 0 height 0
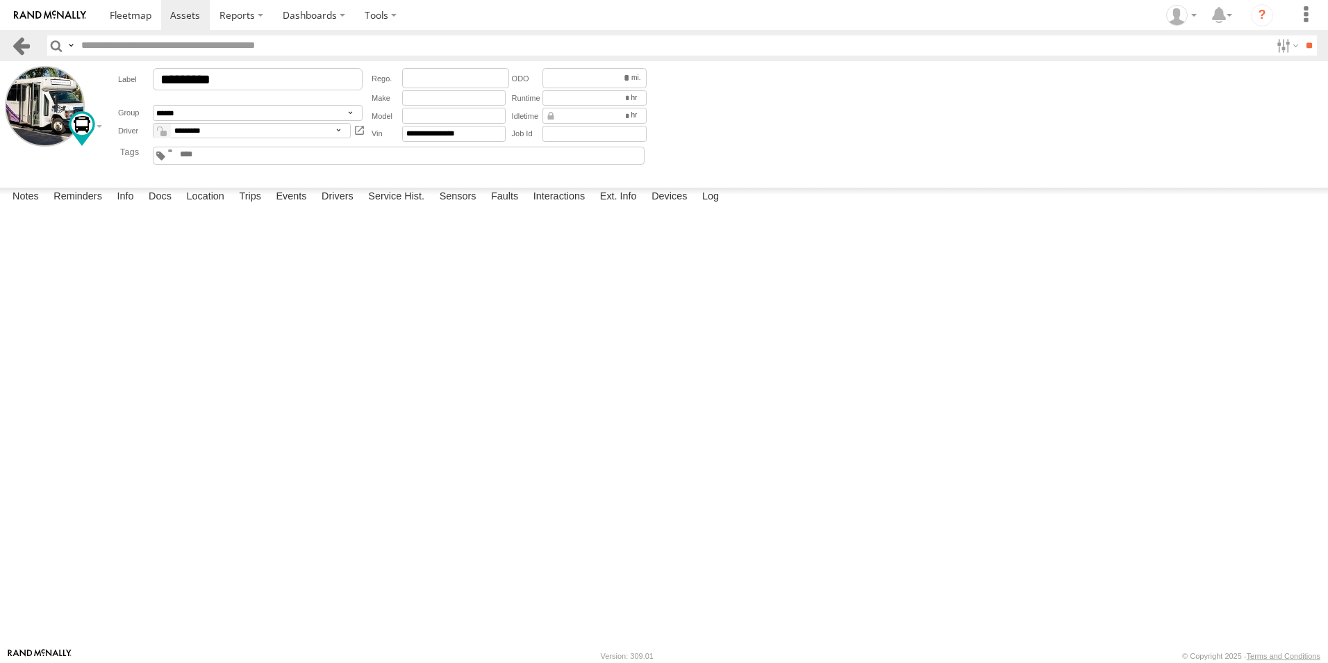
click at [17, 48] on link at bounding box center [21, 45] width 20 height 20
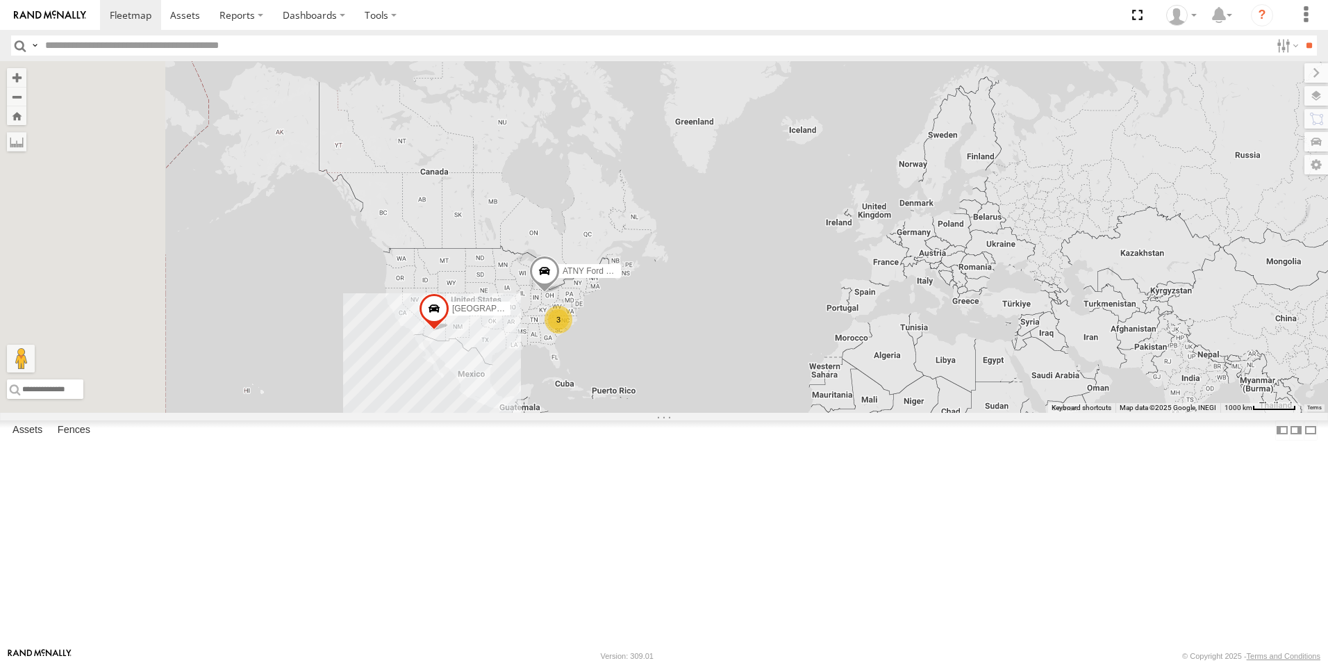
drag, startPoint x: 551, startPoint y: 420, endPoint x: 622, endPoint y: 474, distance: 90.2
click at [622, 413] on div "ATNY Ford EV Demo [GEOGRAPHIC_DATA], [GEOGRAPHIC_DATA] 3" at bounding box center [664, 236] width 1328 height 351
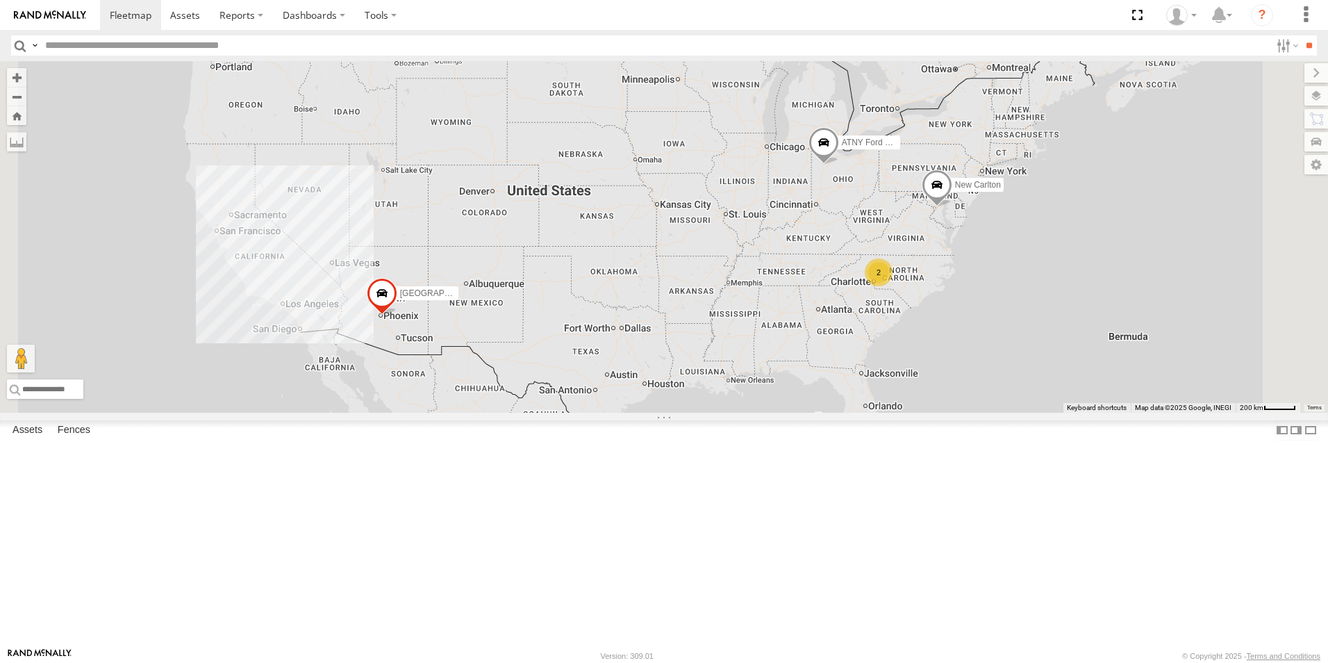
drag, startPoint x: 664, startPoint y: 421, endPoint x: 648, endPoint y: 504, distance: 84.2
click at [648, 413] on div "ATNY Ford EV Demo [GEOGRAPHIC_DATA], [GEOGRAPHIC_DATA] 2 New Carlton" at bounding box center [664, 236] width 1328 height 351
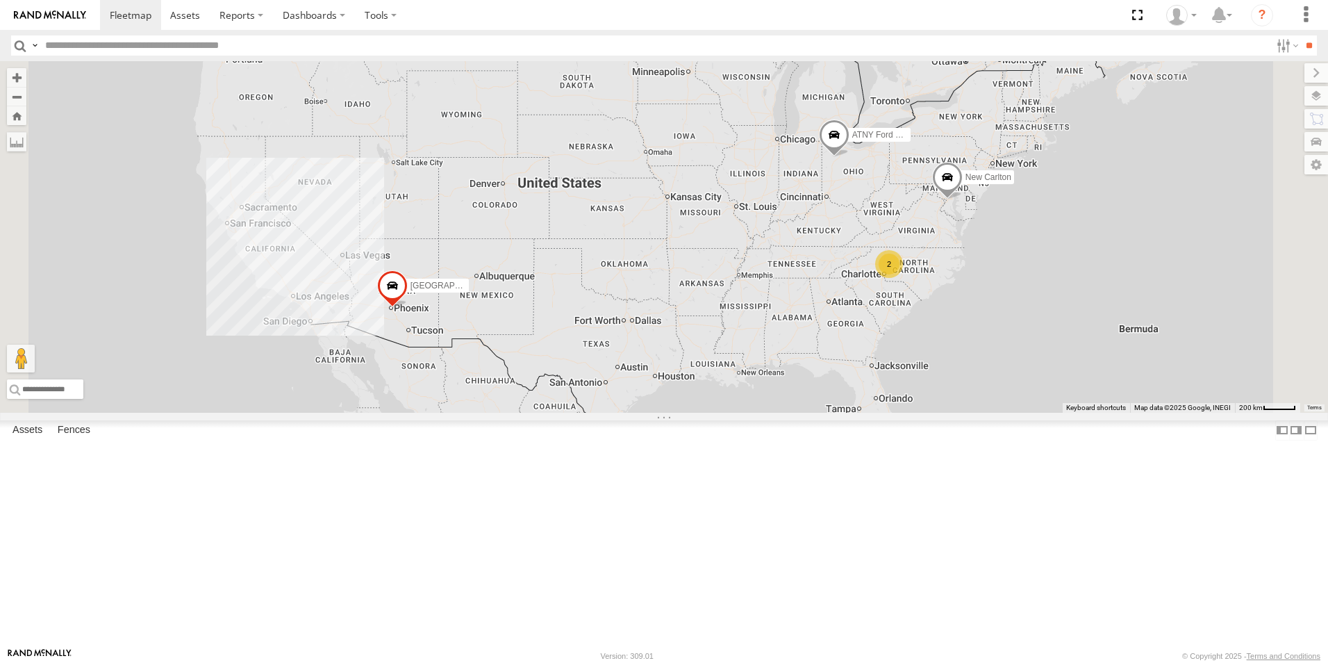
drag, startPoint x: 651, startPoint y: 499, endPoint x: 661, endPoint y: 492, distance: 12.9
click at [661, 413] on div "ATNY Ford EV Demo [GEOGRAPHIC_DATA], [GEOGRAPHIC_DATA] 2 New Carlton" at bounding box center [664, 236] width 1328 height 351
click at [963, 199] on span at bounding box center [947, 181] width 31 height 38
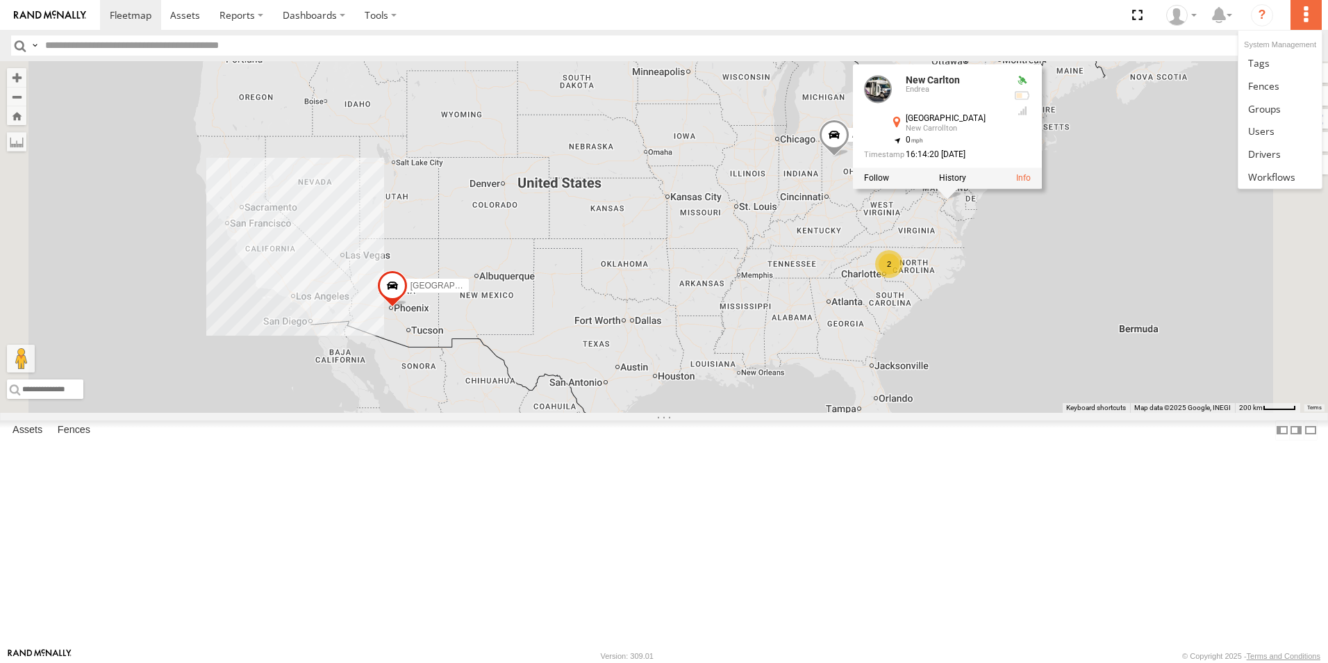
click at [1309, 27] on label at bounding box center [1306, 15] width 31 height 30
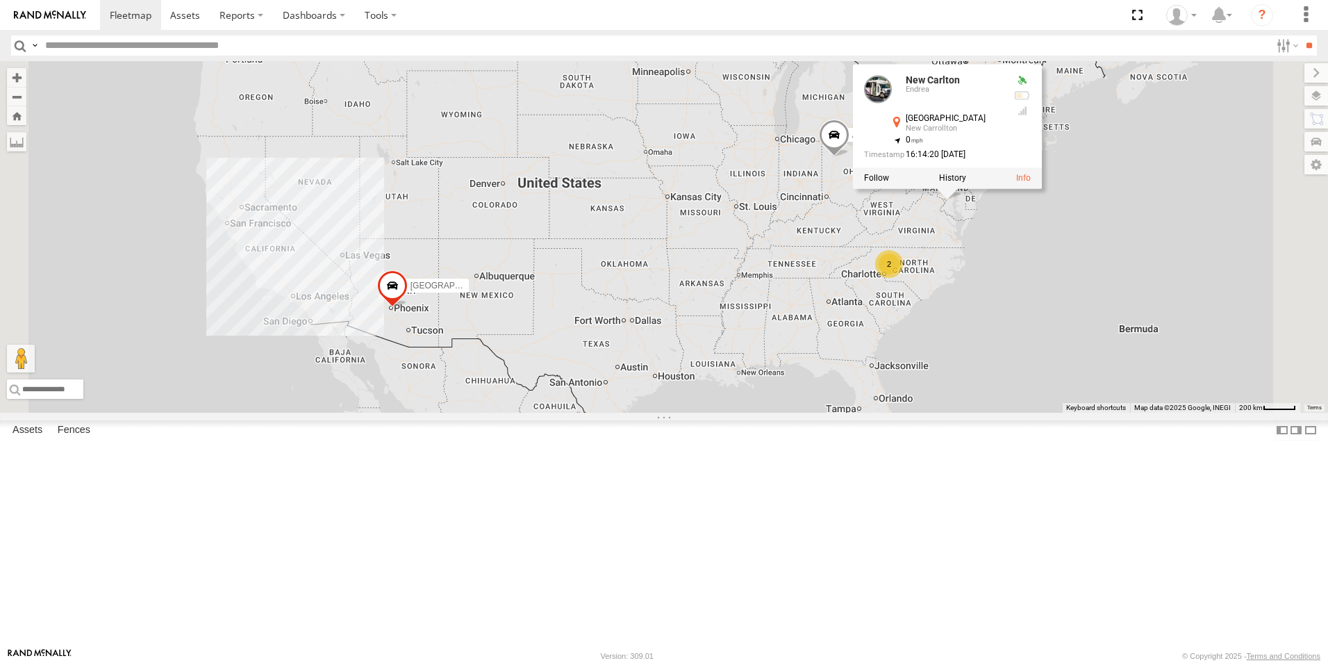
click at [827, 8] on section at bounding box center [712, 15] width 1225 height 30
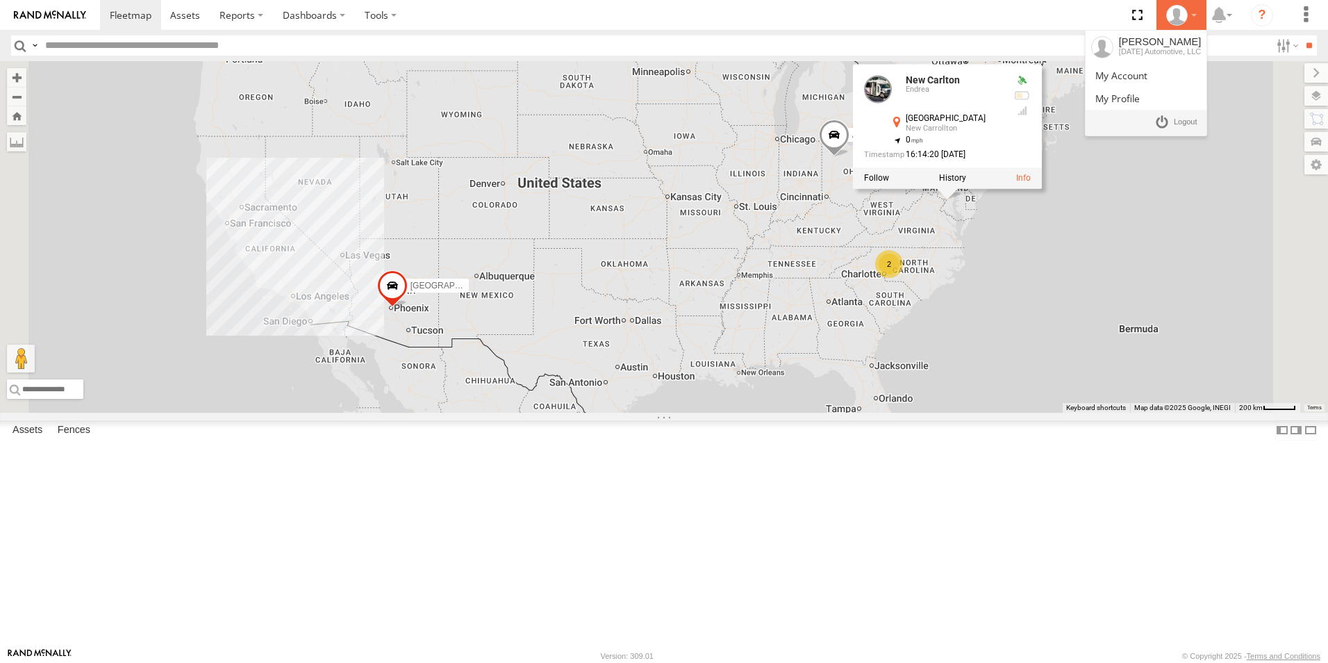
click at [1181, 20] on icon at bounding box center [1176, 15] width 21 height 21
click at [1171, 122] on link at bounding box center [1175, 123] width 51 height 20
